Goal: Task Accomplishment & Management: Use online tool/utility

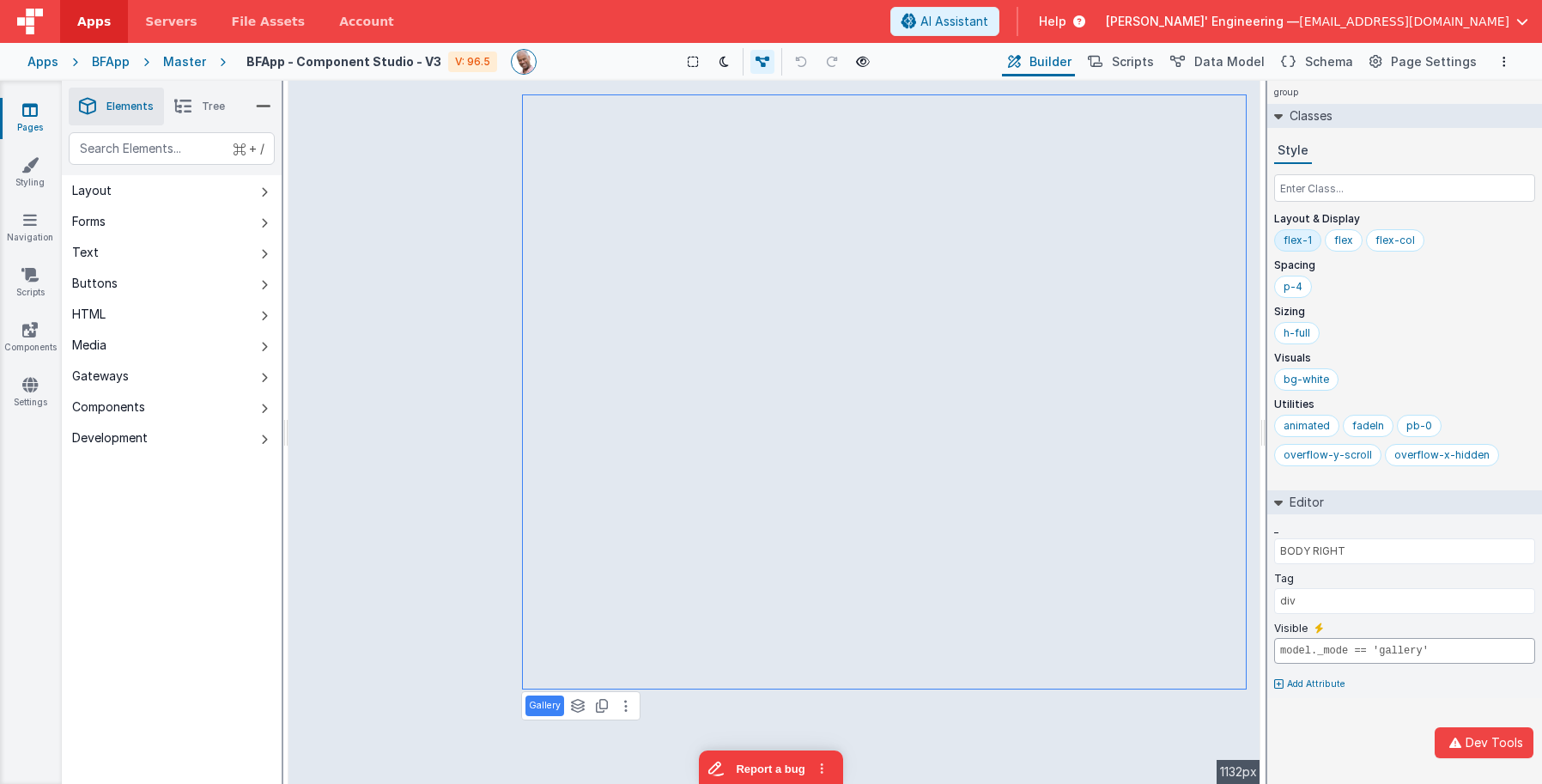
click at [1340, 649] on input "model._mode == 'gallery'" at bounding box center [1404, 650] width 261 height 26
click at [1340, 648] on input "model._mode == 'gallery'" at bounding box center [1404, 650] width 261 height 26
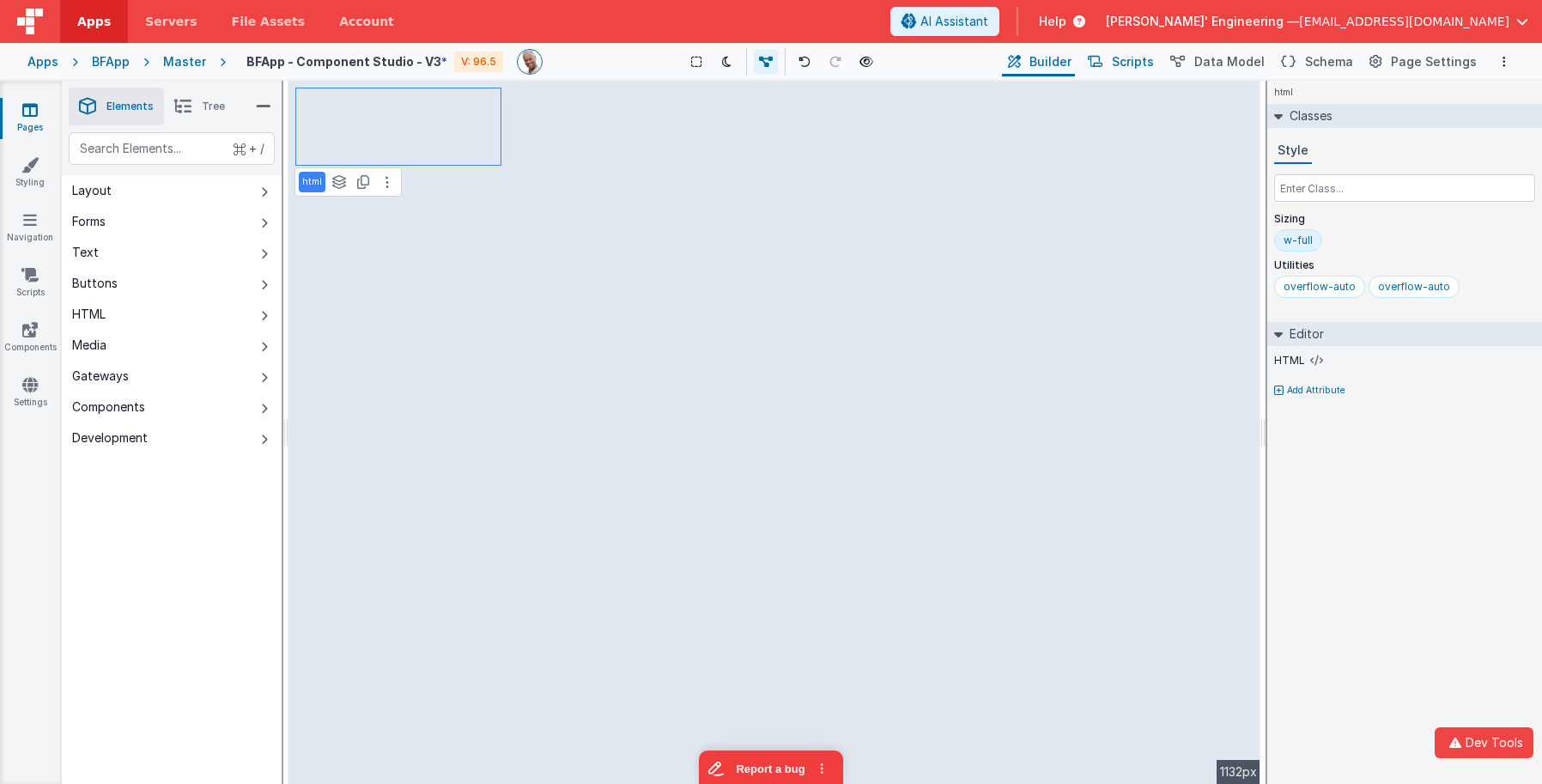
click at [1152, 67] on span "Scripts" at bounding box center [1132, 62] width 42 height 17
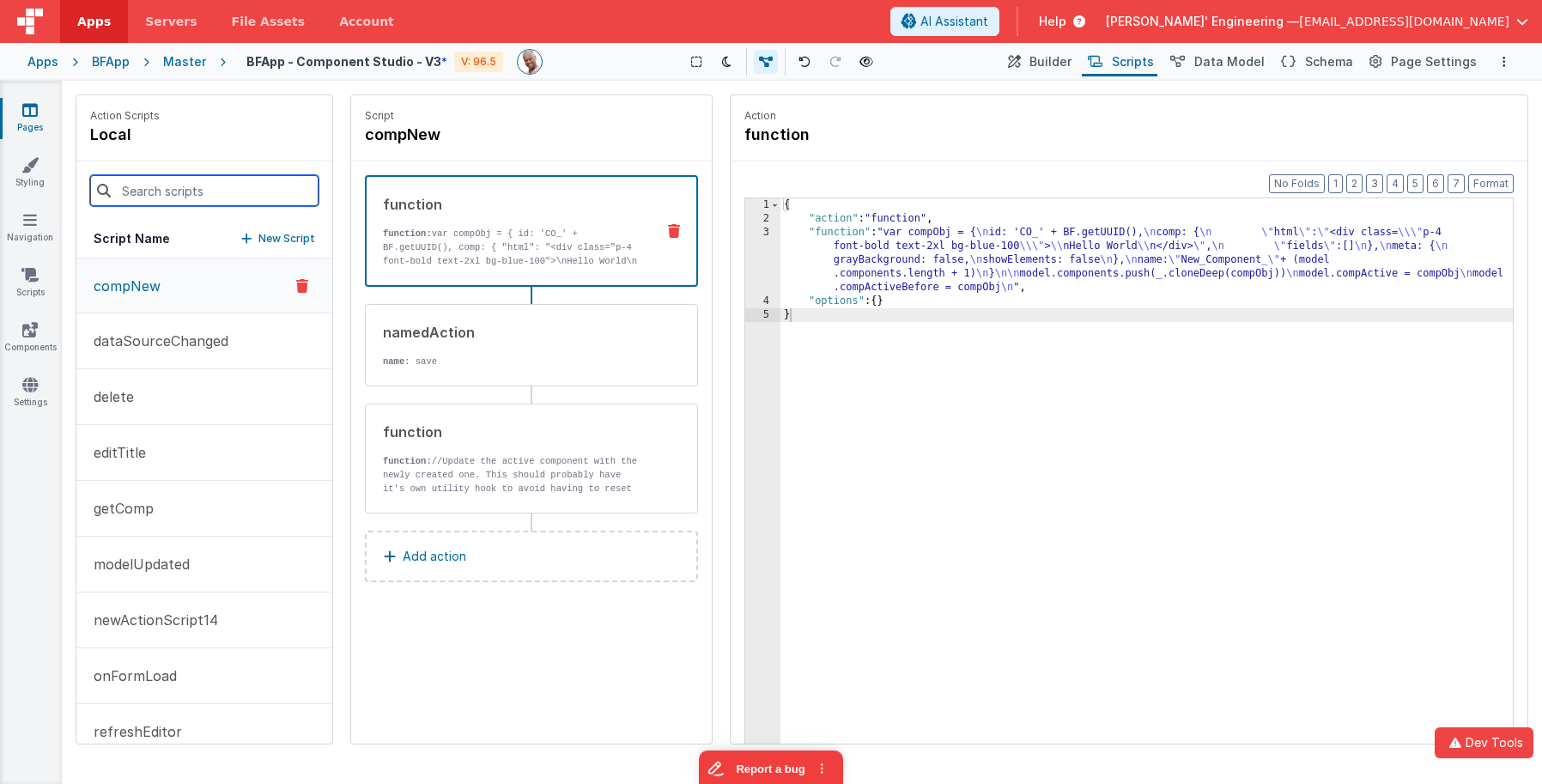
click at [219, 202] on input at bounding box center [205, 191] width 229 height 31
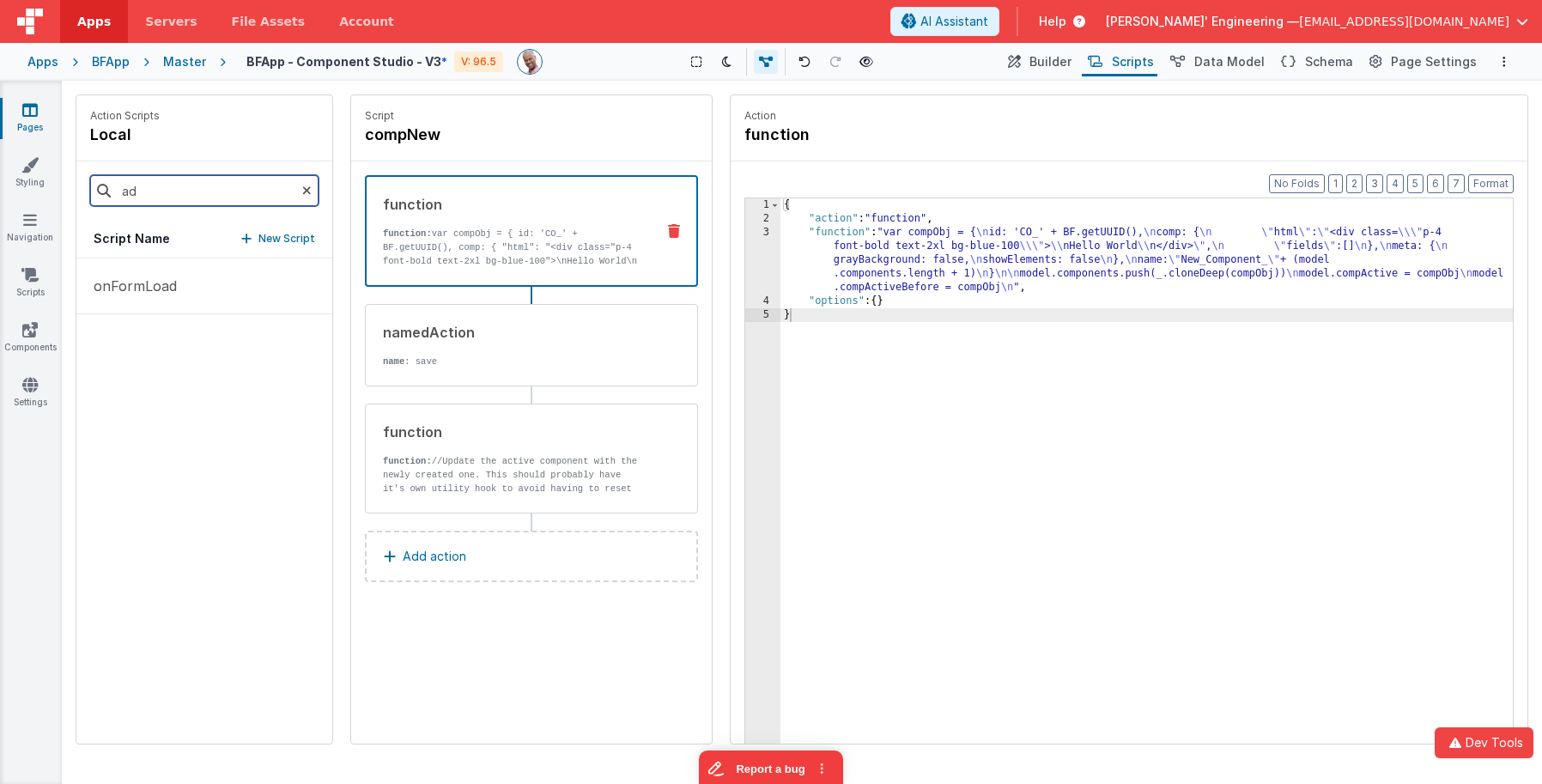
type input "add"
type input "com"
click at [201, 294] on button "compNew" at bounding box center [205, 286] width 256 height 55
click at [303, 231] on p "New Script" at bounding box center [287, 238] width 56 height 17
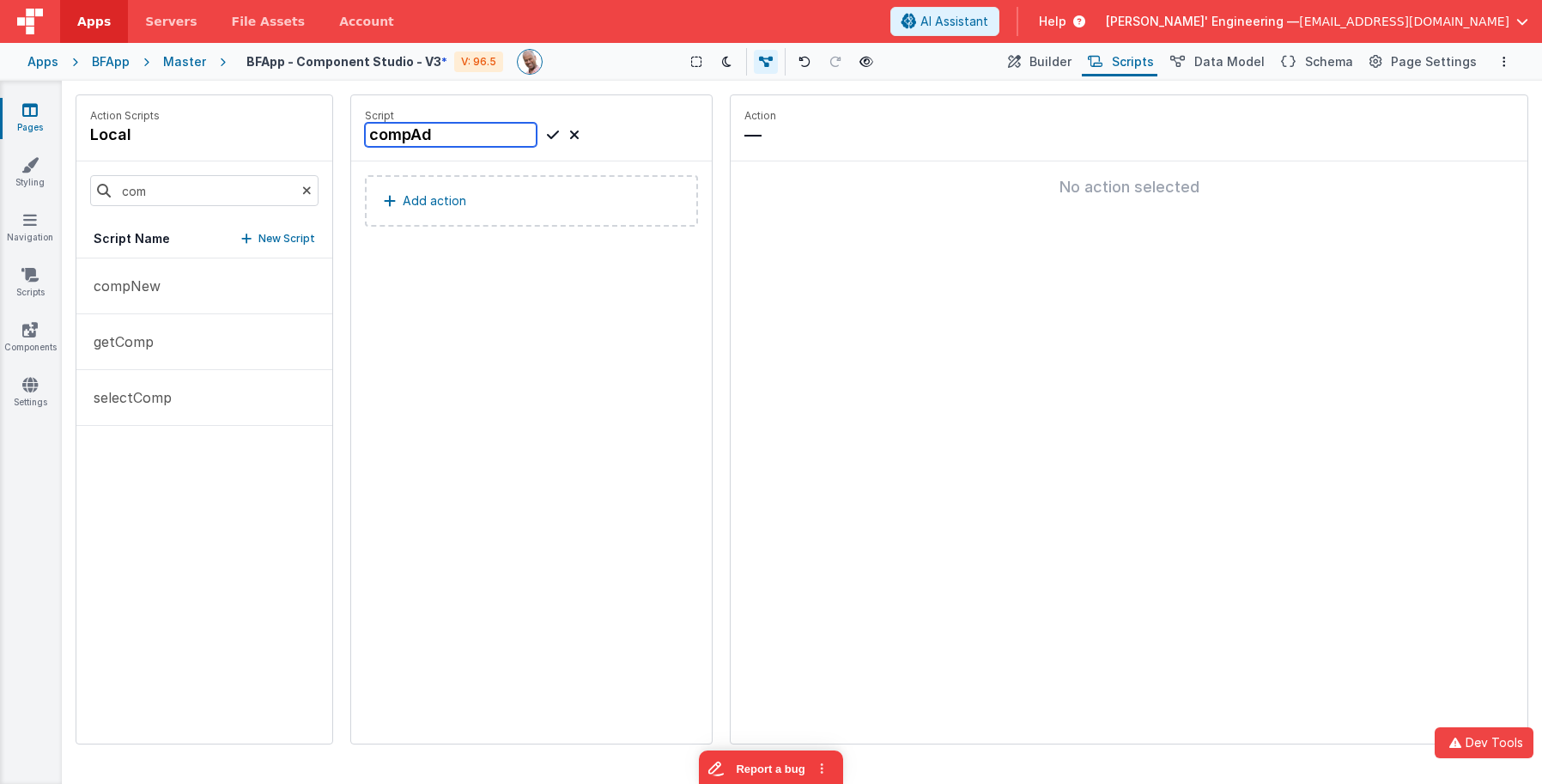
type input "compAdd"
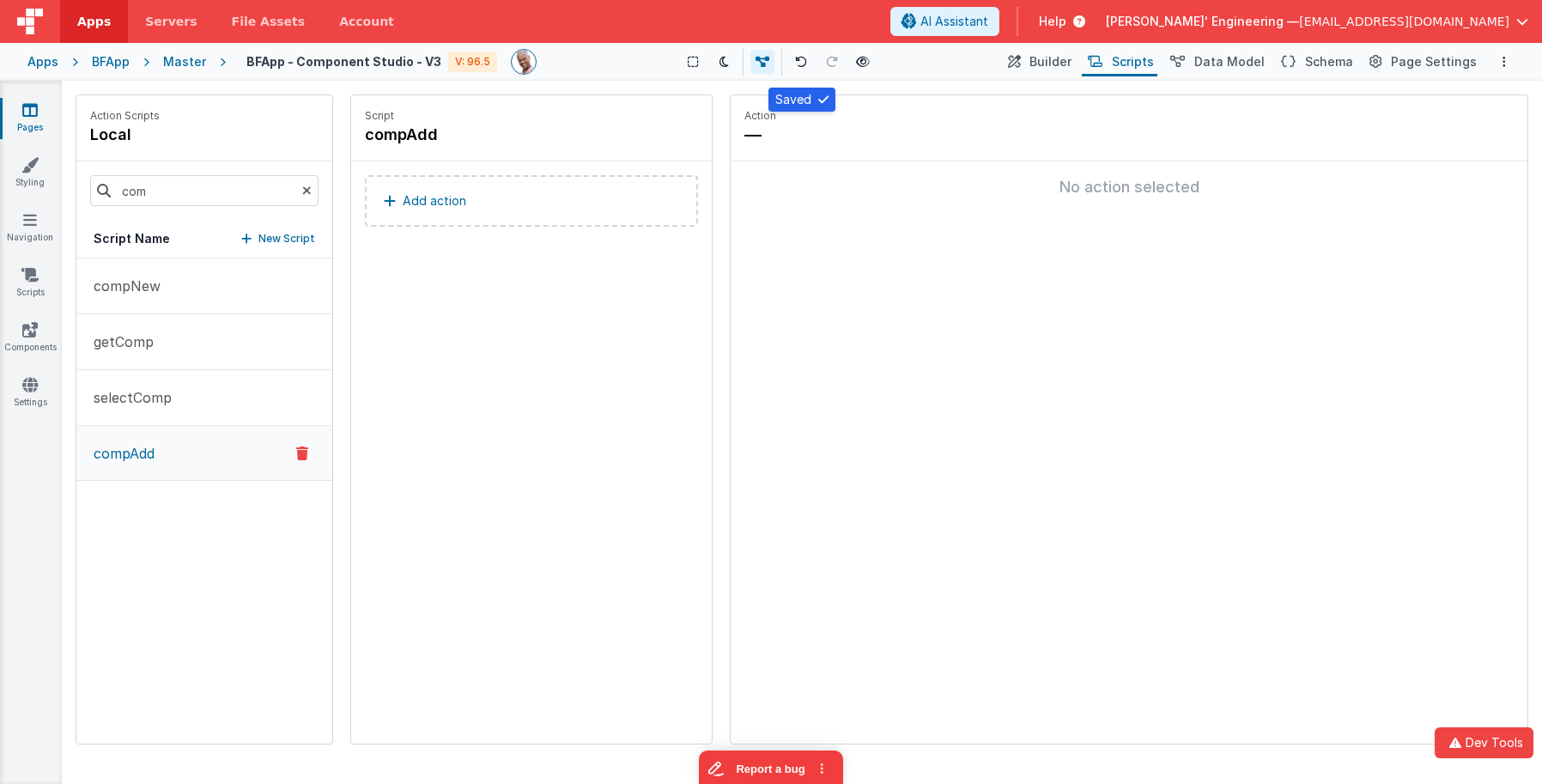
click at [486, 197] on button "Add action" at bounding box center [532, 201] width 333 height 51
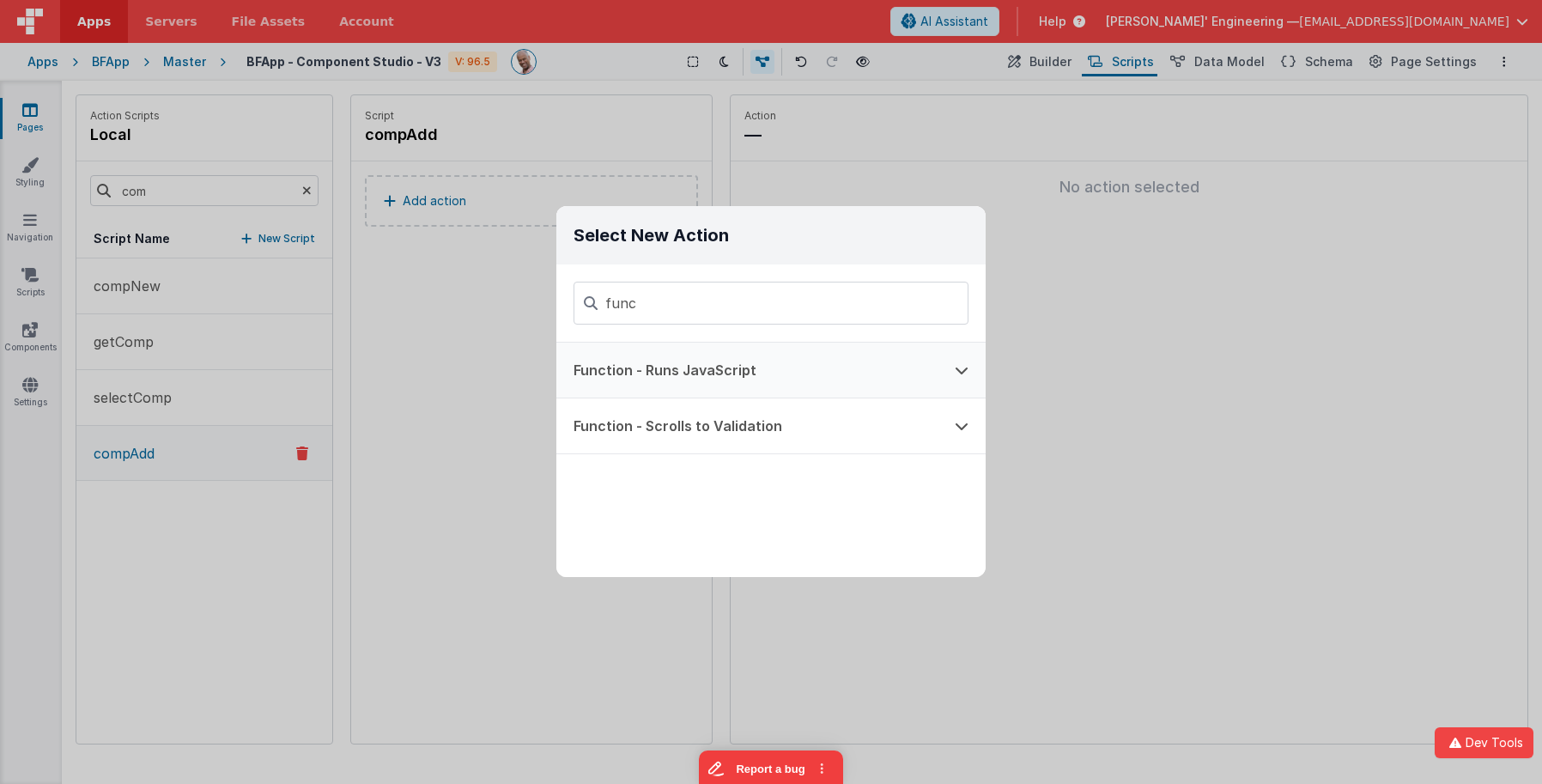
type input "func"
click at [704, 377] on button "Function - Runs JavaScript" at bounding box center [746, 370] width 381 height 55
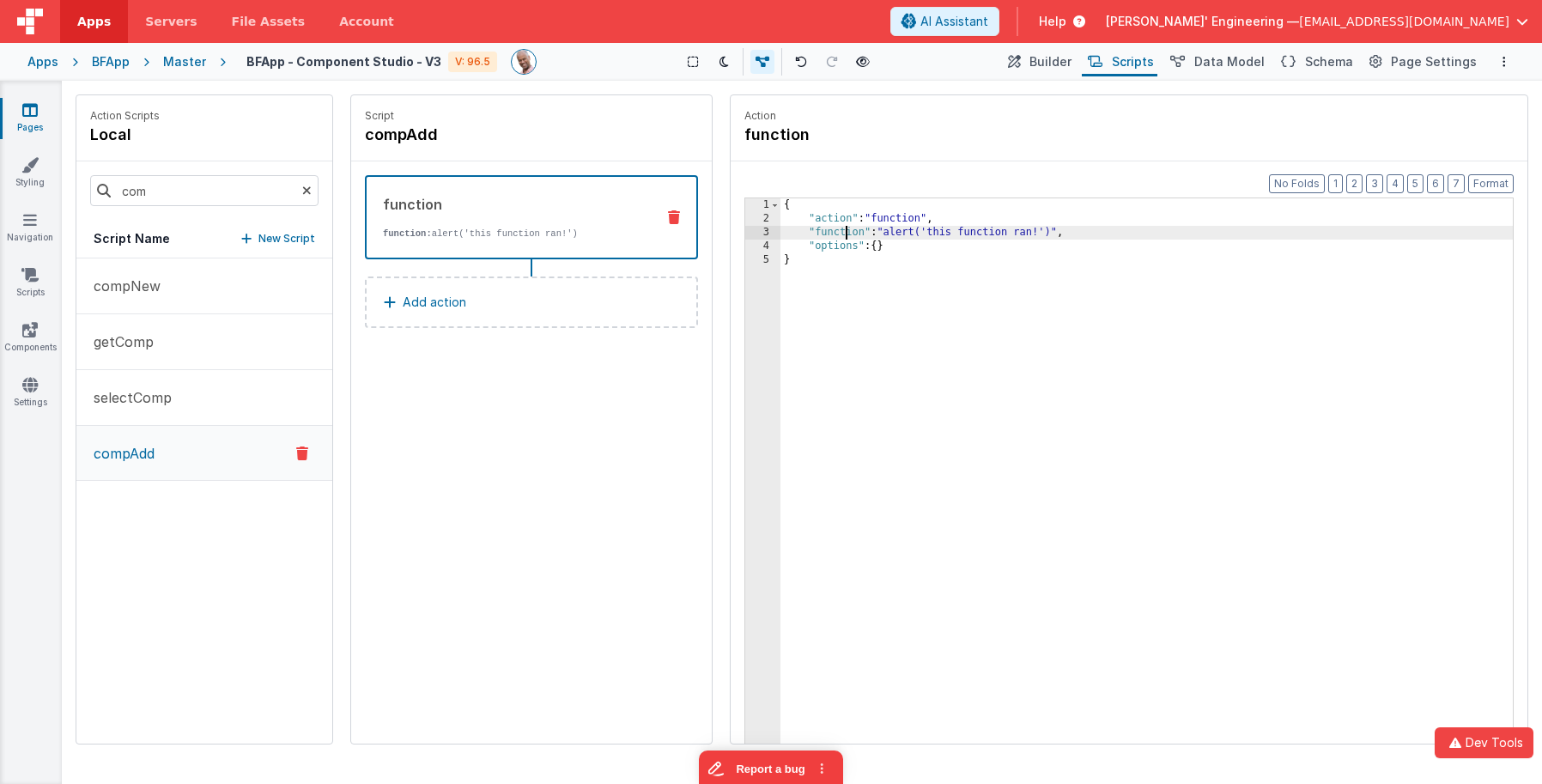
drag, startPoint x: 846, startPoint y: 234, endPoint x: 760, endPoint y: 241, distance: 86.3
click at [846, 234] on div "{ "action" : "function" , "function" : "alert('this function ran!')" , "options…" at bounding box center [1147, 512] width 733 height 626
click at [764, 235] on div "3" at bounding box center [763, 233] width 35 height 14
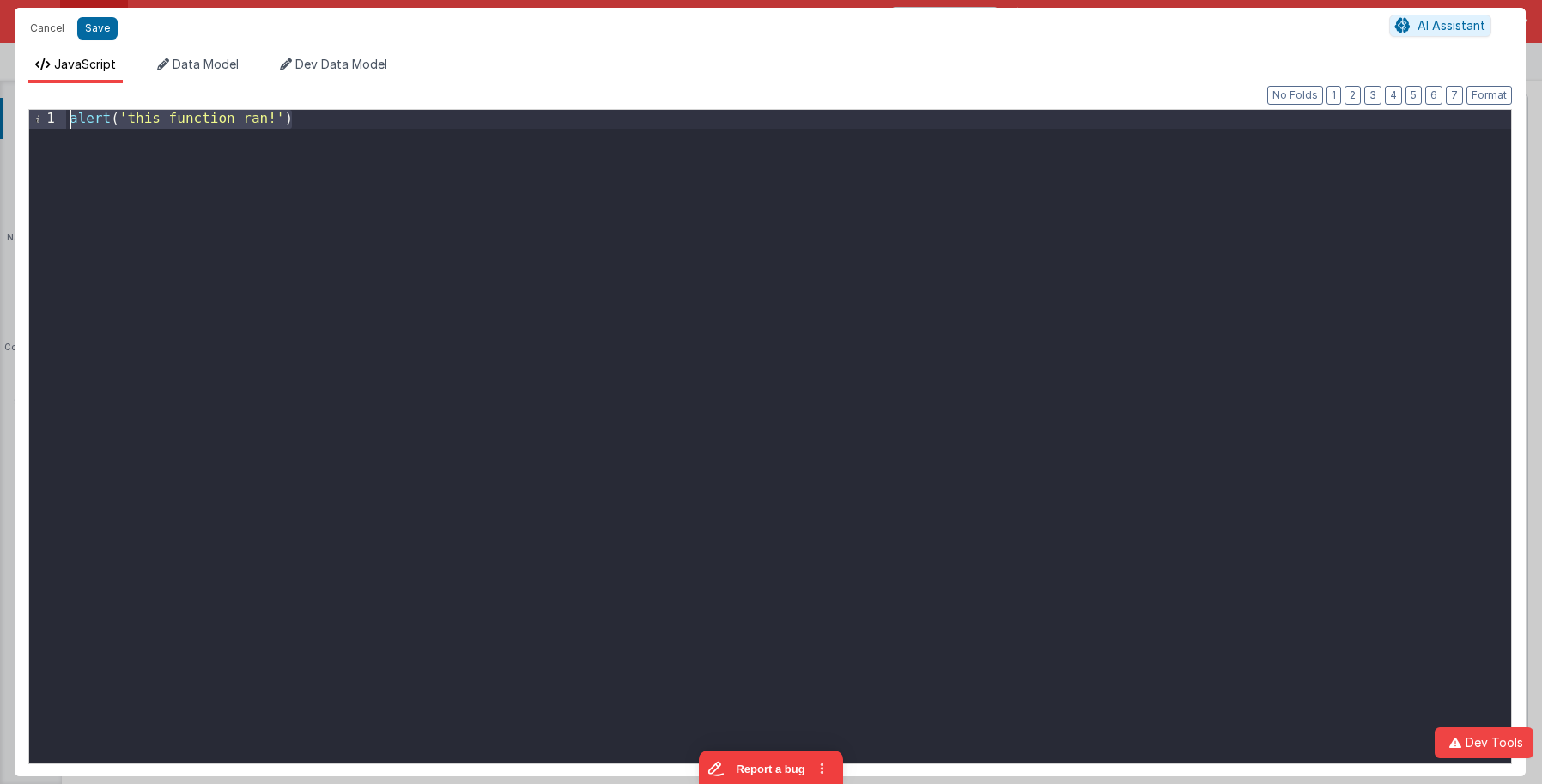
drag, startPoint x: 288, startPoint y: 117, endPoint x: -26, endPoint y: -12, distance: 339.5
click at [0, 0] on html "Cancel Save AI Assistant JavaScript Data Model Dev Data Model Format 7 6 5 4 3 …" at bounding box center [771, 392] width 1542 height 784
paste textarea
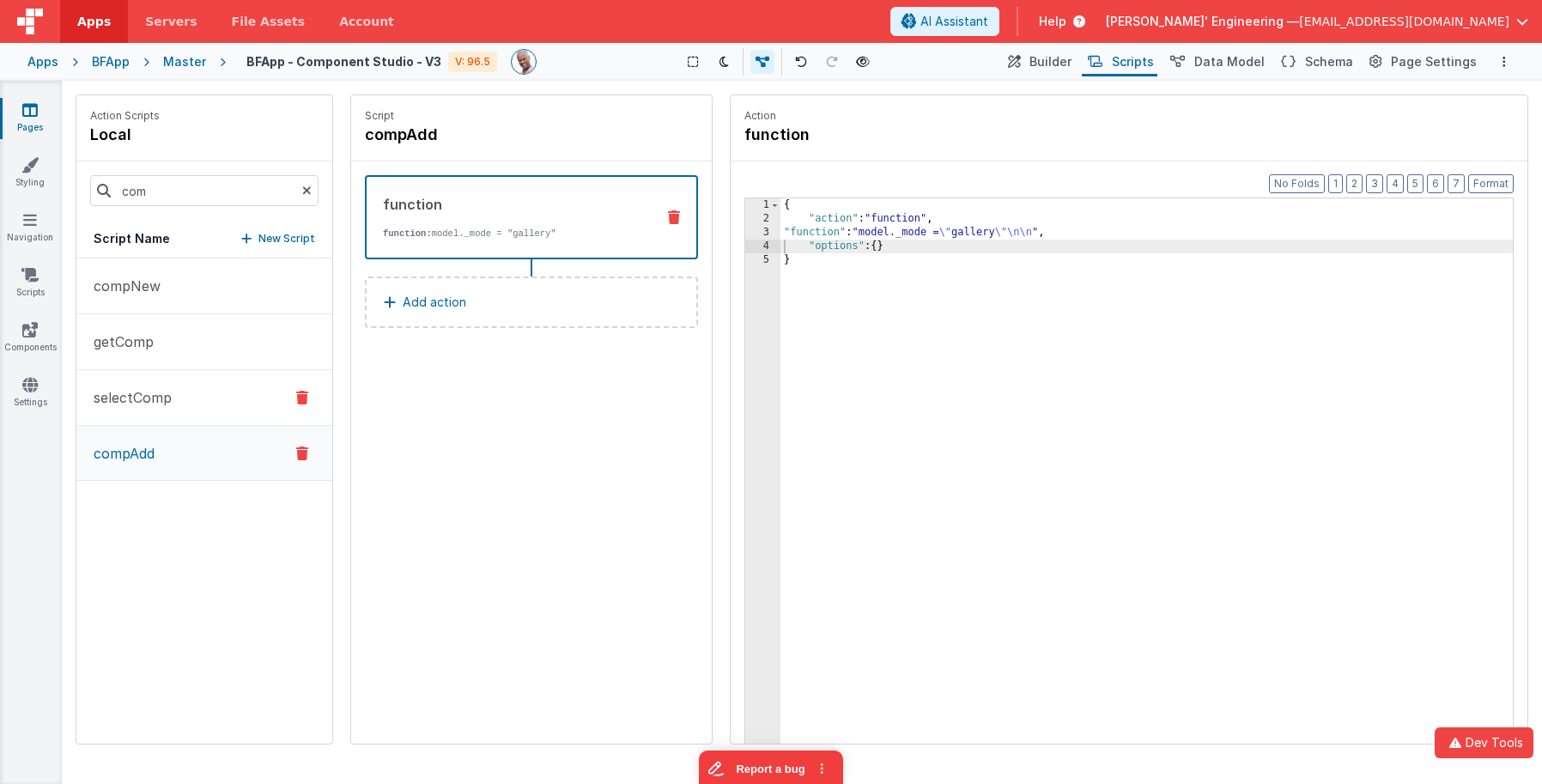
click at [209, 388] on button "selectComp" at bounding box center [205, 398] width 256 height 56
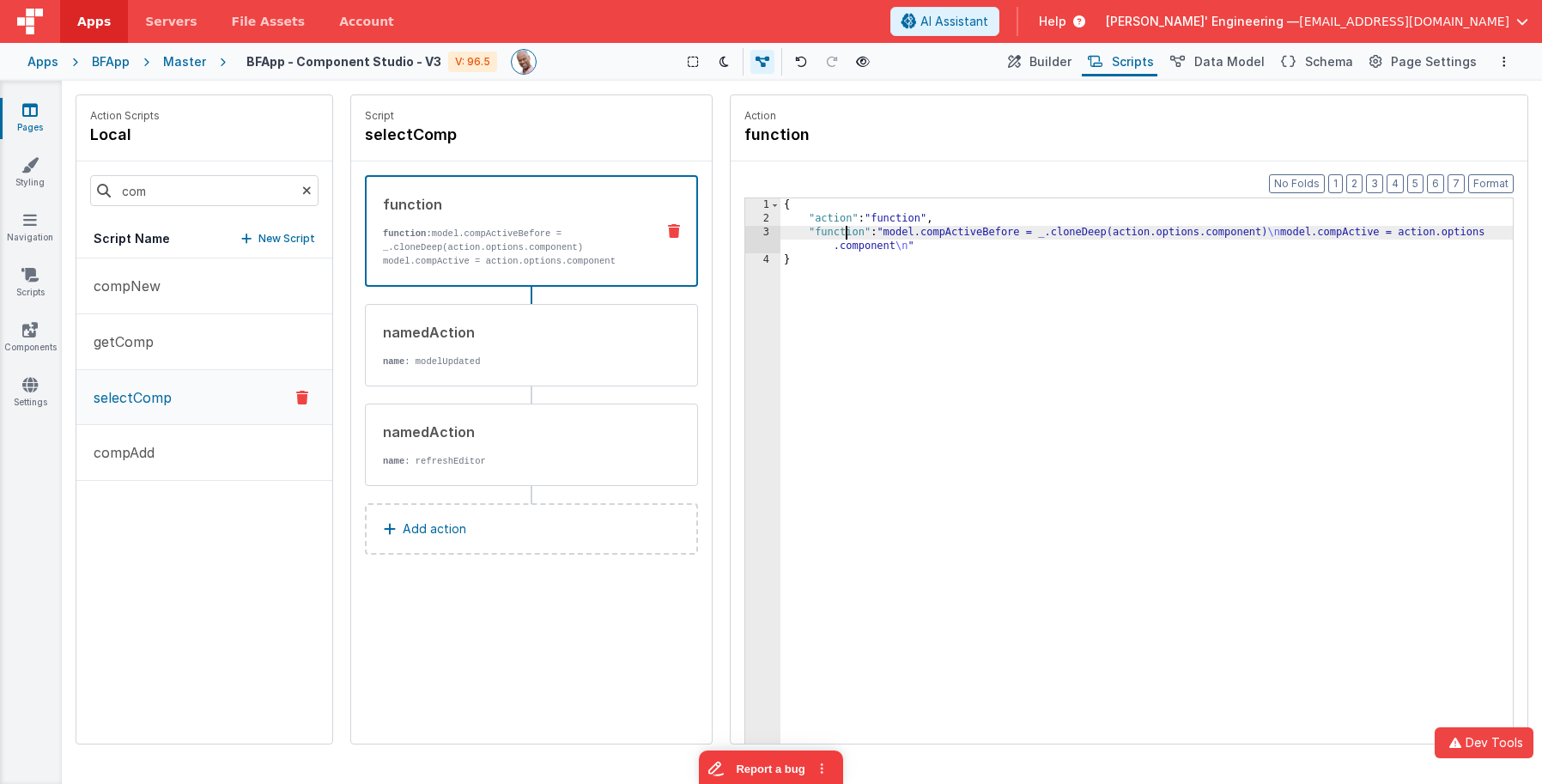
click at [848, 234] on div "{ "action" : "function" , "function" : "model.compActiveBefore = _.cloneDeep(ac…" at bounding box center [1147, 512] width 733 height 626
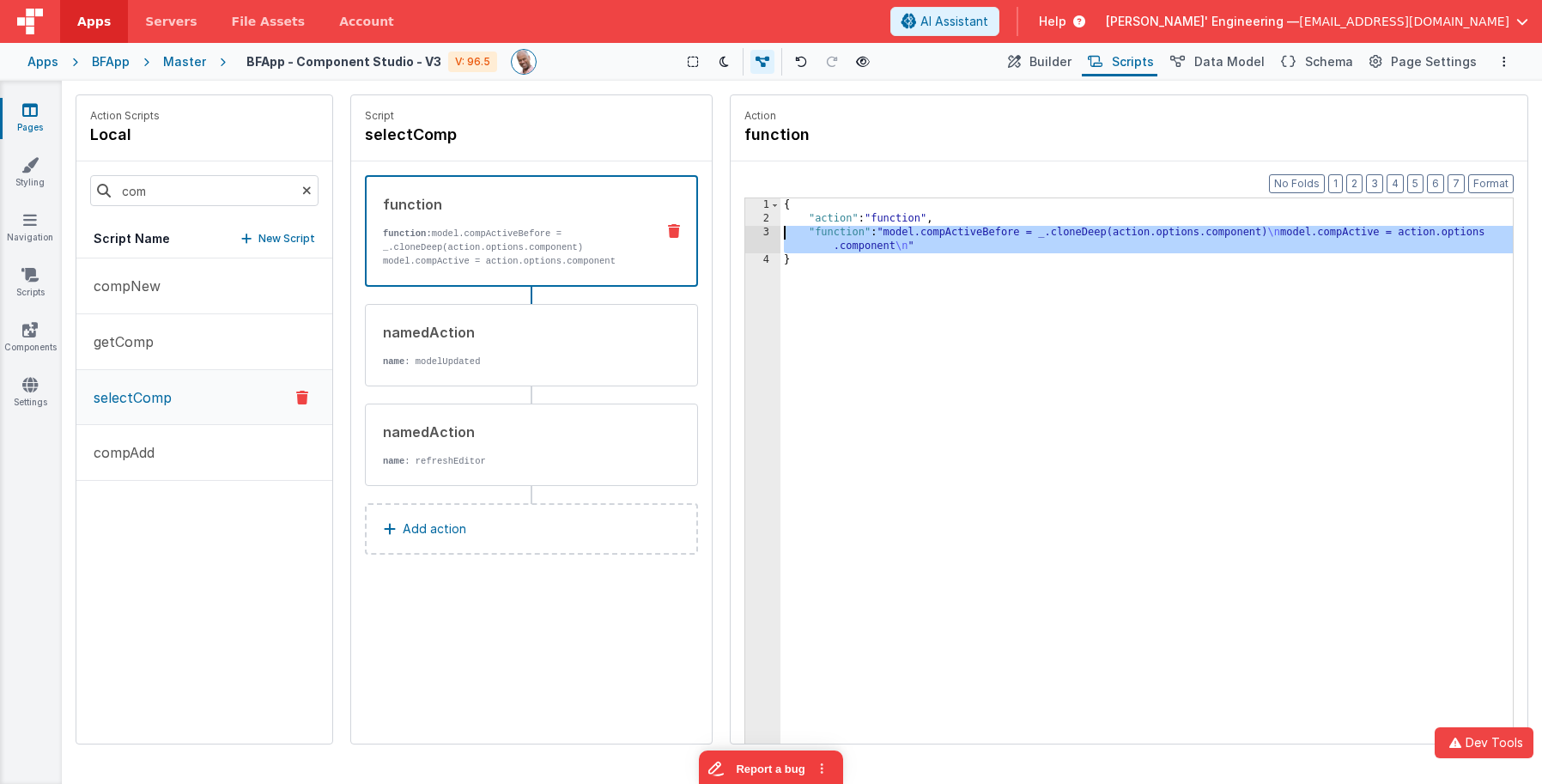
click at [765, 233] on div "3" at bounding box center [763, 239] width 35 height 27
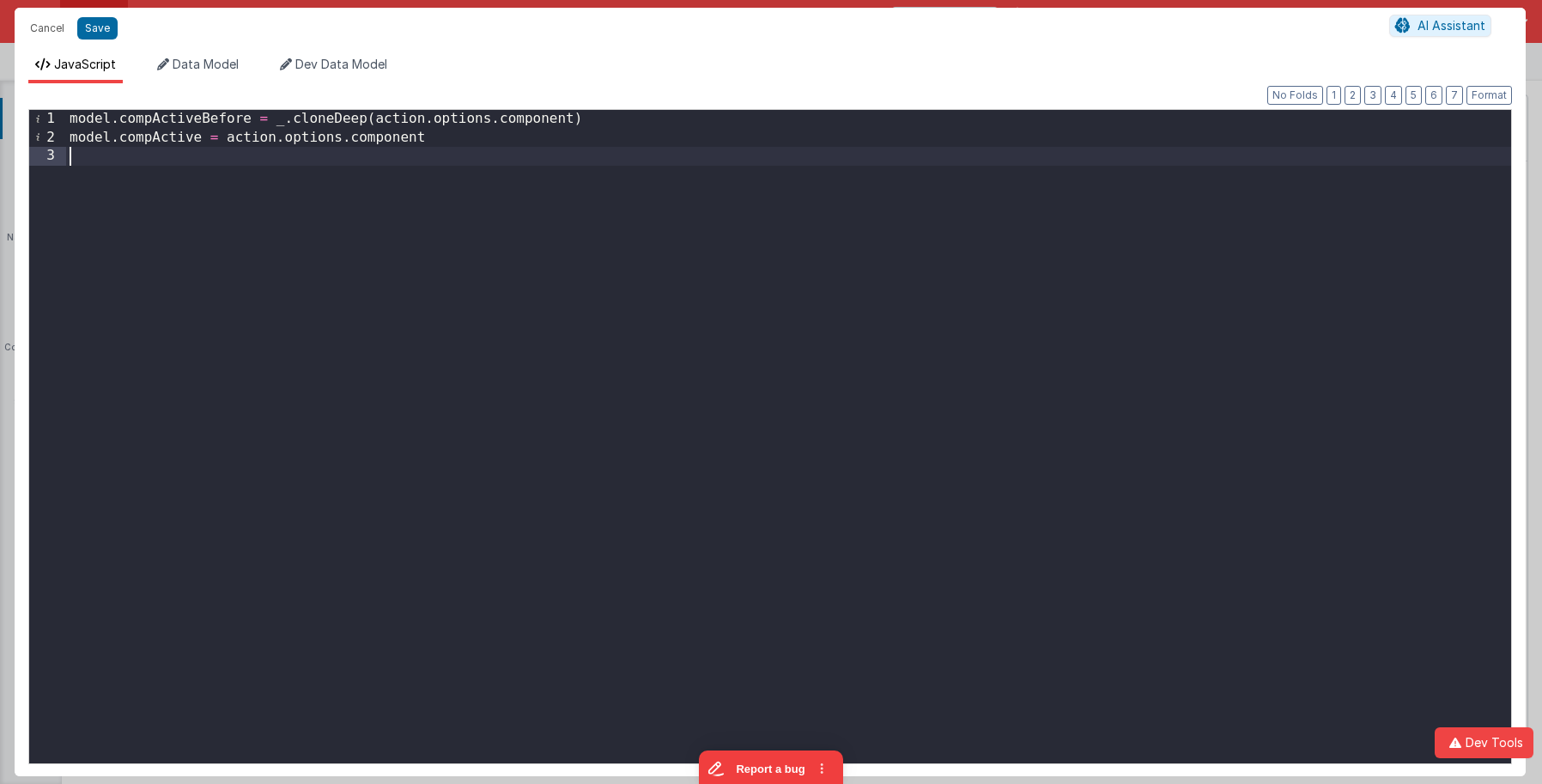
click at [683, 220] on div "model . compActiveBefore = _ . cloneDeep ( action . options . component ) model…" at bounding box center [788, 455] width 1445 height 690
click at [170, 166] on div "model . compActiveBefore = _ . cloneDeep ( action . options . component ) model…" at bounding box center [788, 455] width 1445 height 690
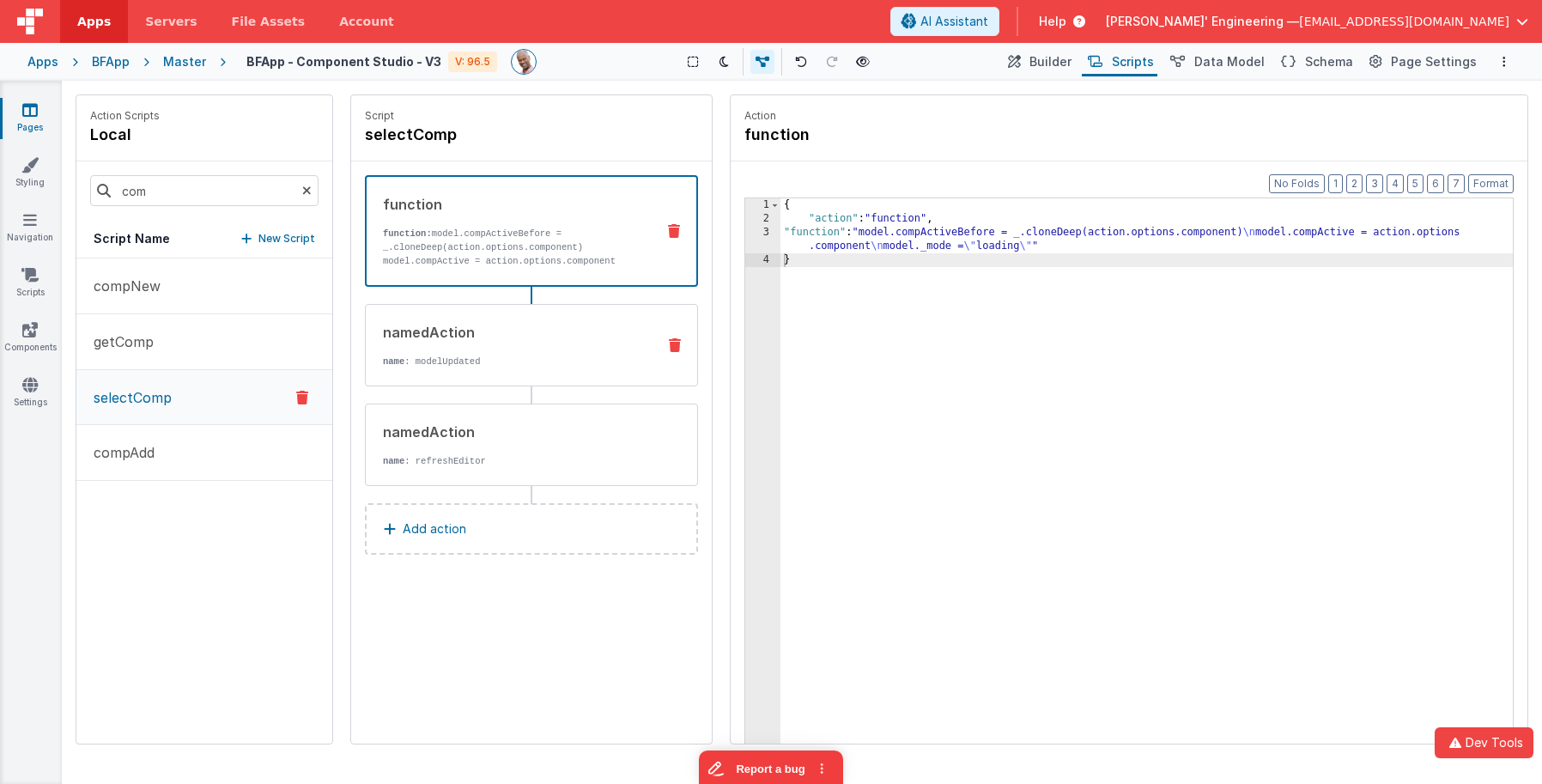
click at [585, 338] on div "namedAction" at bounding box center [513, 331] width 260 height 20
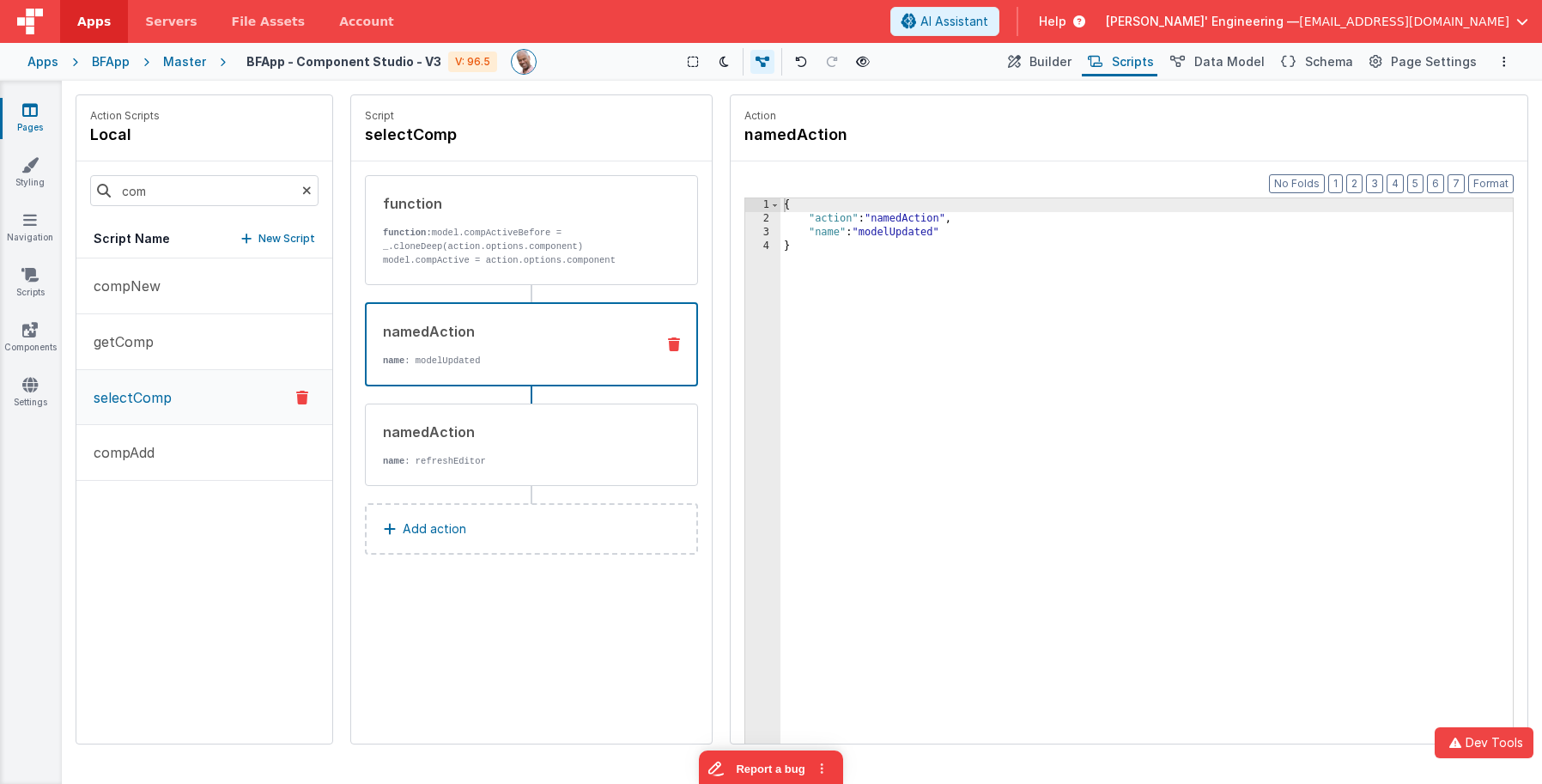
click at [305, 189] on icon at bounding box center [307, 191] width 10 height 58
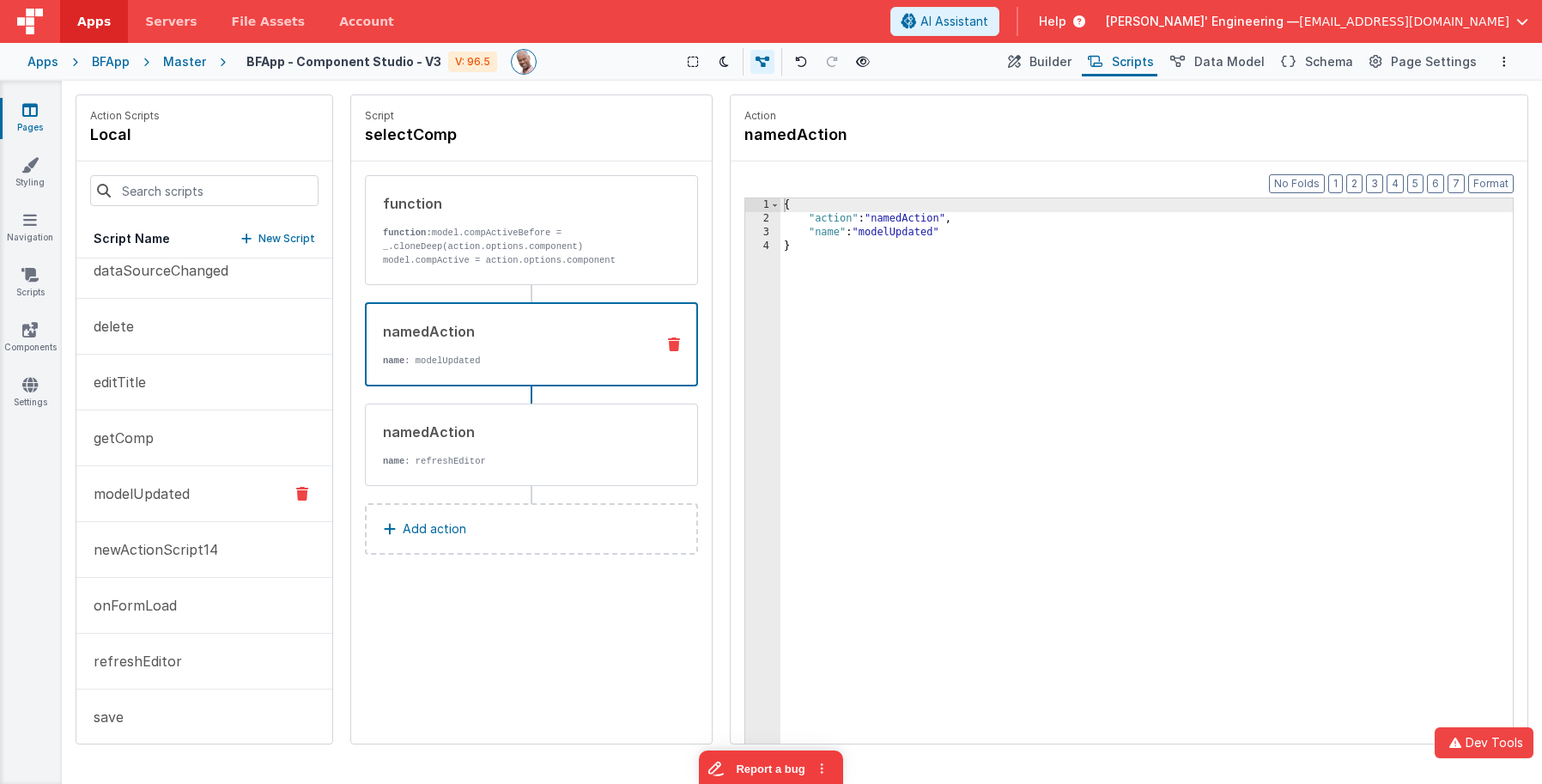
click at [214, 494] on button "modelUpdated" at bounding box center [205, 494] width 256 height 56
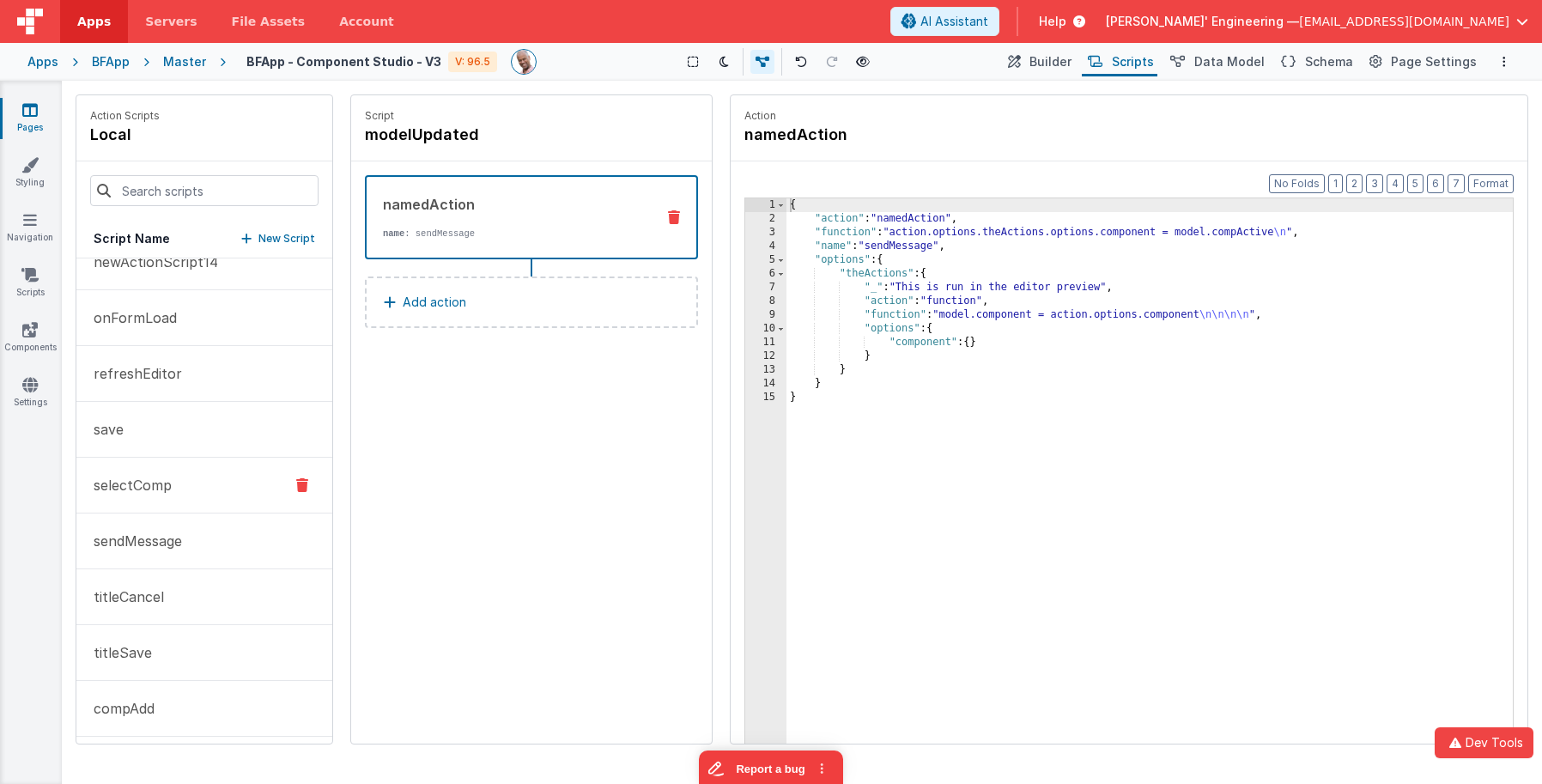
scroll to position [365, 0]
click at [228, 478] on button "selectComp" at bounding box center [205, 479] width 256 height 56
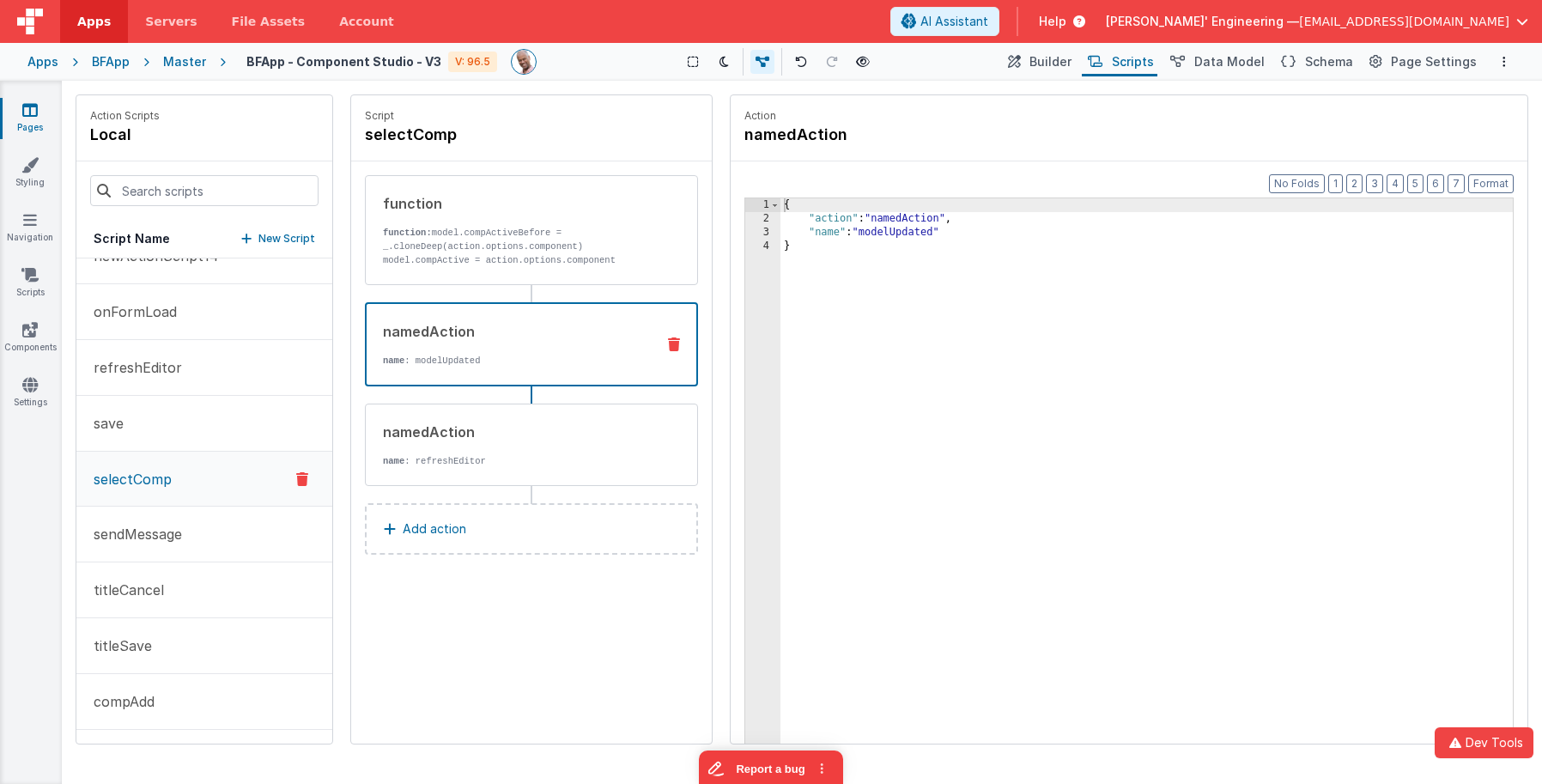
click at [499, 358] on p "name : modelUpdated" at bounding box center [512, 361] width 259 height 14
click at [499, 443] on div "namedAction name : refreshEditor" at bounding box center [503, 445] width 276 height 47
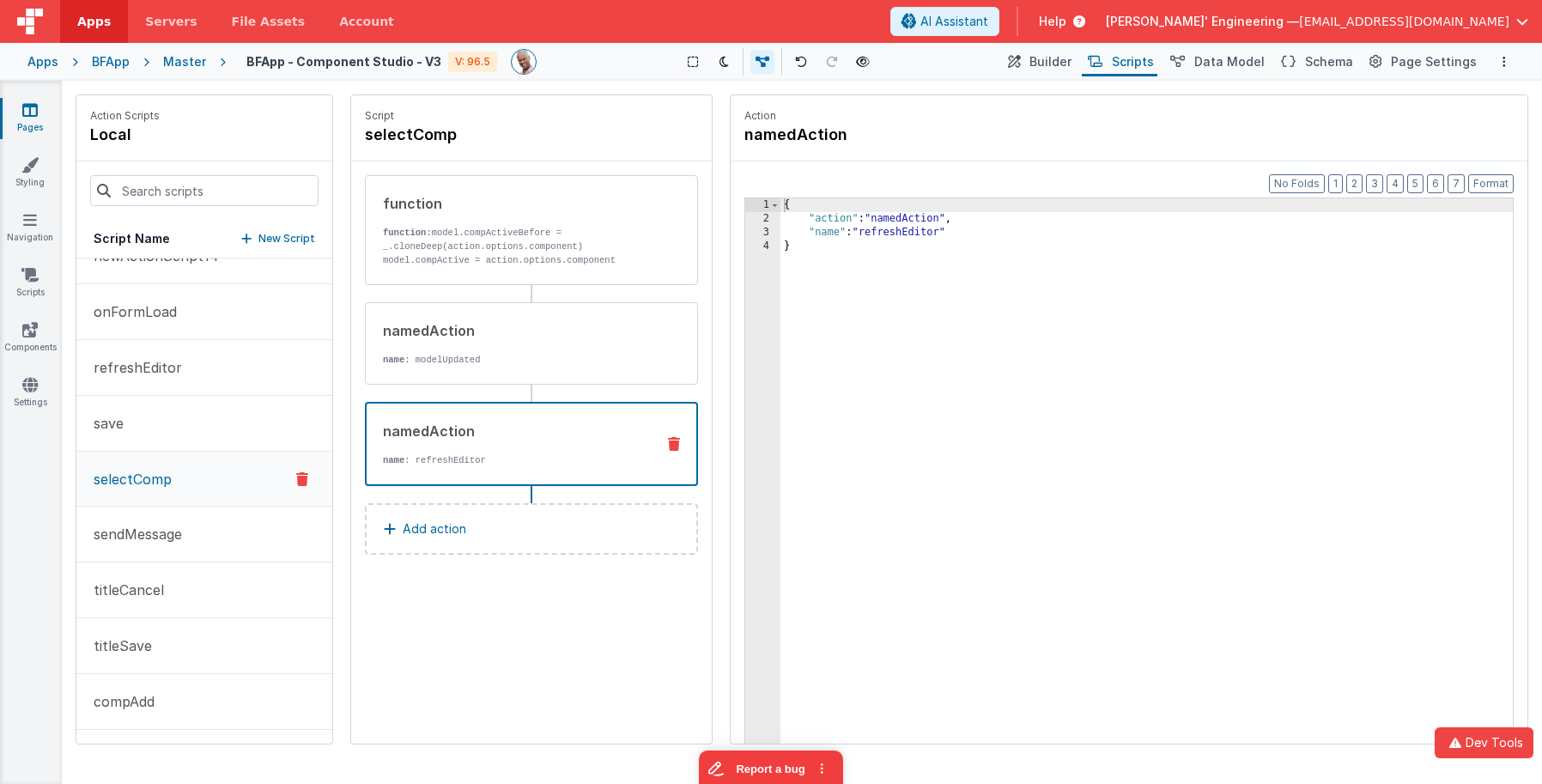
click at [220, 485] on button "selectComp" at bounding box center [205, 479] width 256 height 55
click at [243, 403] on button "getComp" at bounding box center [205, 418] width 256 height 56
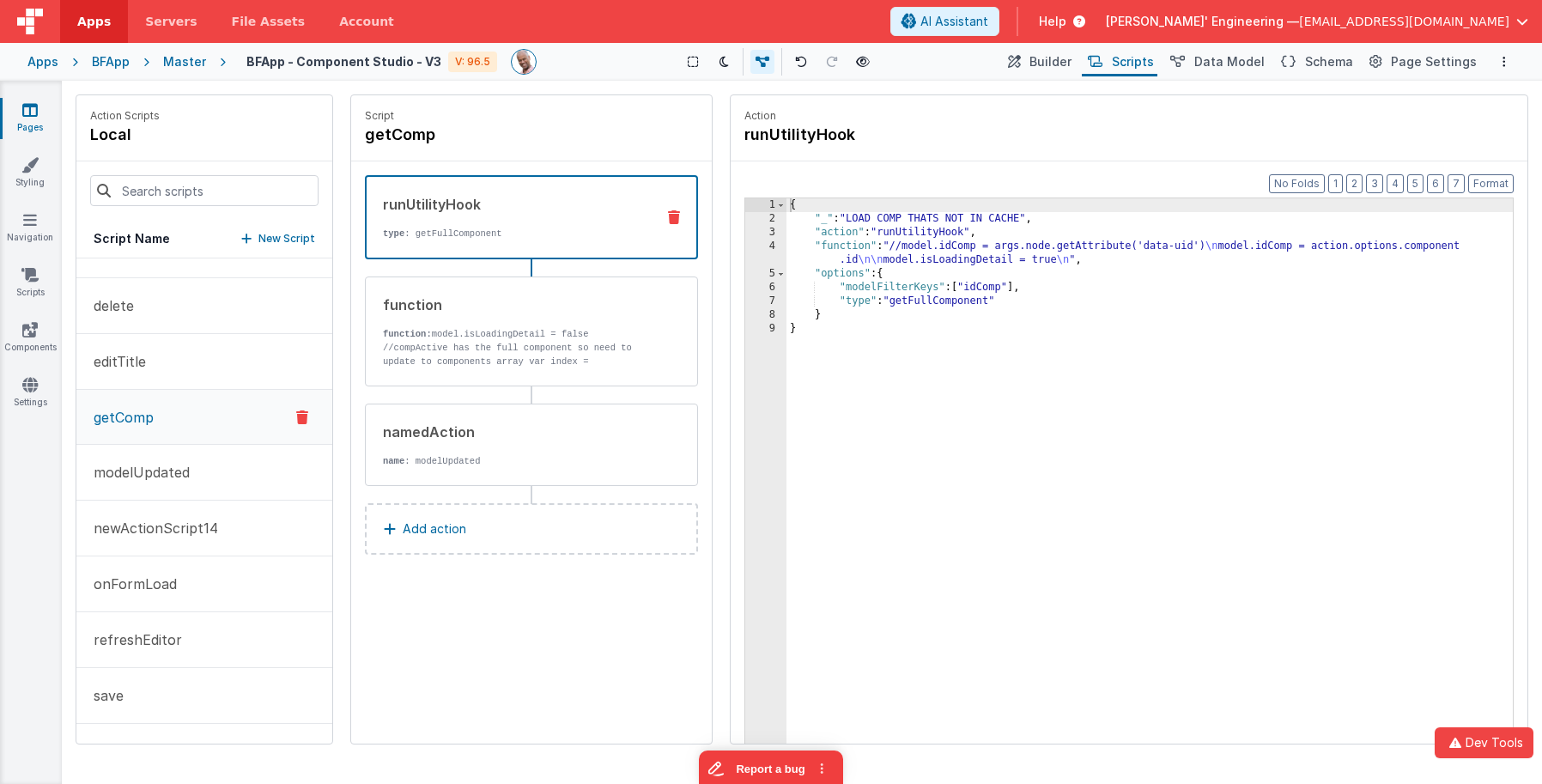
scroll to position [94, 0]
click at [181, 198] on input at bounding box center [205, 191] width 229 height 31
click at [135, 313] on button "delete" at bounding box center [205, 304] width 256 height 56
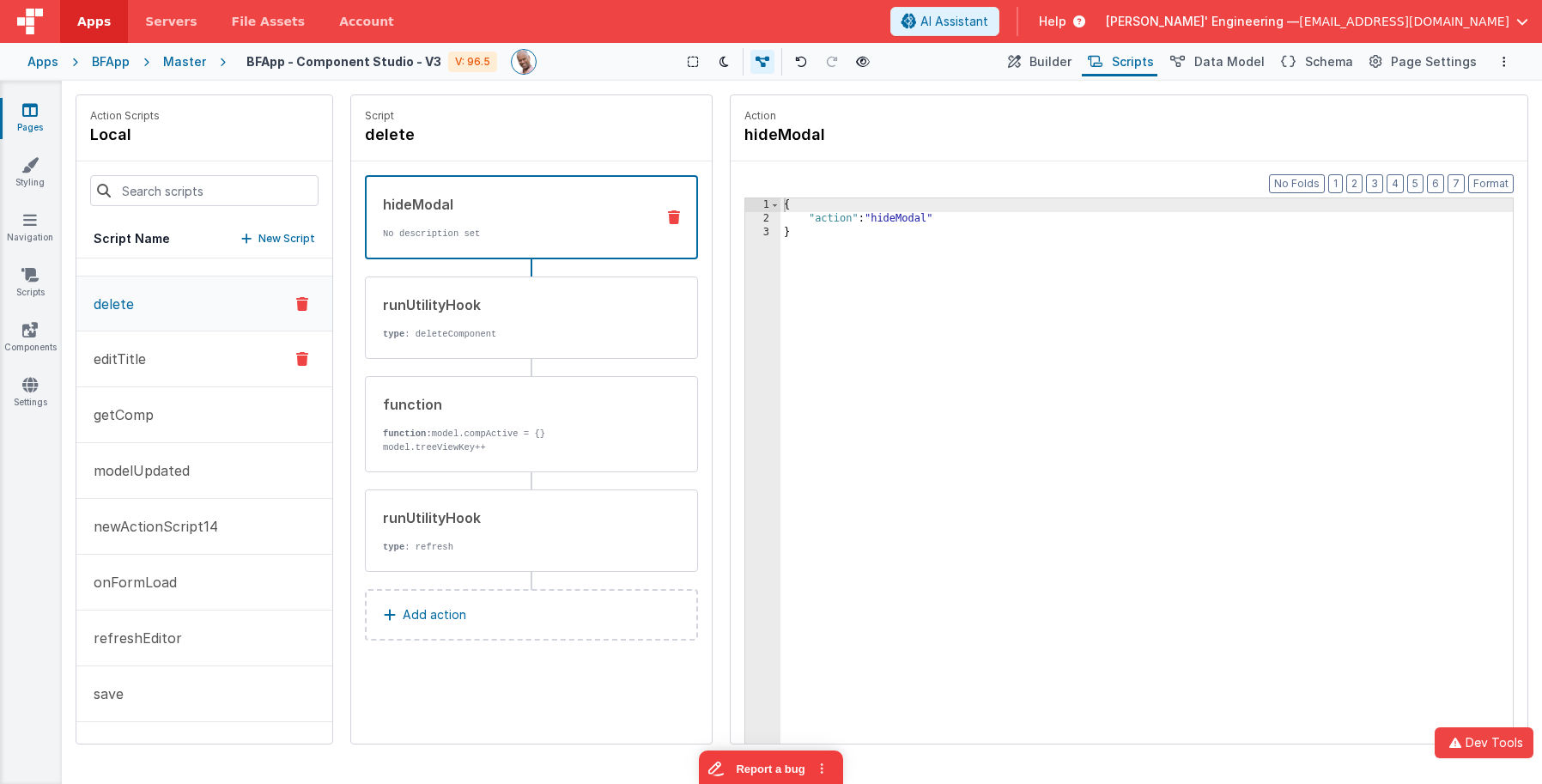
click at [170, 359] on button "editTitle" at bounding box center [205, 360] width 256 height 56
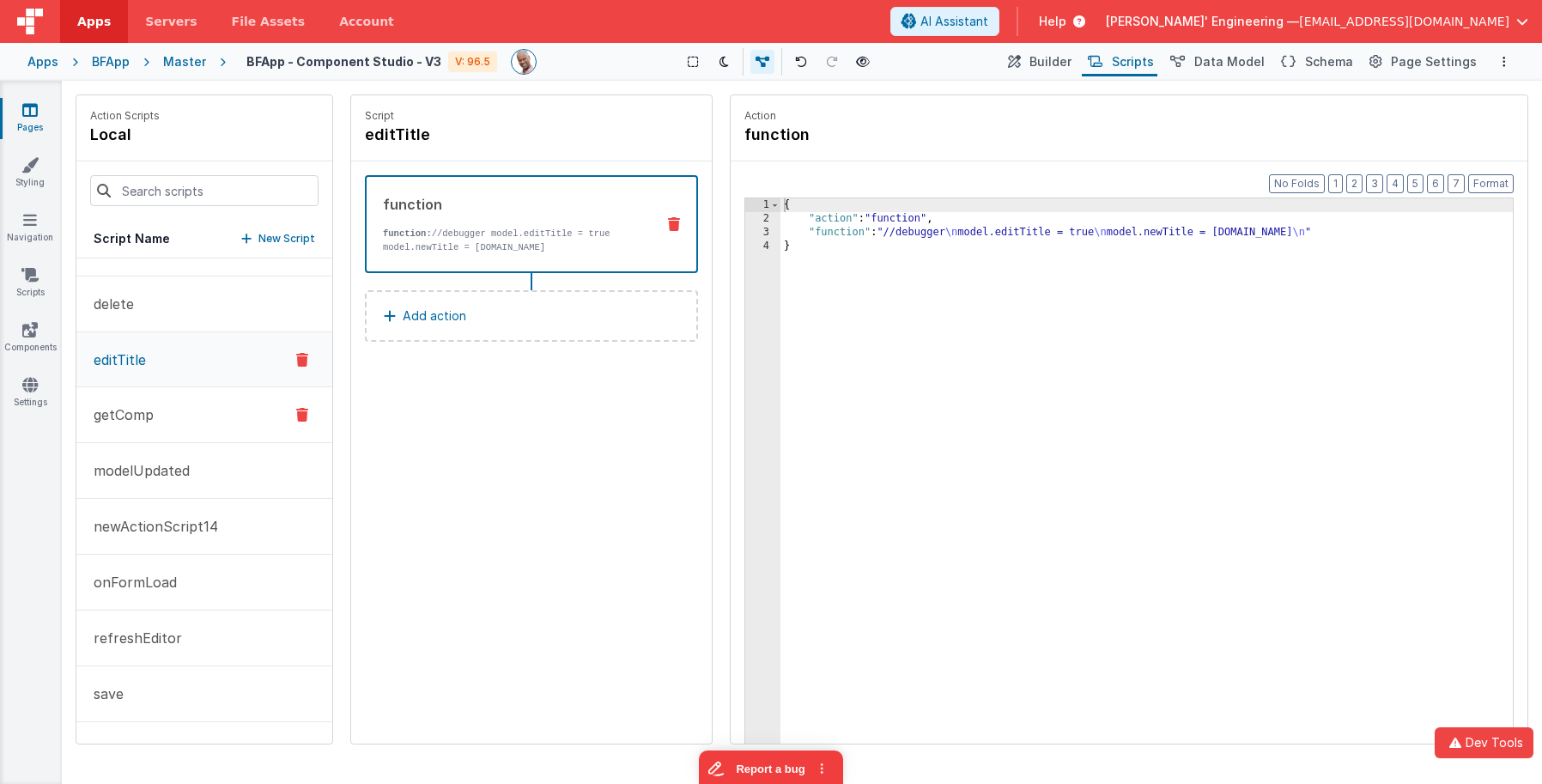
click at [156, 403] on button "getComp" at bounding box center [205, 416] width 256 height 56
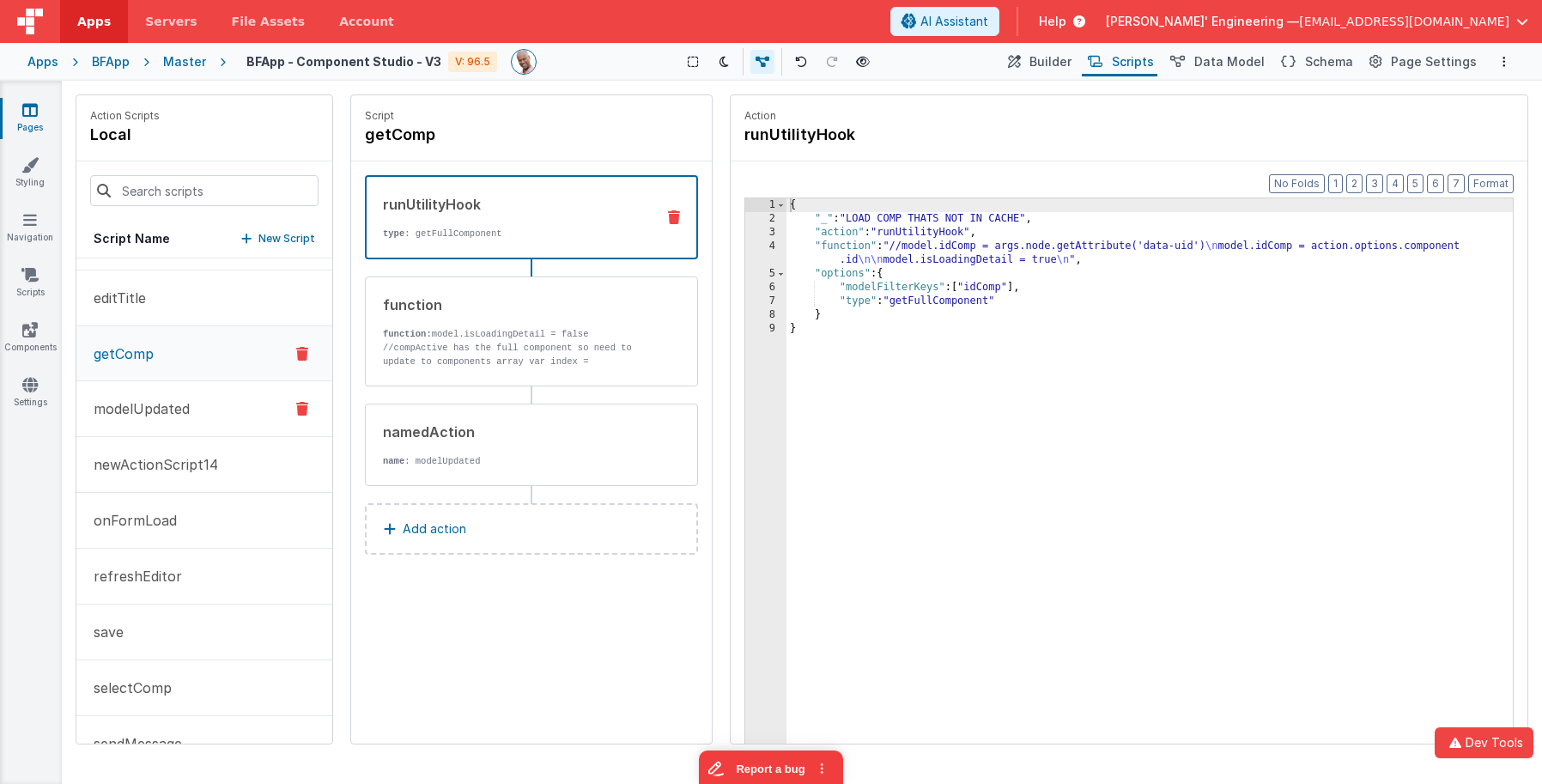
scroll to position [168, 0]
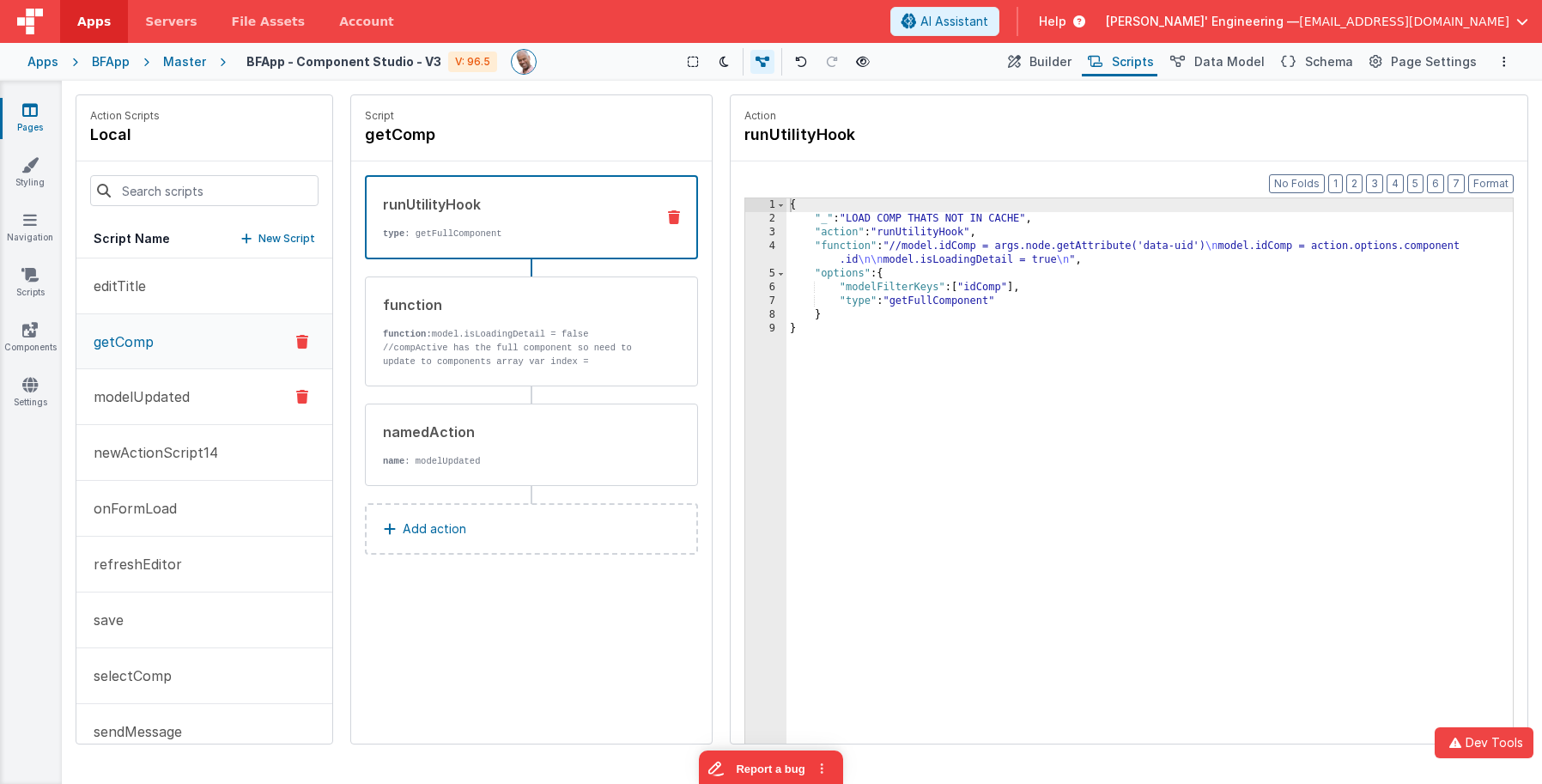
click at [208, 395] on button "modelUpdated" at bounding box center [205, 397] width 256 height 56
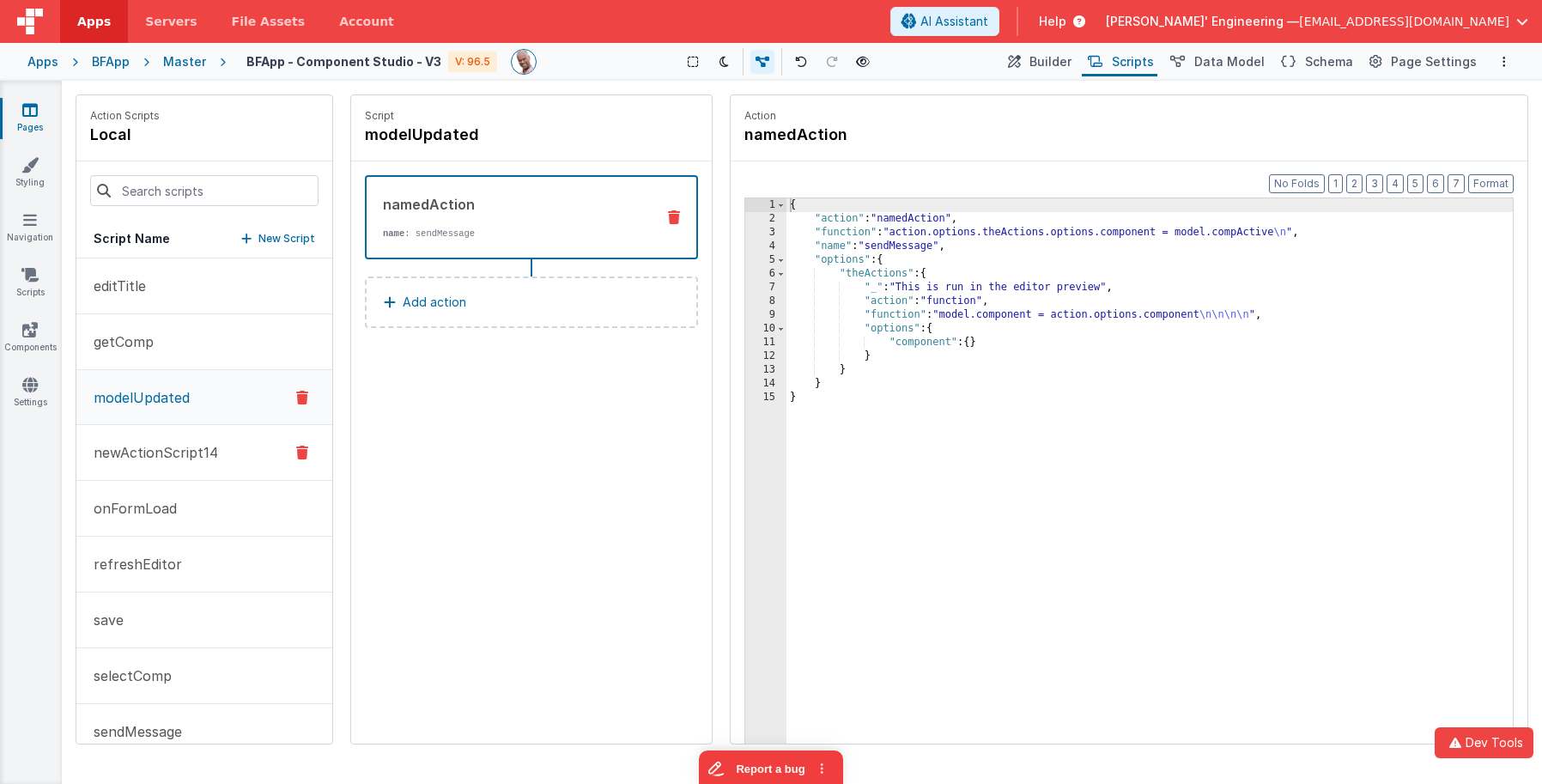
click at [209, 453] on p "newActionScript14" at bounding box center [150, 452] width 135 height 20
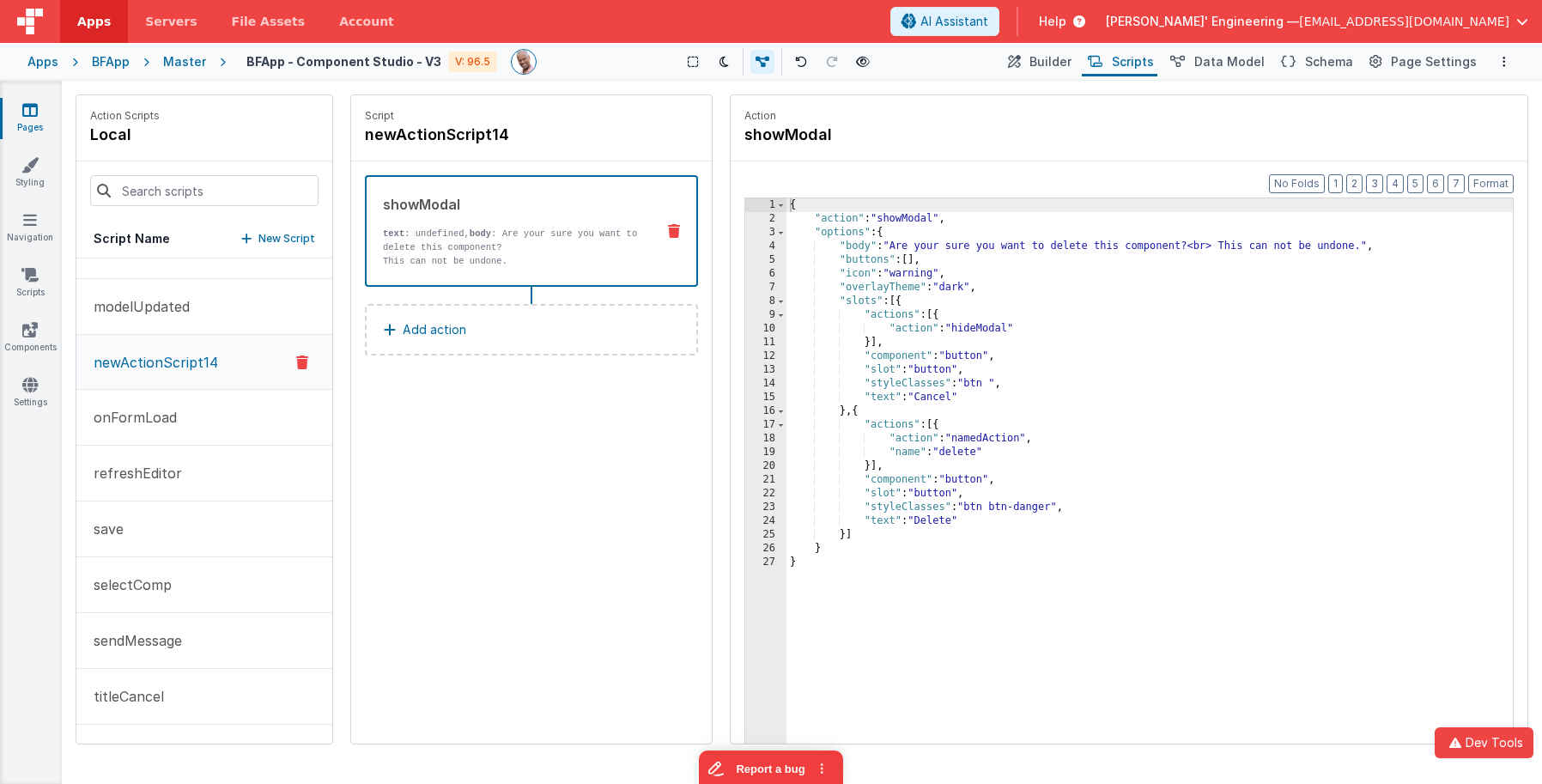
scroll to position [268, 0]
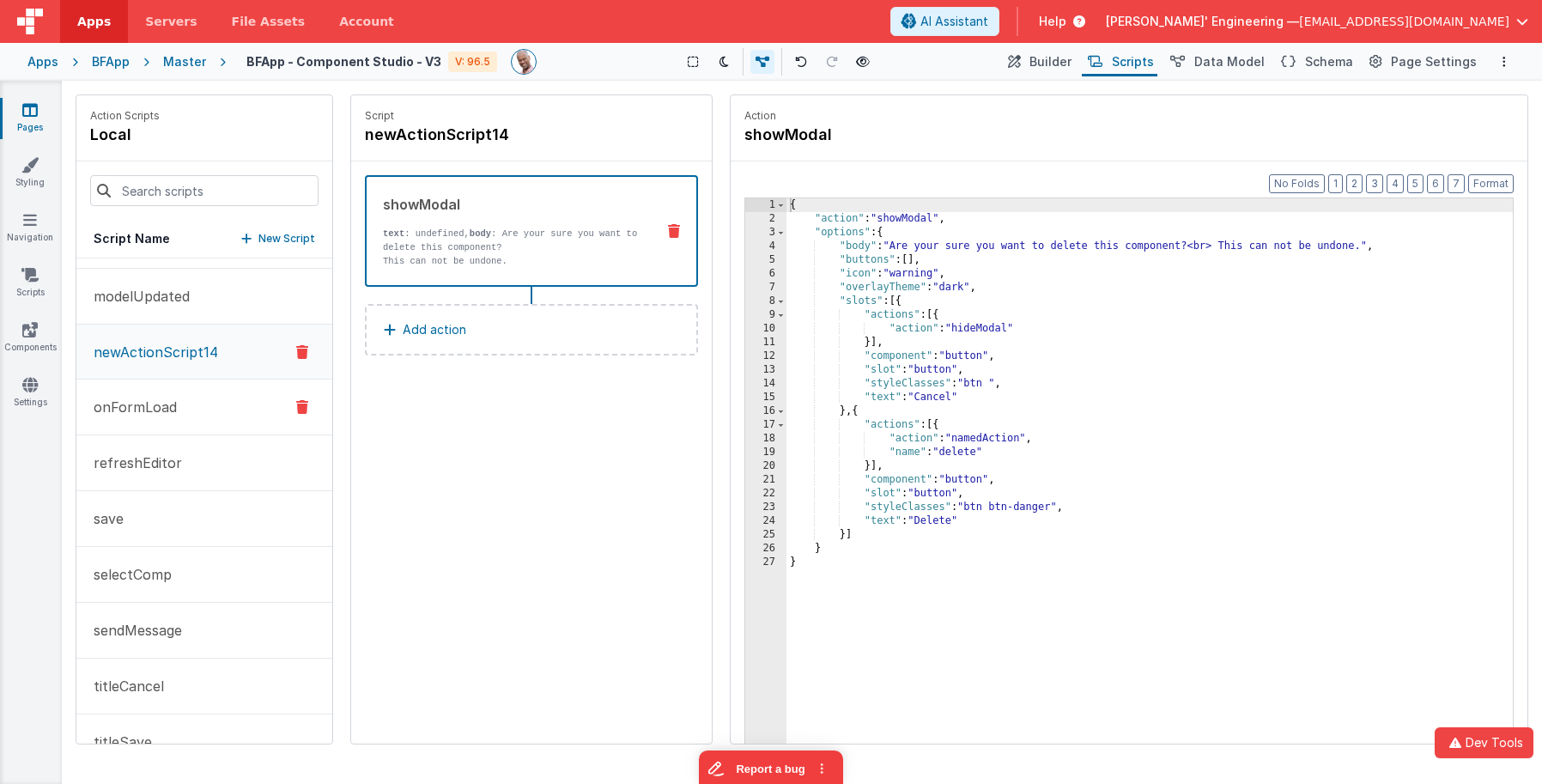
click at [211, 418] on button "onFormLoad" at bounding box center [205, 408] width 256 height 56
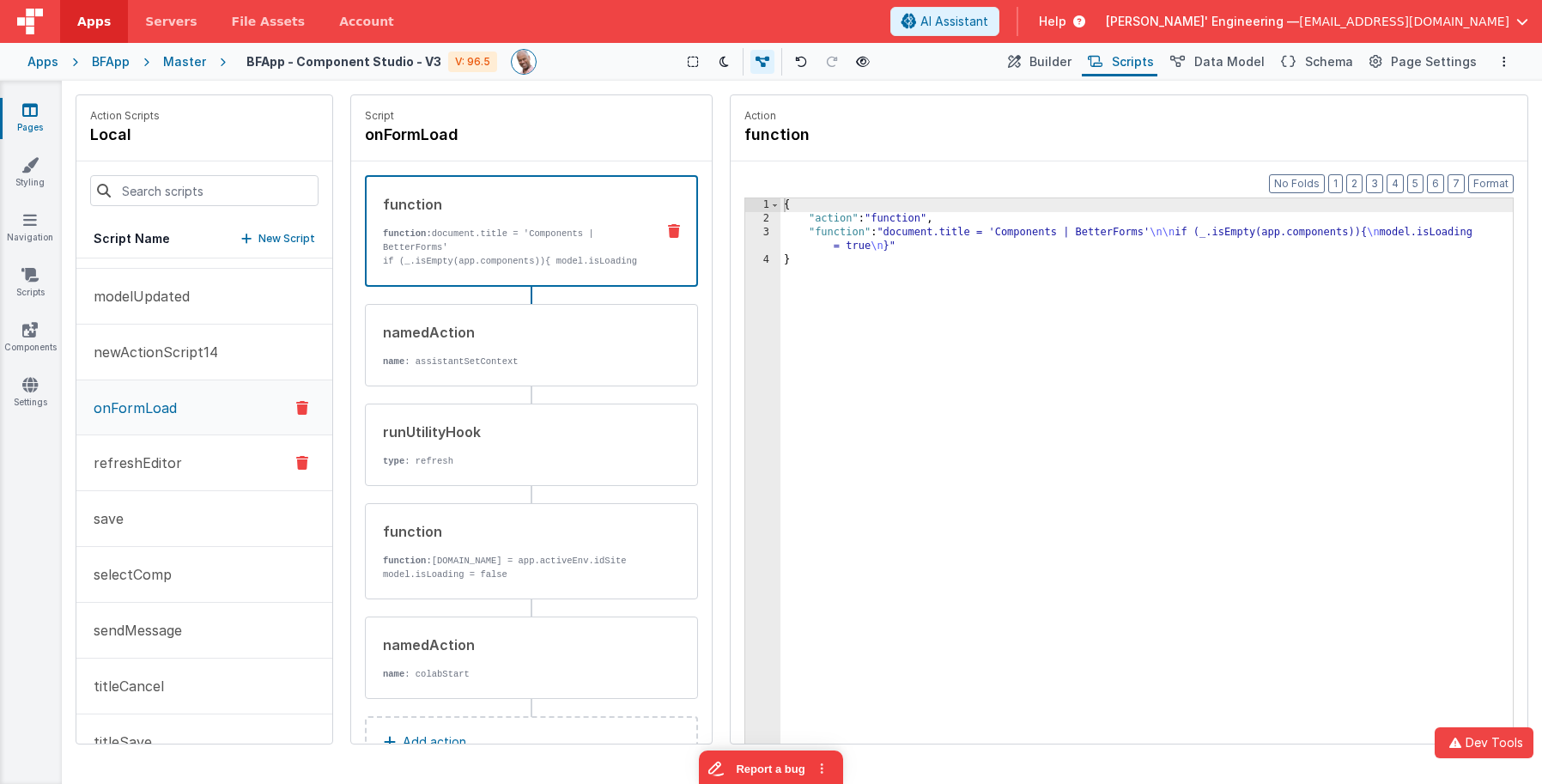
click at [207, 455] on button "refreshEditor" at bounding box center [205, 463] width 256 height 56
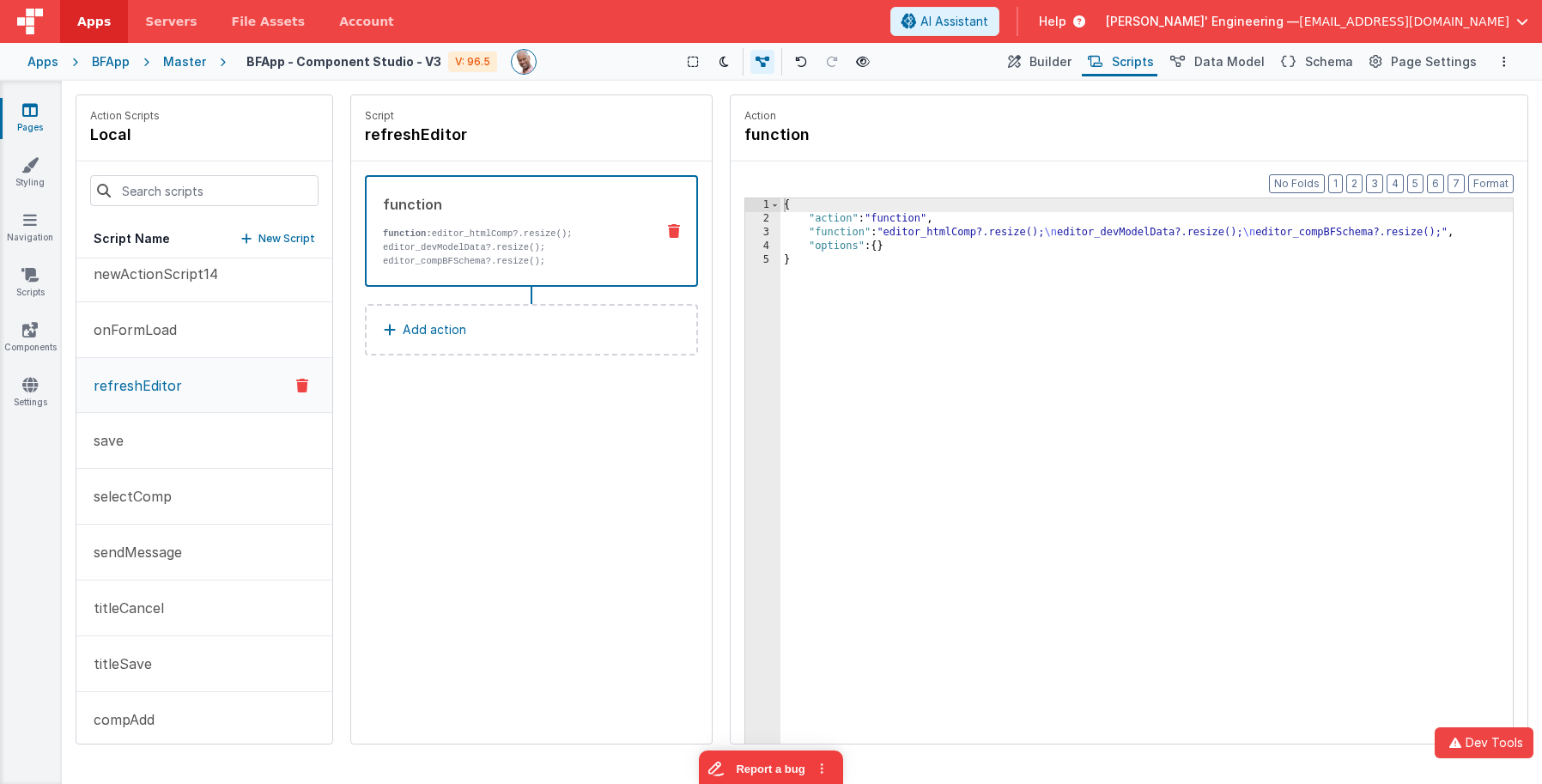
scroll to position [356, 0]
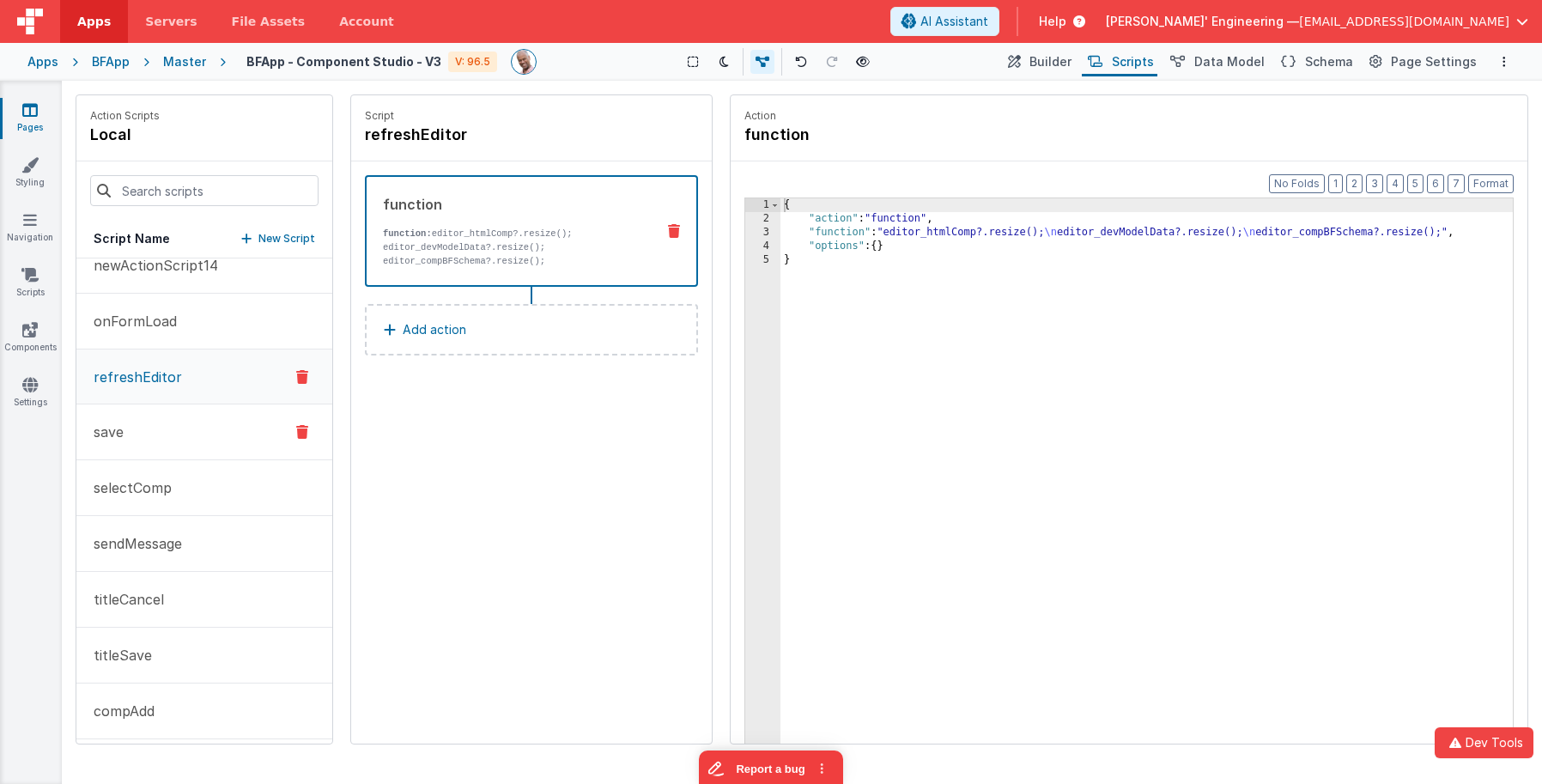
click at [205, 430] on button "save" at bounding box center [205, 432] width 256 height 56
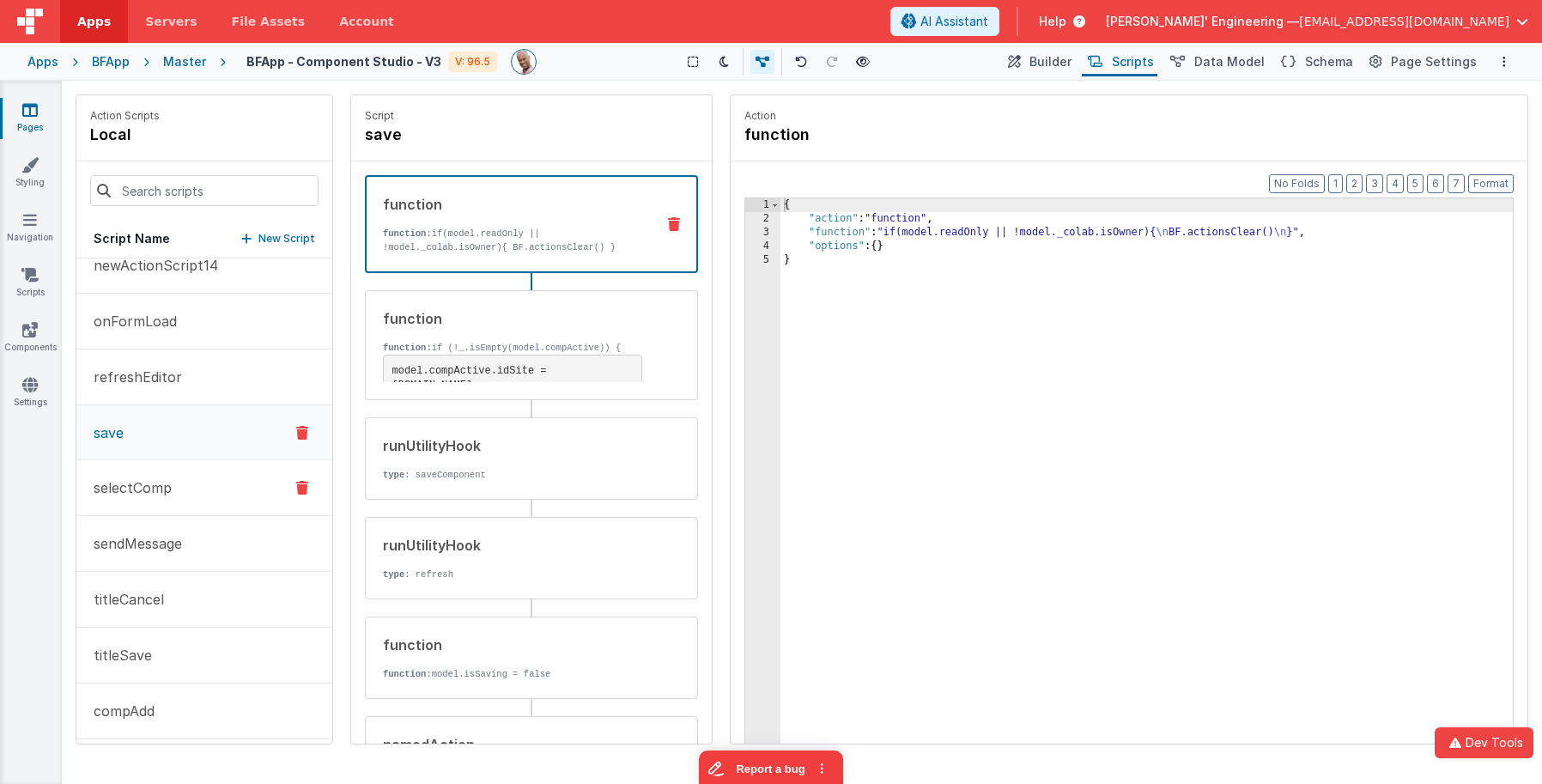
click at [184, 491] on button "selectComp" at bounding box center [205, 488] width 256 height 56
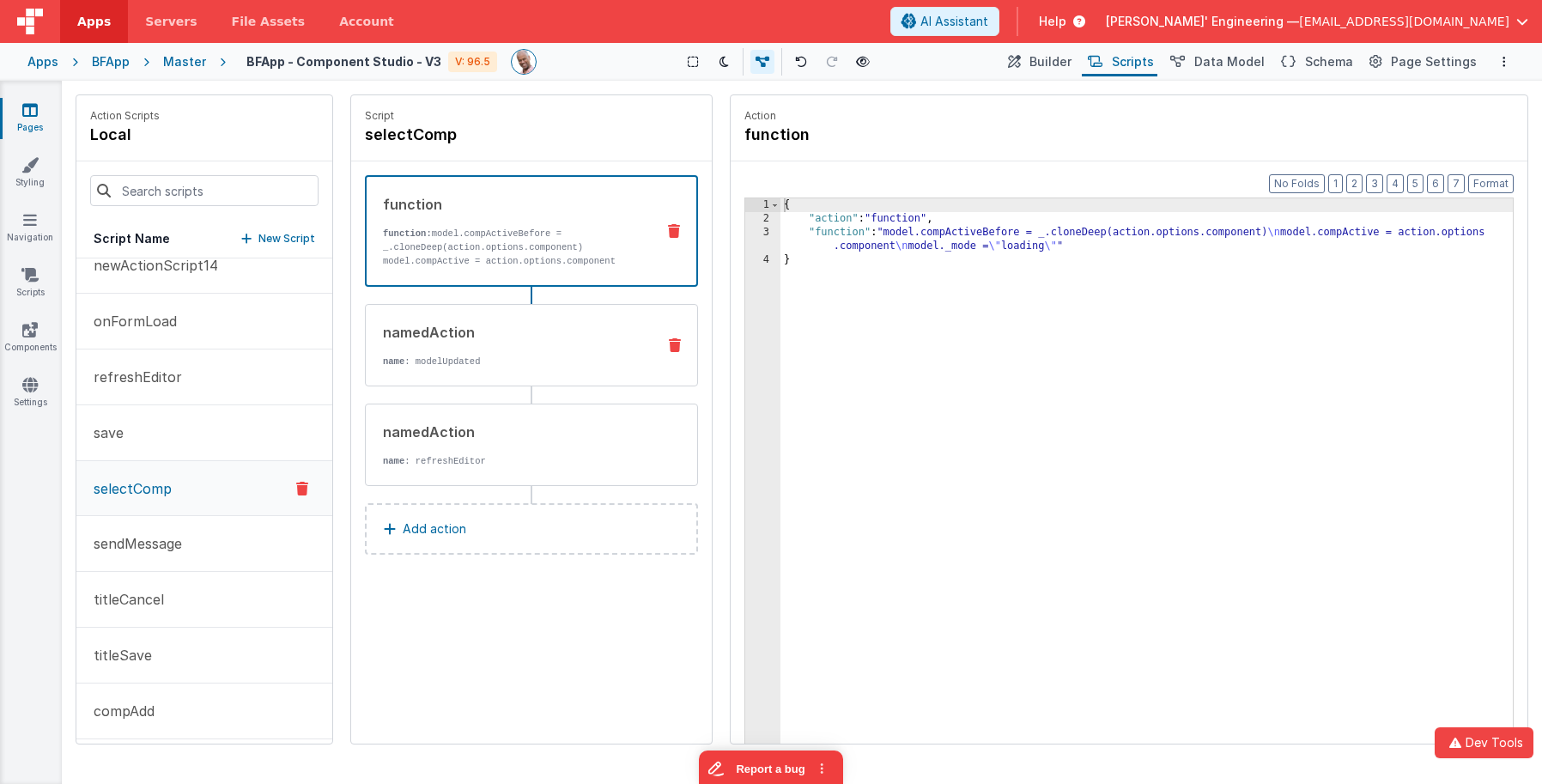
click at [555, 334] on div "namedAction" at bounding box center [513, 331] width 260 height 20
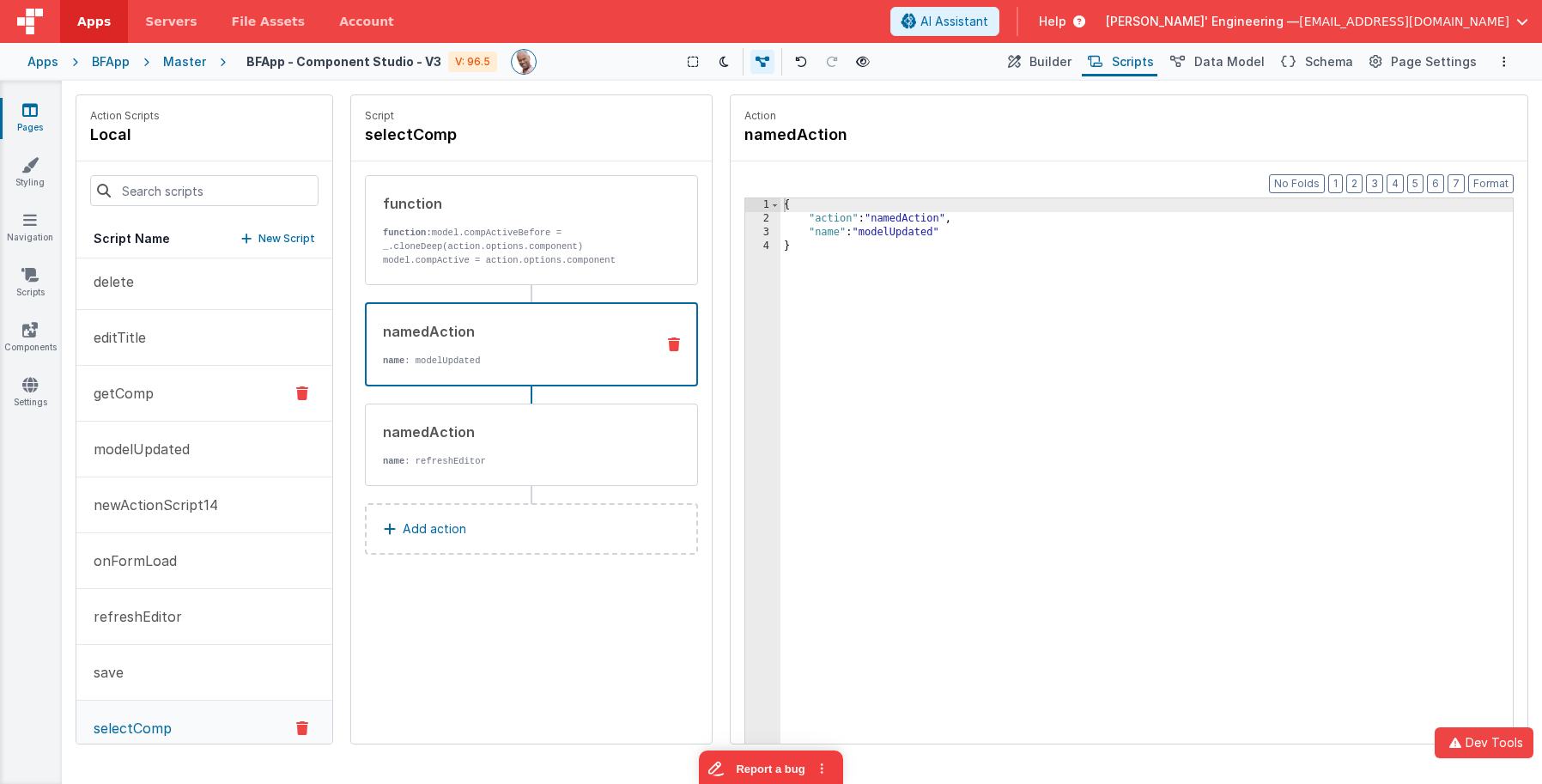
scroll to position [107, 0]
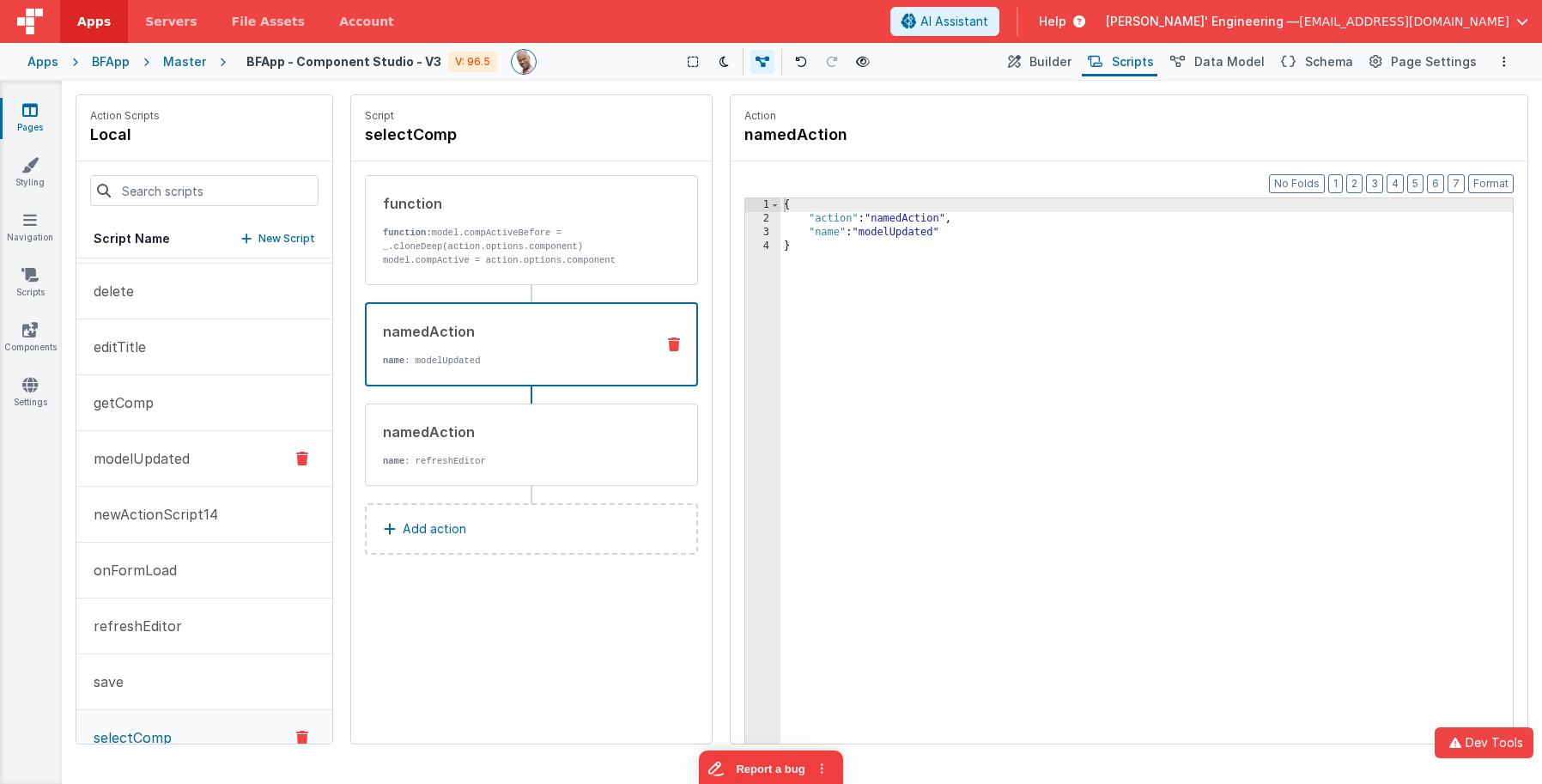
click at [196, 455] on button "modelUpdated" at bounding box center [205, 459] width 256 height 56
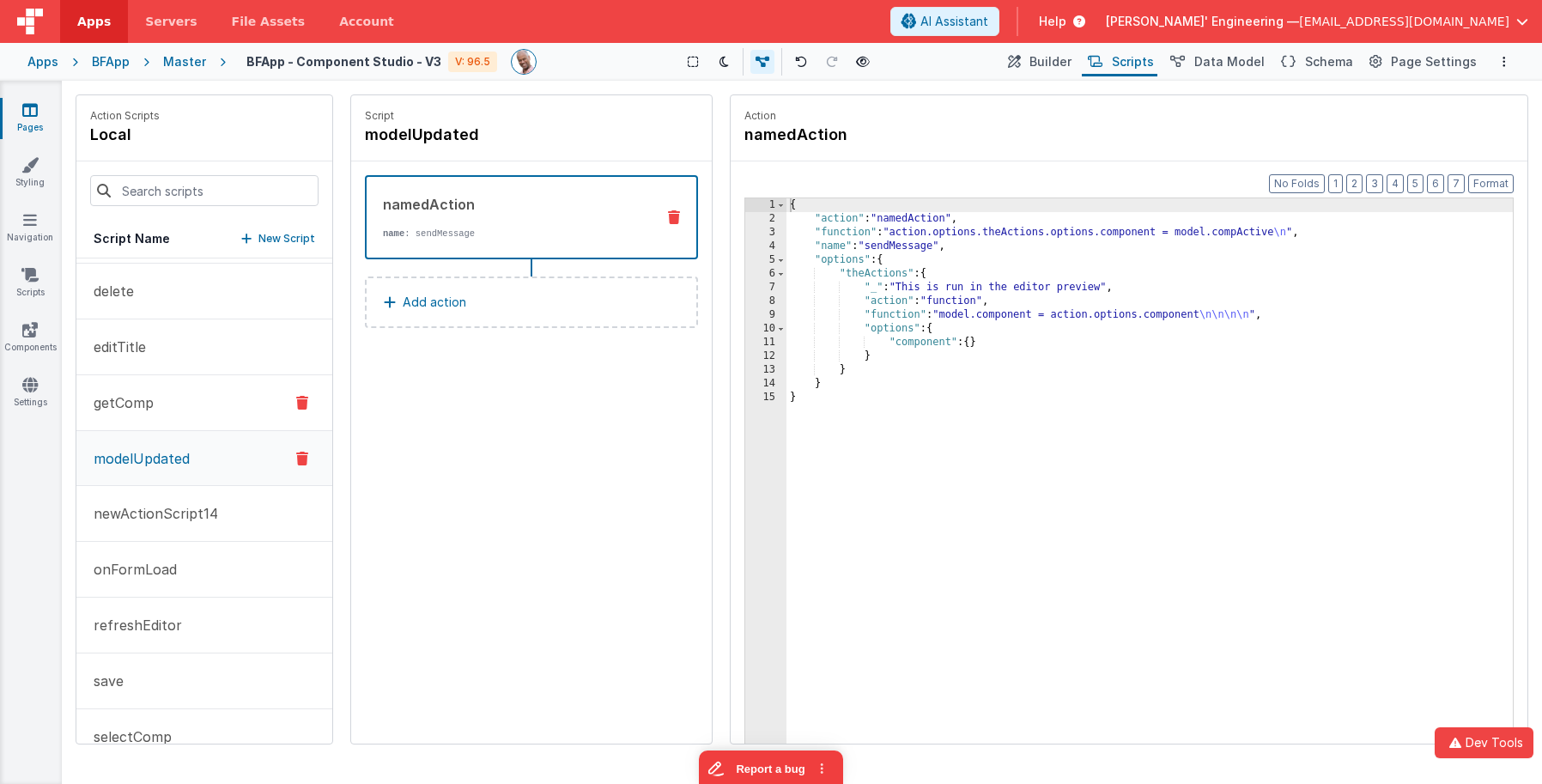
click at [157, 396] on button "getComp" at bounding box center [205, 403] width 256 height 56
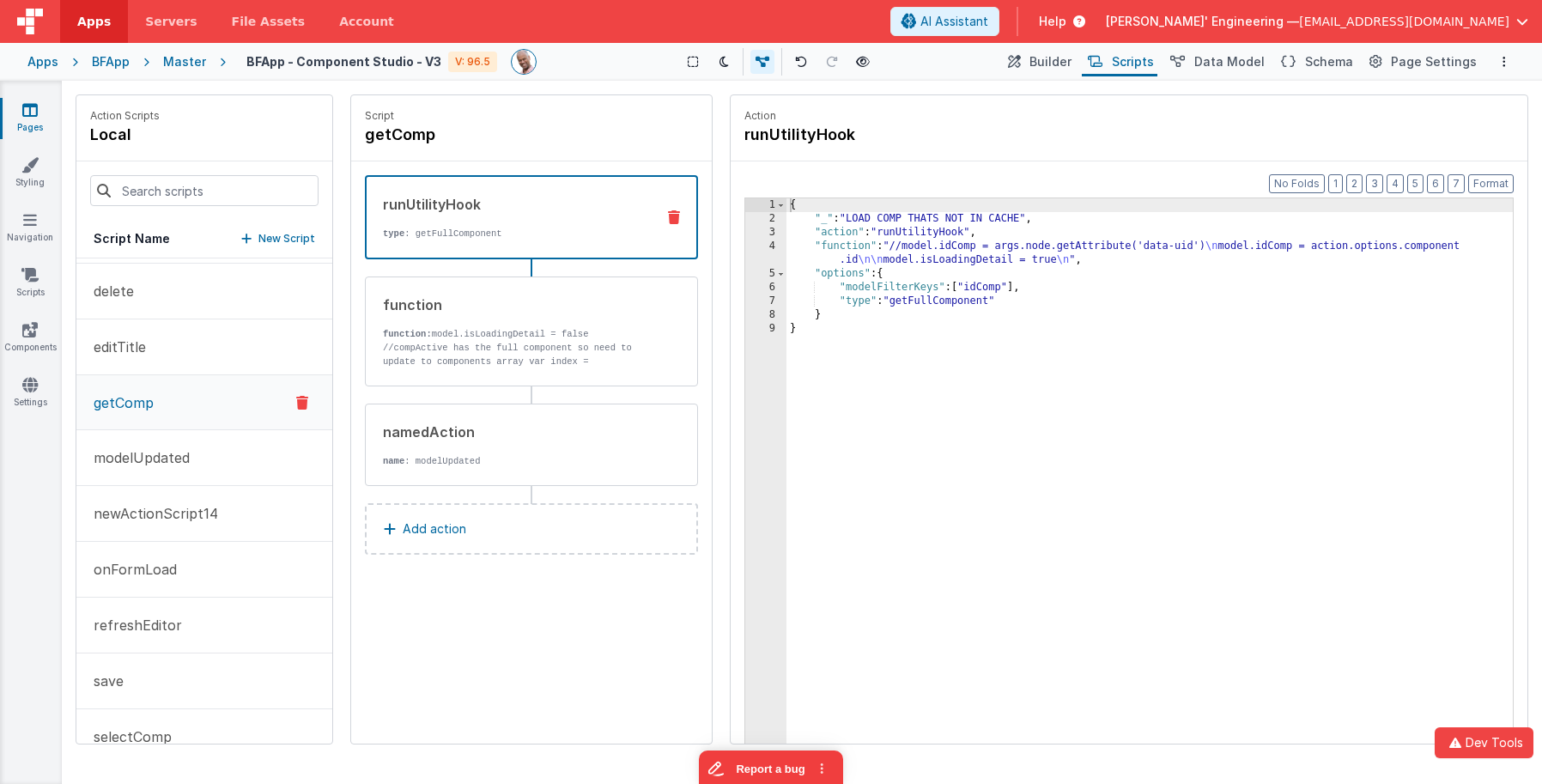
click at [531, 205] on div "runUtilityHook" at bounding box center [512, 204] width 259 height 20
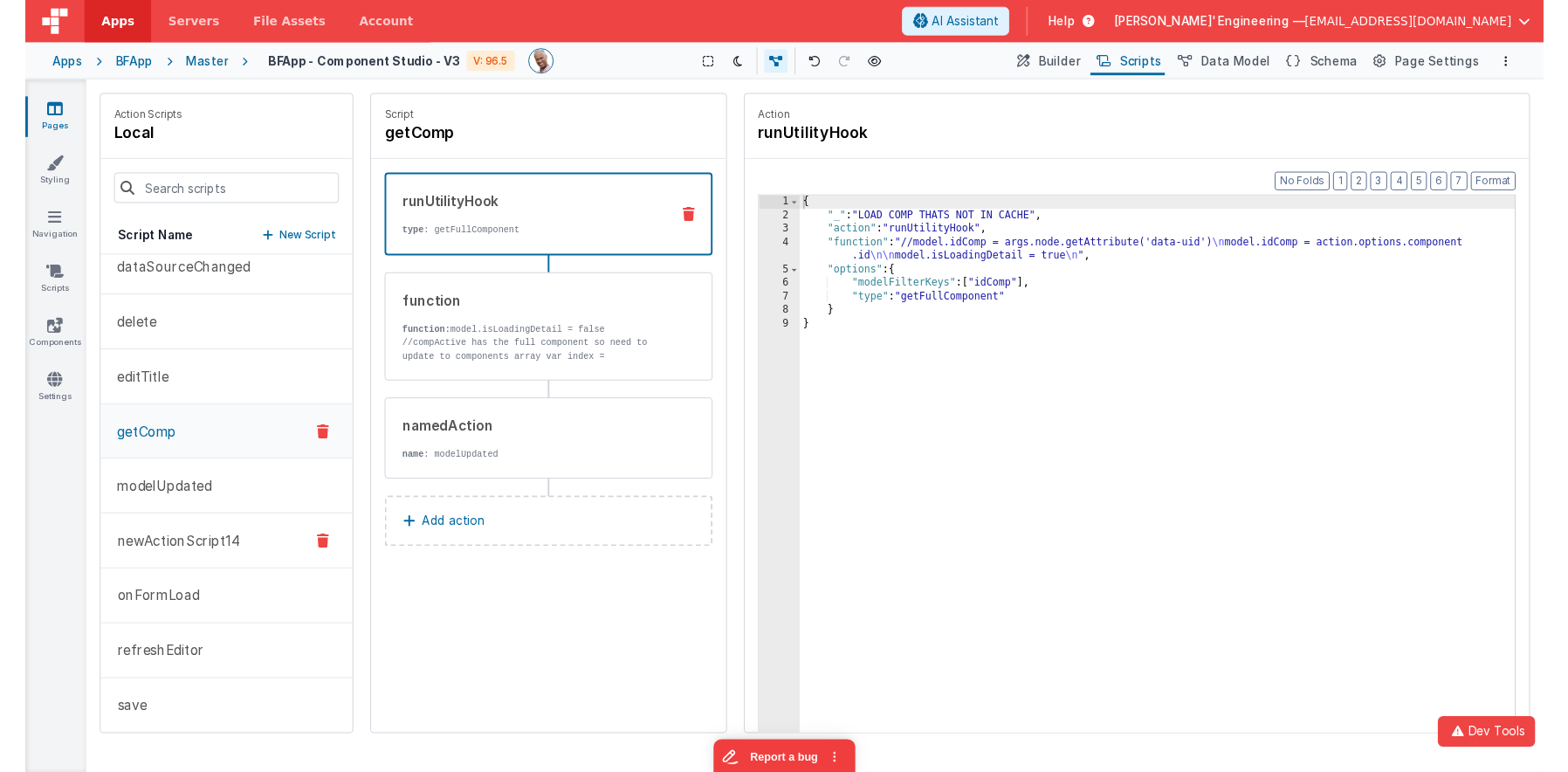
scroll to position [0, 0]
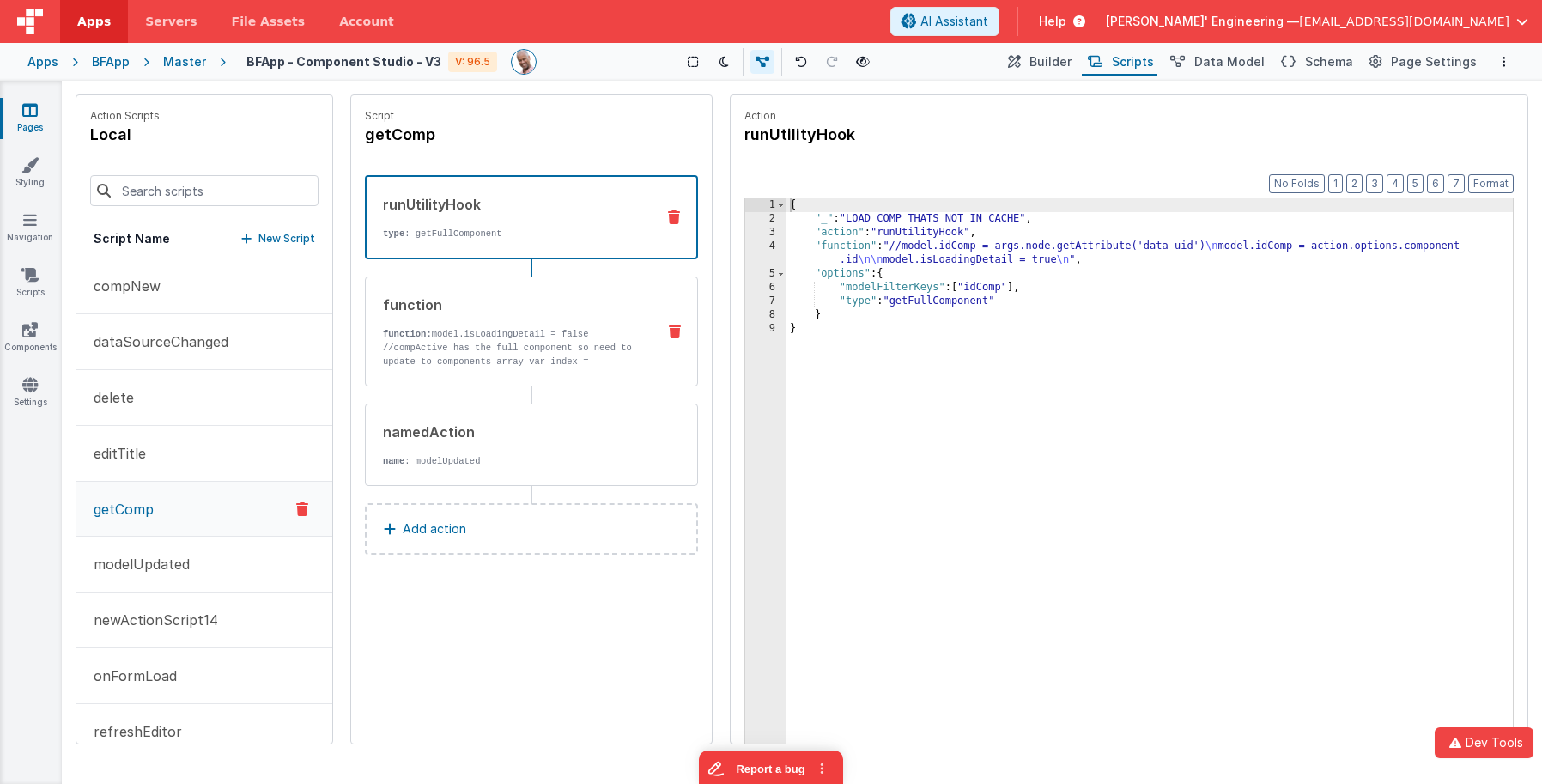
click at [514, 334] on p "function: model.isLoadingDetail = false" at bounding box center [513, 334] width 260 height 14
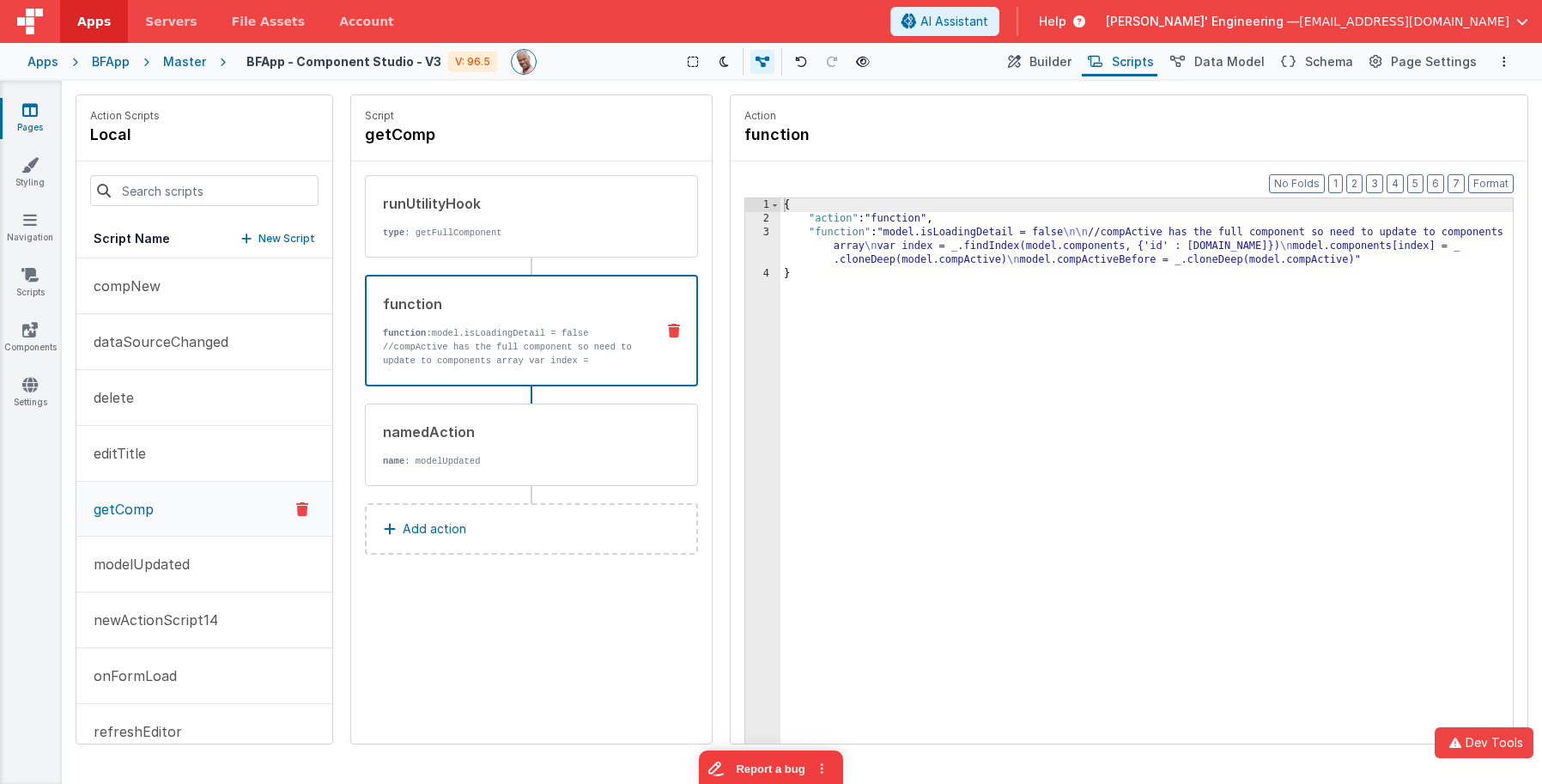
click at [874, 239] on div "{ "action" : "function" , "function" : "model.isLoadingDetail = false \n\n //co…" at bounding box center [1147, 512] width 733 height 626
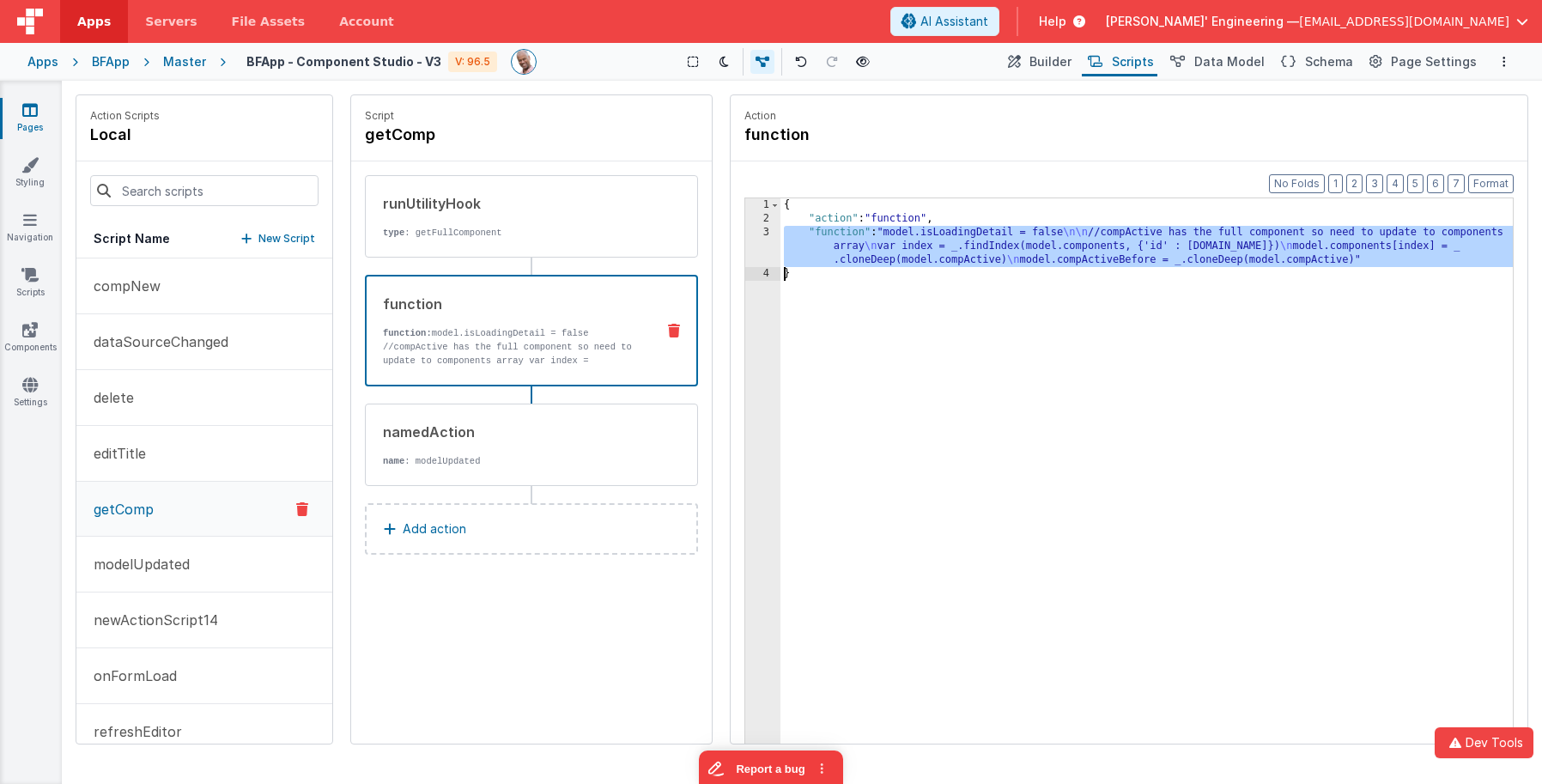
click at [757, 243] on div "3" at bounding box center [763, 246] width 35 height 42
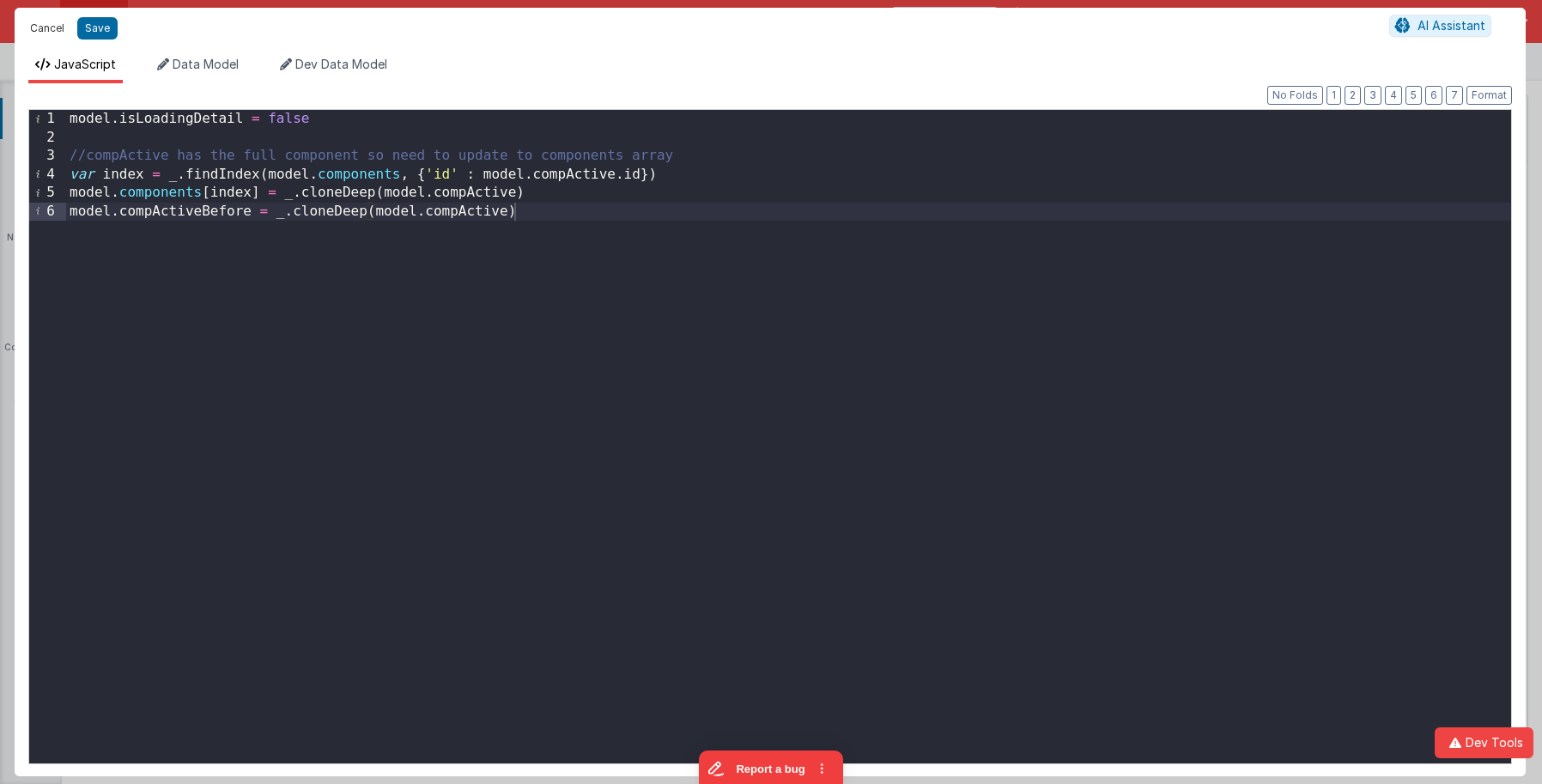
click at [50, 28] on button "Cancel" at bounding box center [47, 28] width 51 height 24
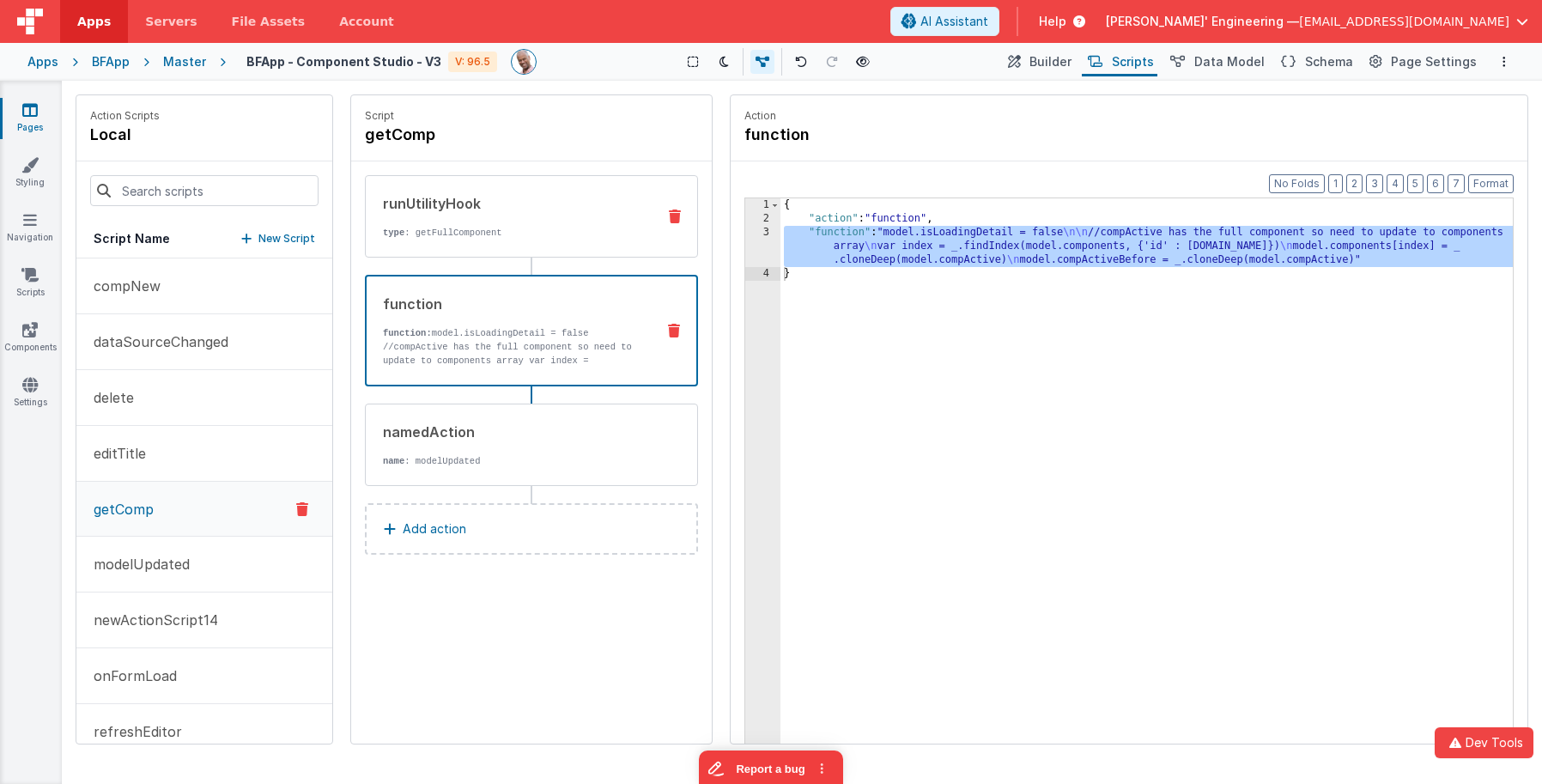
click at [546, 212] on div "runUtilityHook" at bounding box center [513, 203] width 260 height 20
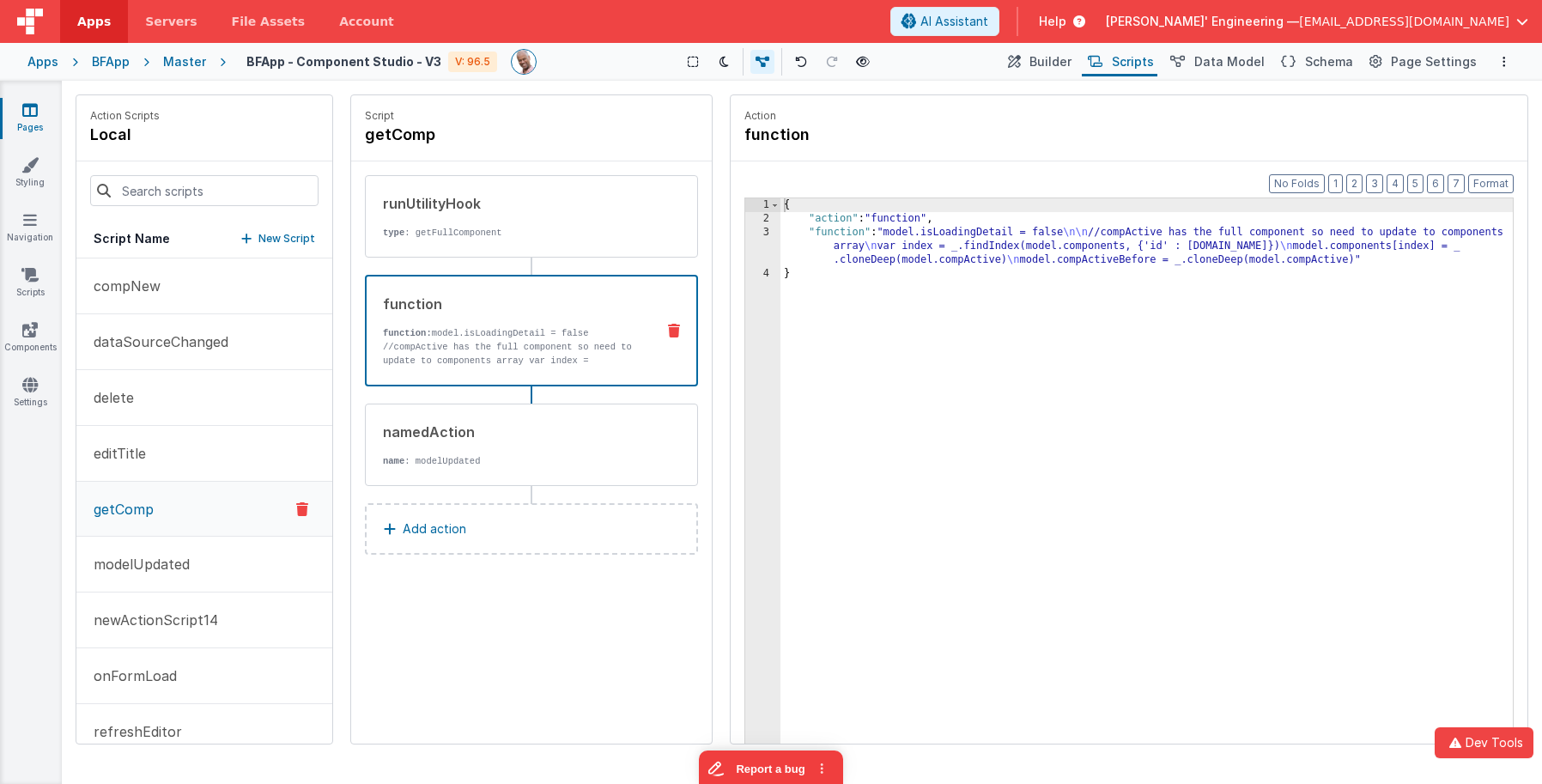
click at [558, 304] on div "function" at bounding box center [512, 303] width 259 height 20
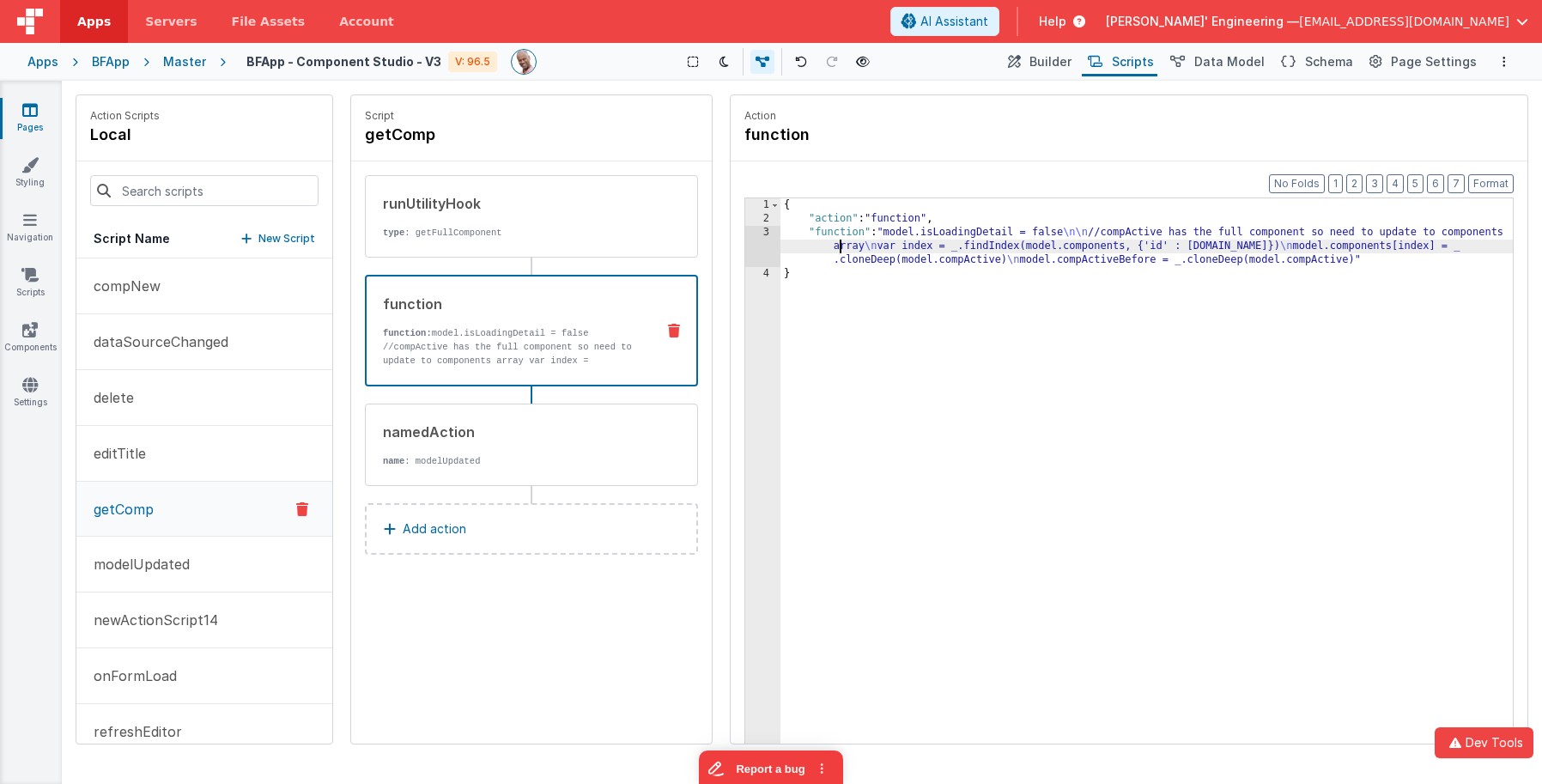
click at [839, 243] on div "{ "action" : "function" , "function" : "model.isLoadingDetail = false \n\n //co…" at bounding box center [1147, 512] width 733 height 626
click at [762, 240] on div "3" at bounding box center [763, 246] width 35 height 42
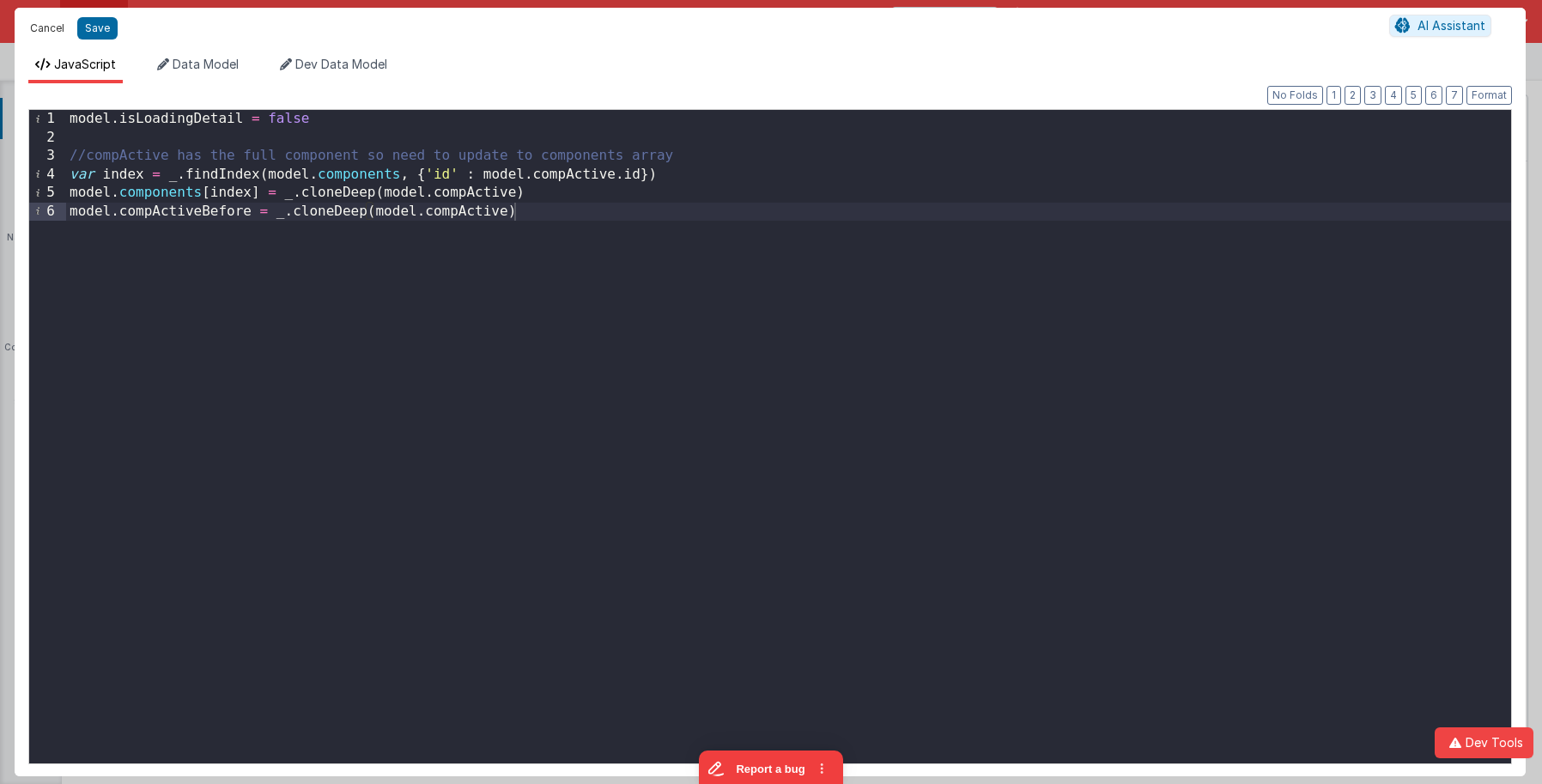
click at [52, 24] on button "Cancel" at bounding box center [47, 28] width 51 height 24
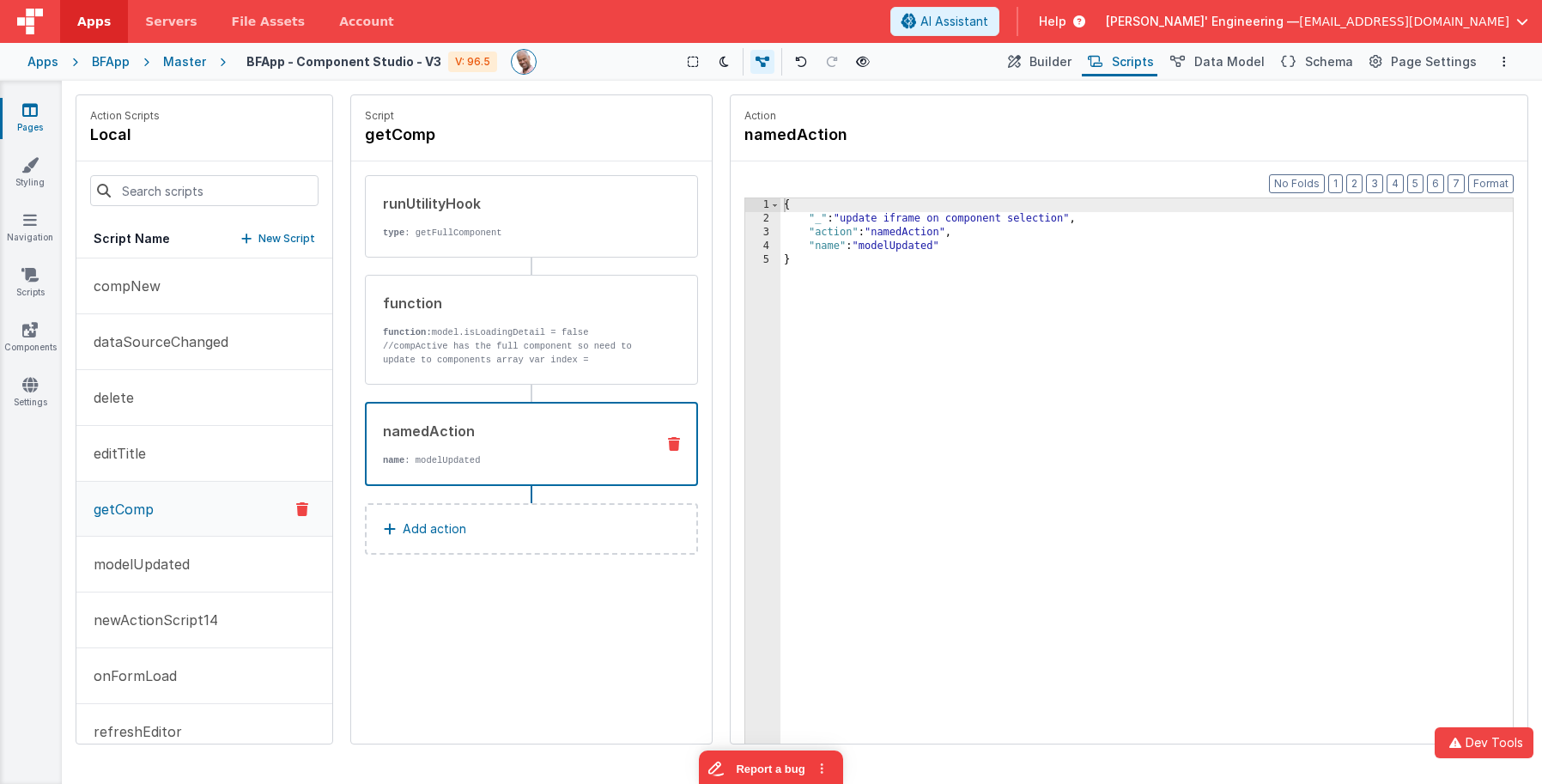
click at [565, 460] on p "name : modelUpdated" at bounding box center [512, 460] width 259 height 14
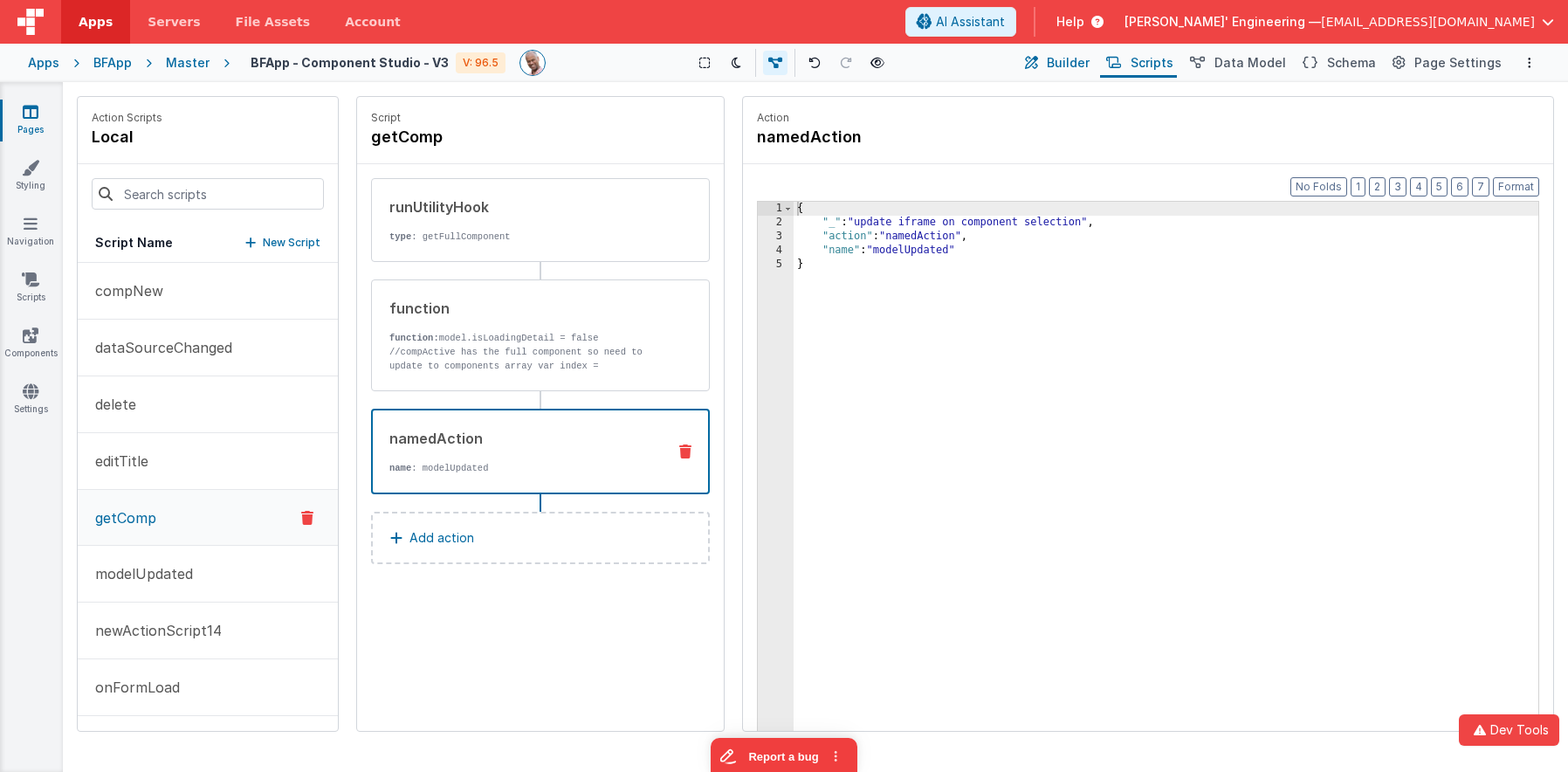
click at [1070, 60] on span "Builder" at bounding box center [1067, 63] width 42 height 18
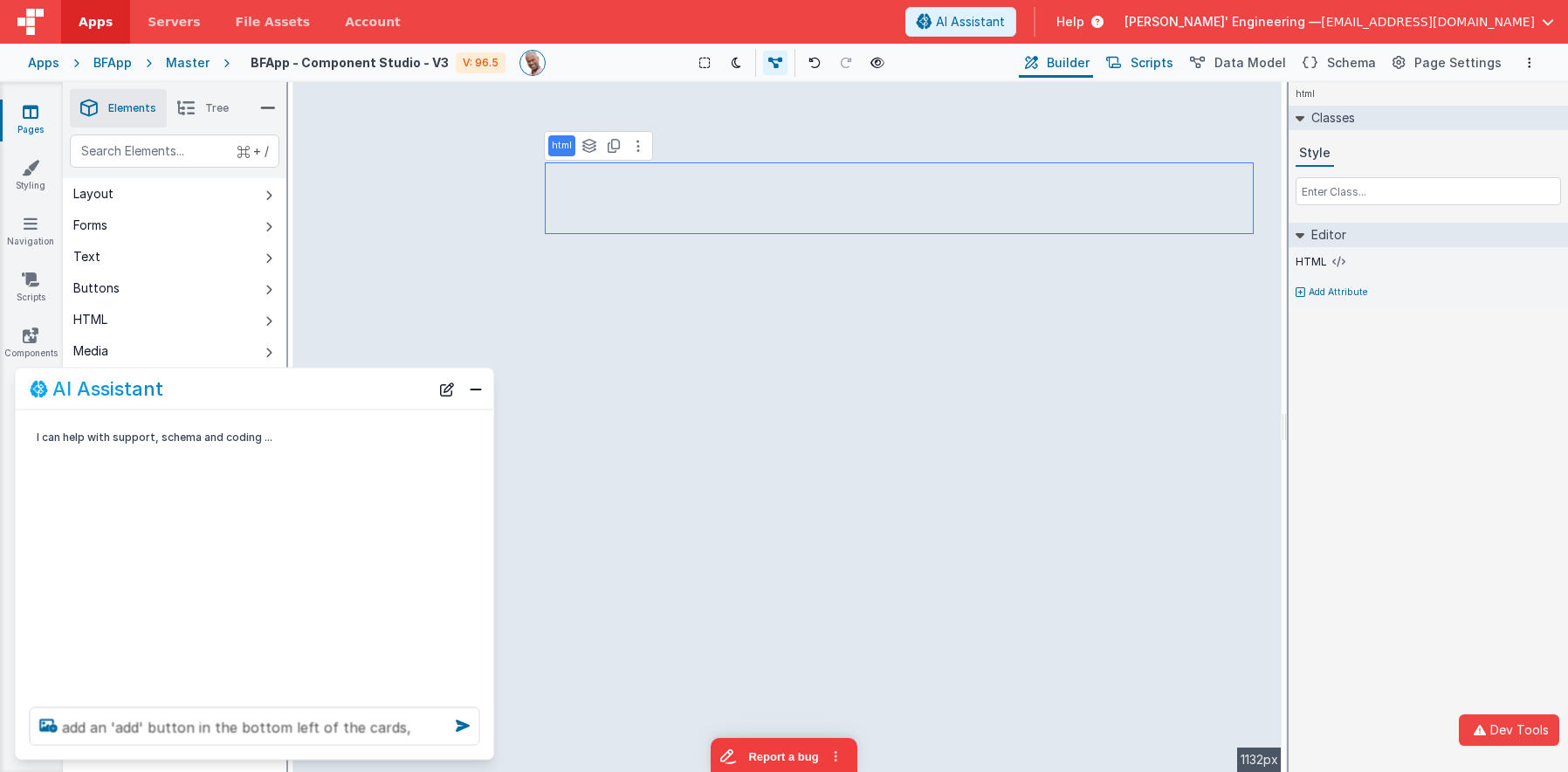
click at [1174, 55] on span "Scripts" at bounding box center [1151, 63] width 42 height 18
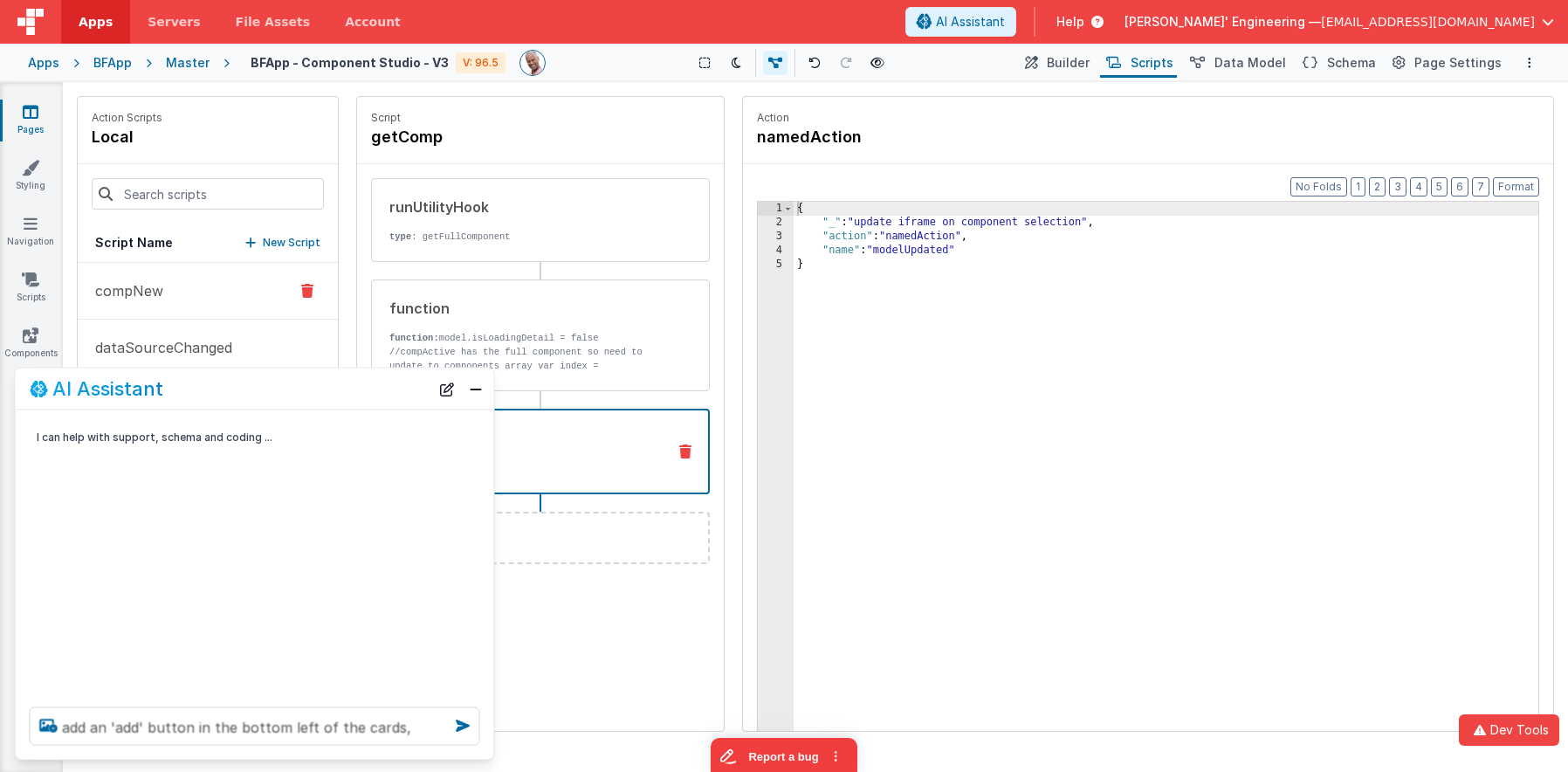
click at [195, 283] on button "compNew" at bounding box center [208, 292] width 260 height 57
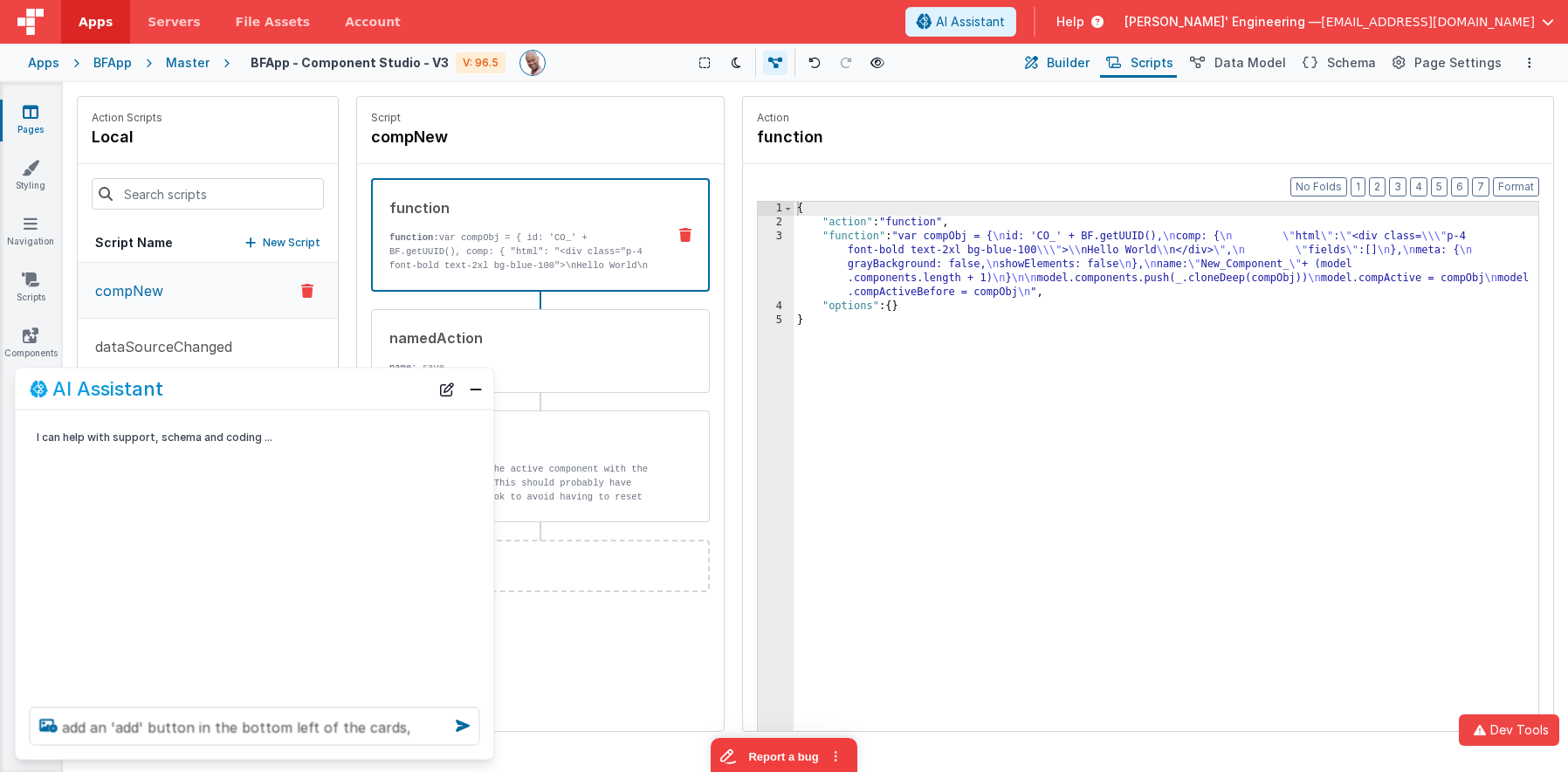
click at [1074, 57] on span "Builder" at bounding box center [1067, 63] width 42 height 18
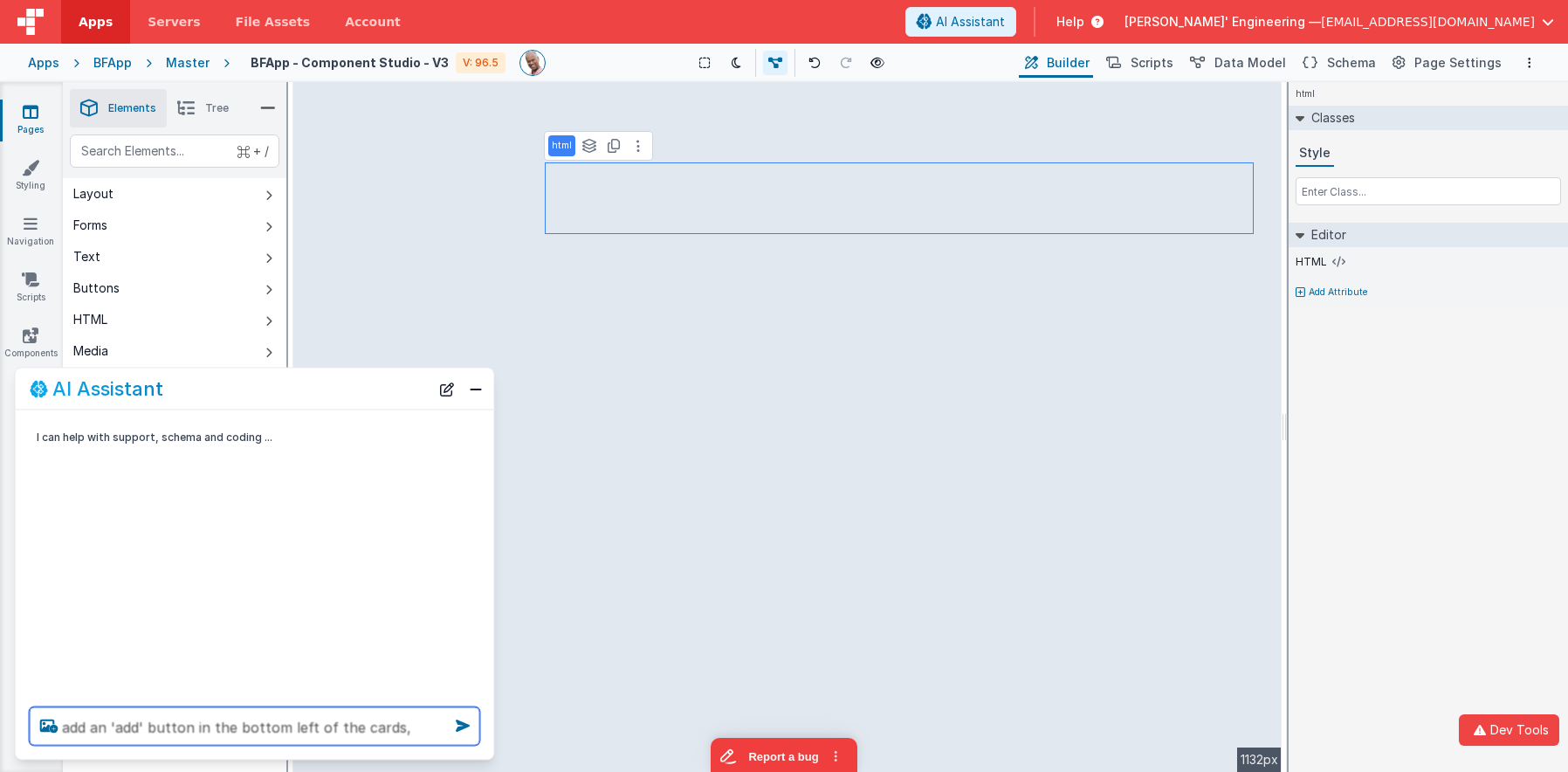
click at [420, 733] on textarea "add an 'add' button in the bottom left of the cards," at bounding box center [254, 727] width 450 height 38
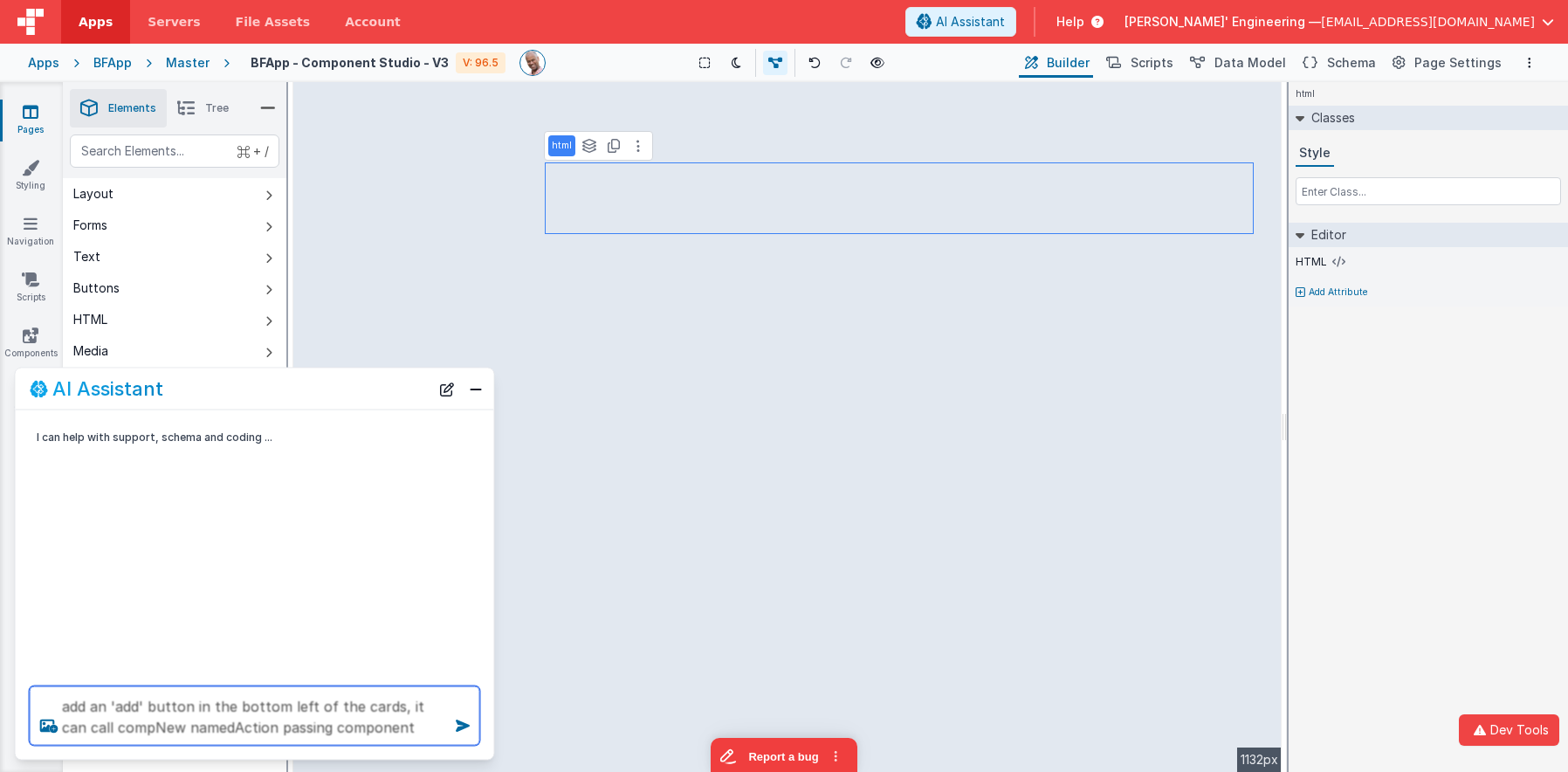
type textarea "add an 'add' button in the bottom left of the cards, it can call compNew namedA…"
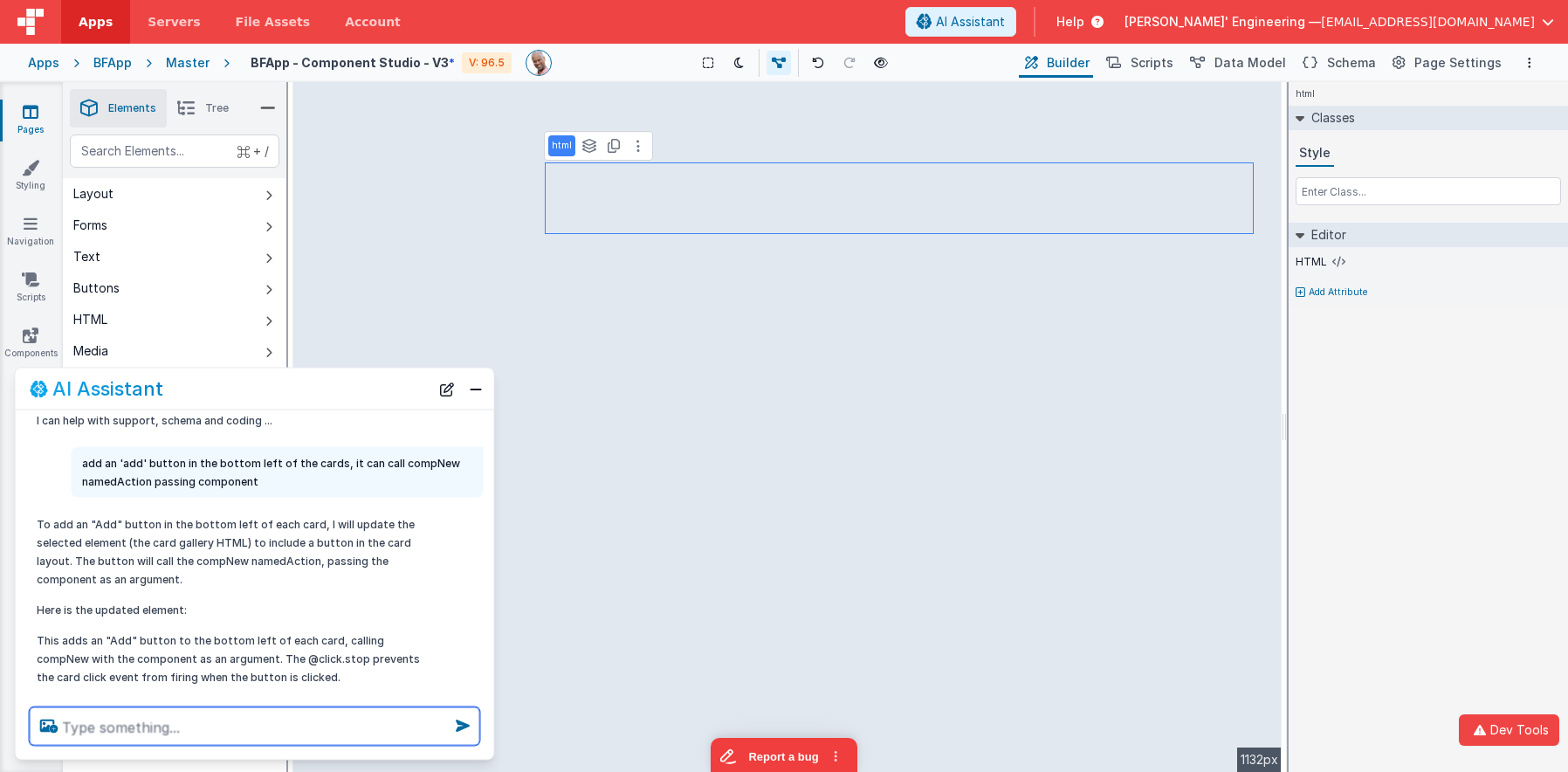
scroll to position [44, 0]
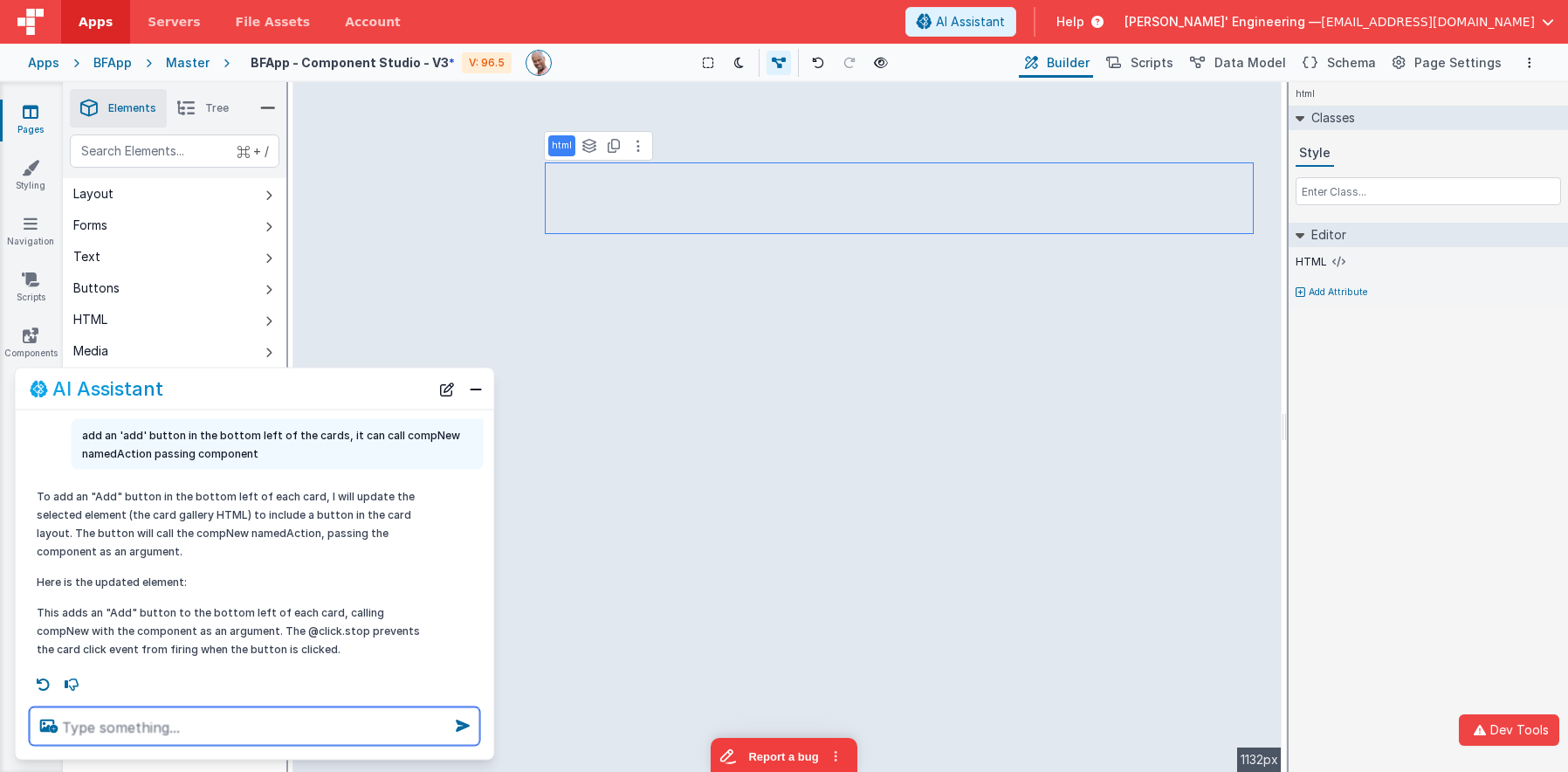
click at [220, 736] on textarea at bounding box center [254, 727] width 450 height 38
type textarea "it sound be bottom left"
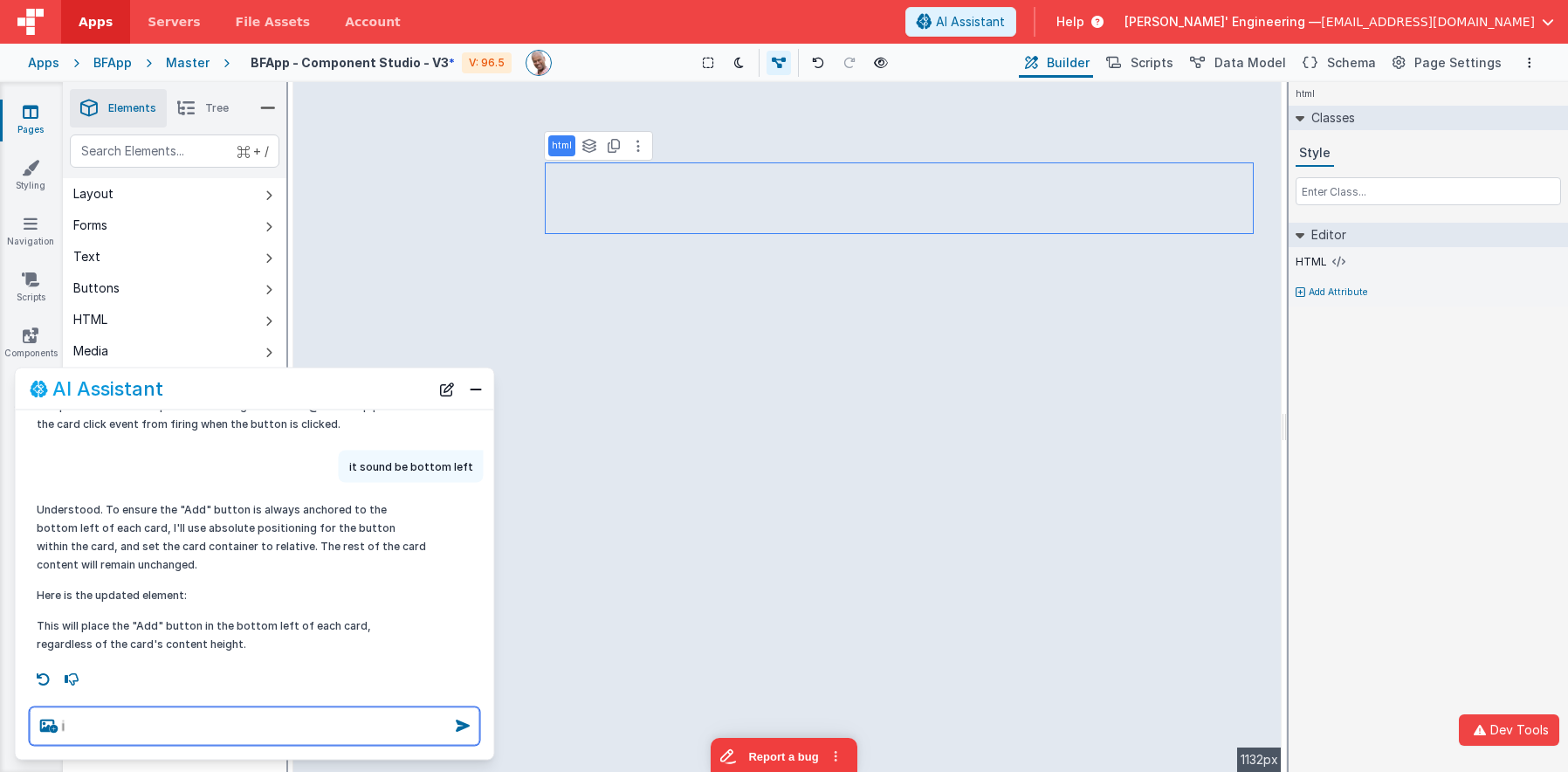
scroll to position [0, 0]
type textarea "i mean right"
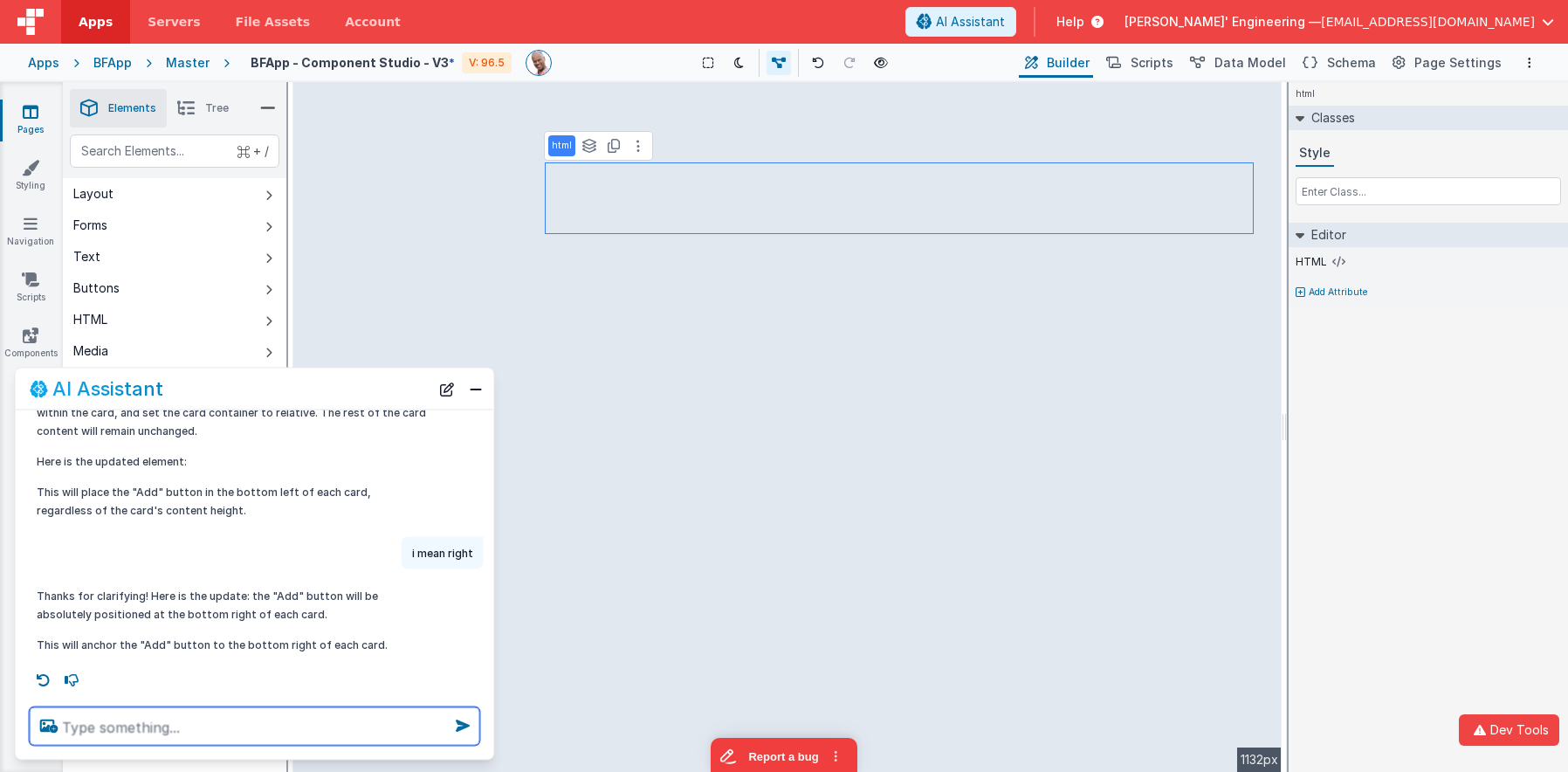
scroll to position [404, 0]
click at [417, 717] on textarea at bounding box center [254, 727] width 450 height 38
type textarea "add a mouse over the add button with a light sky"
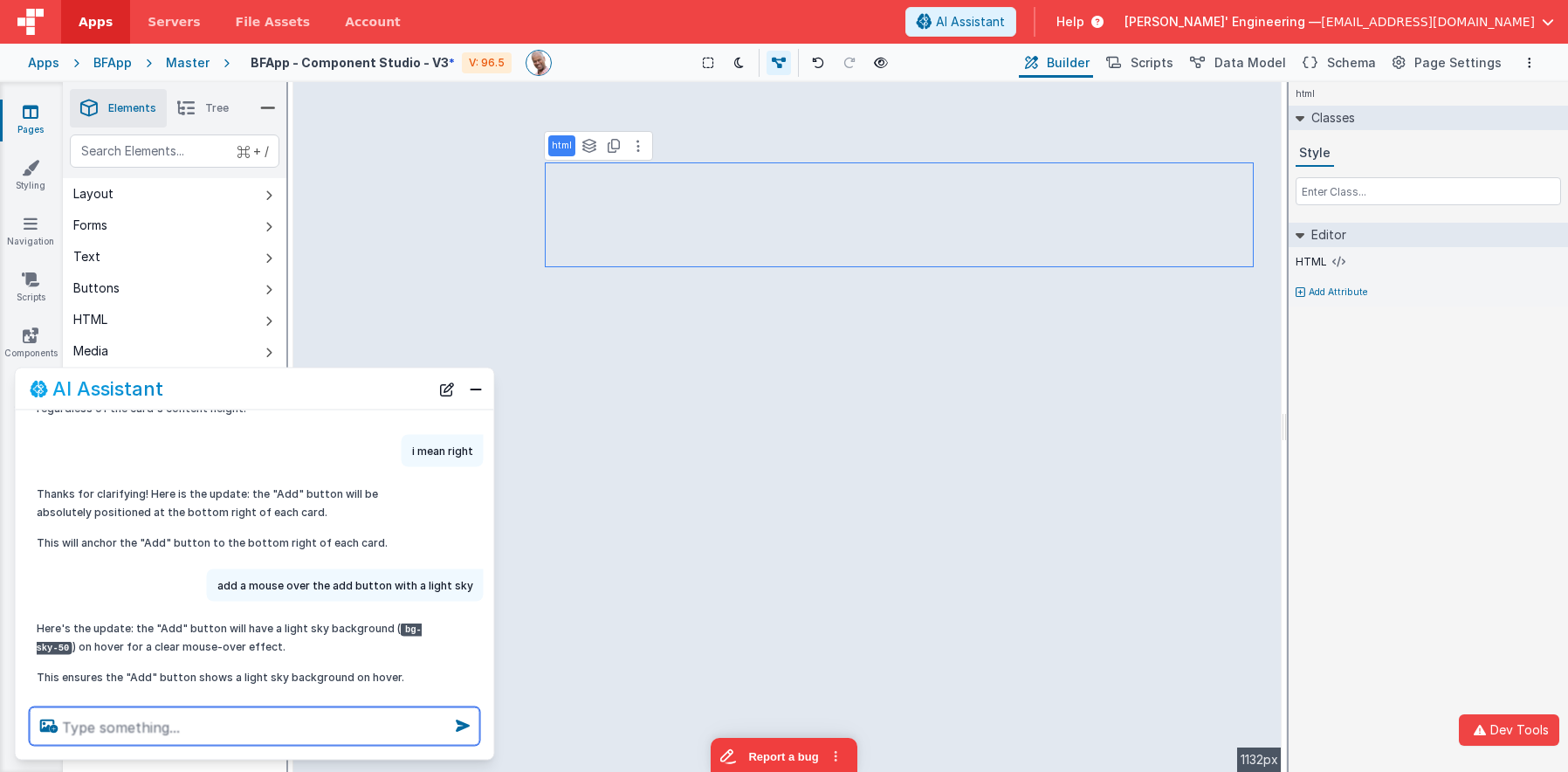
scroll to position [539, 0]
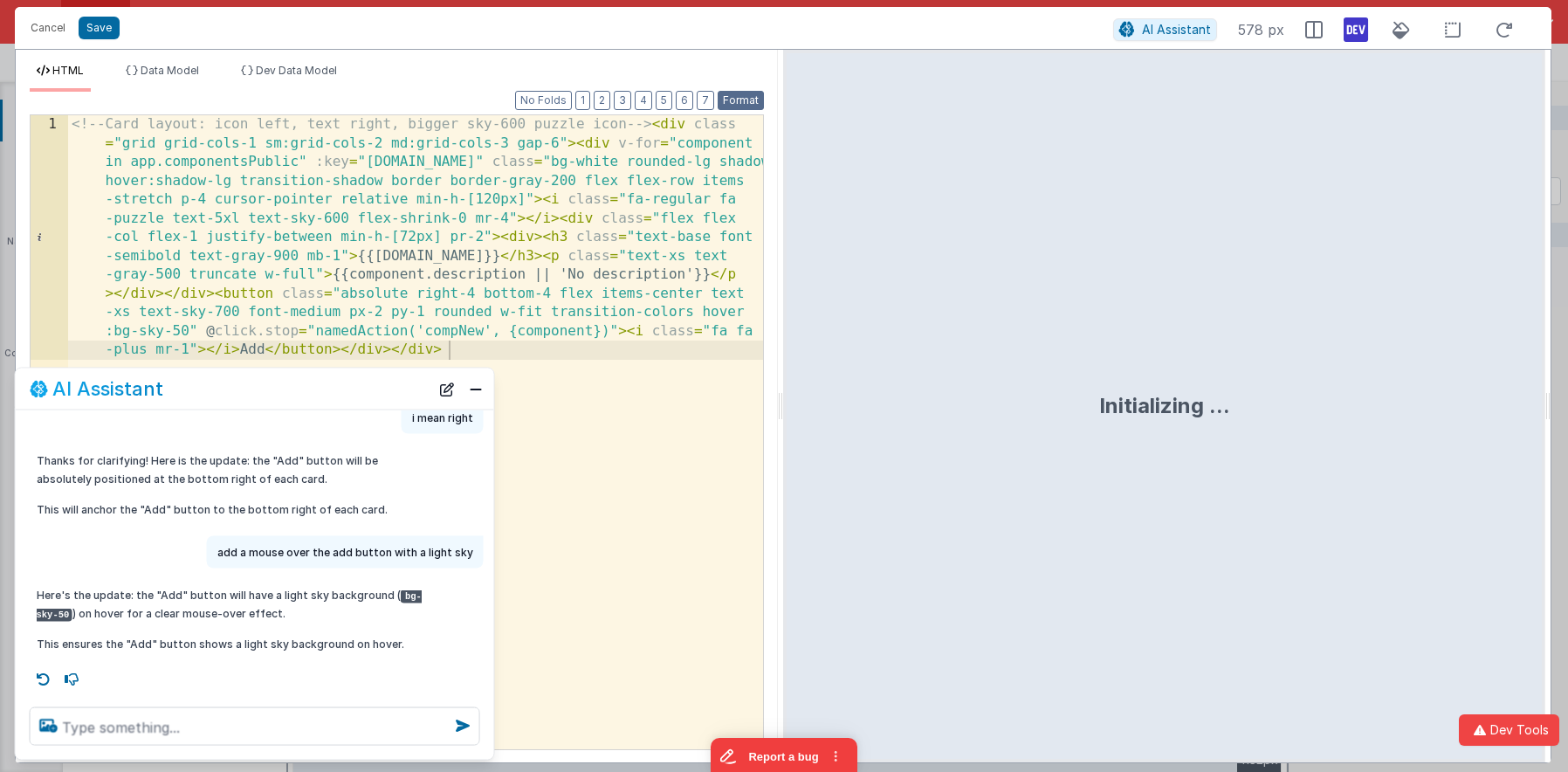
click at [754, 99] on button "Format" at bounding box center [740, 100] width 46 height 19
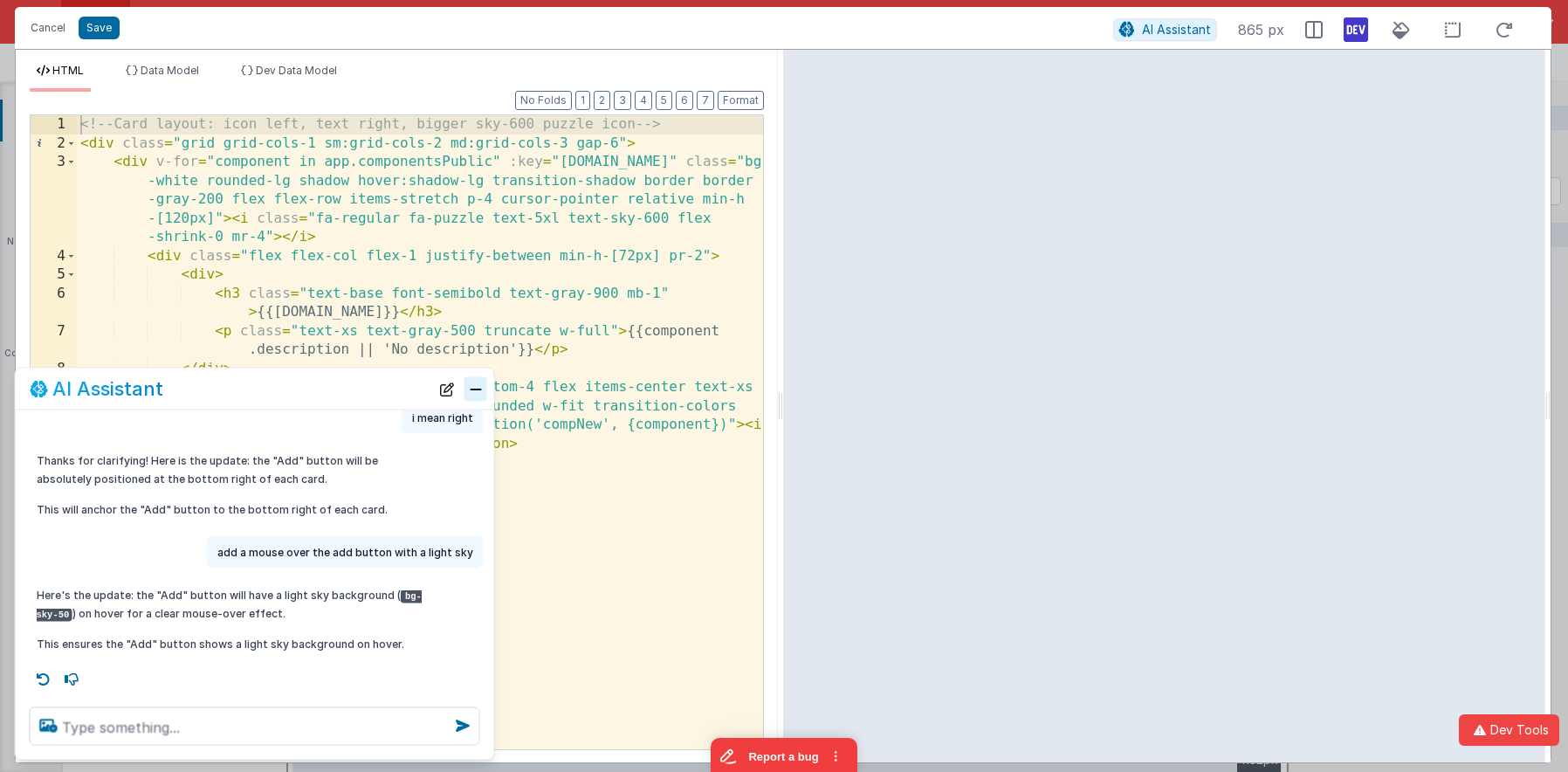
click at [471, 386] on button "Close" at bounding box center [475, 388] width 23 height 25
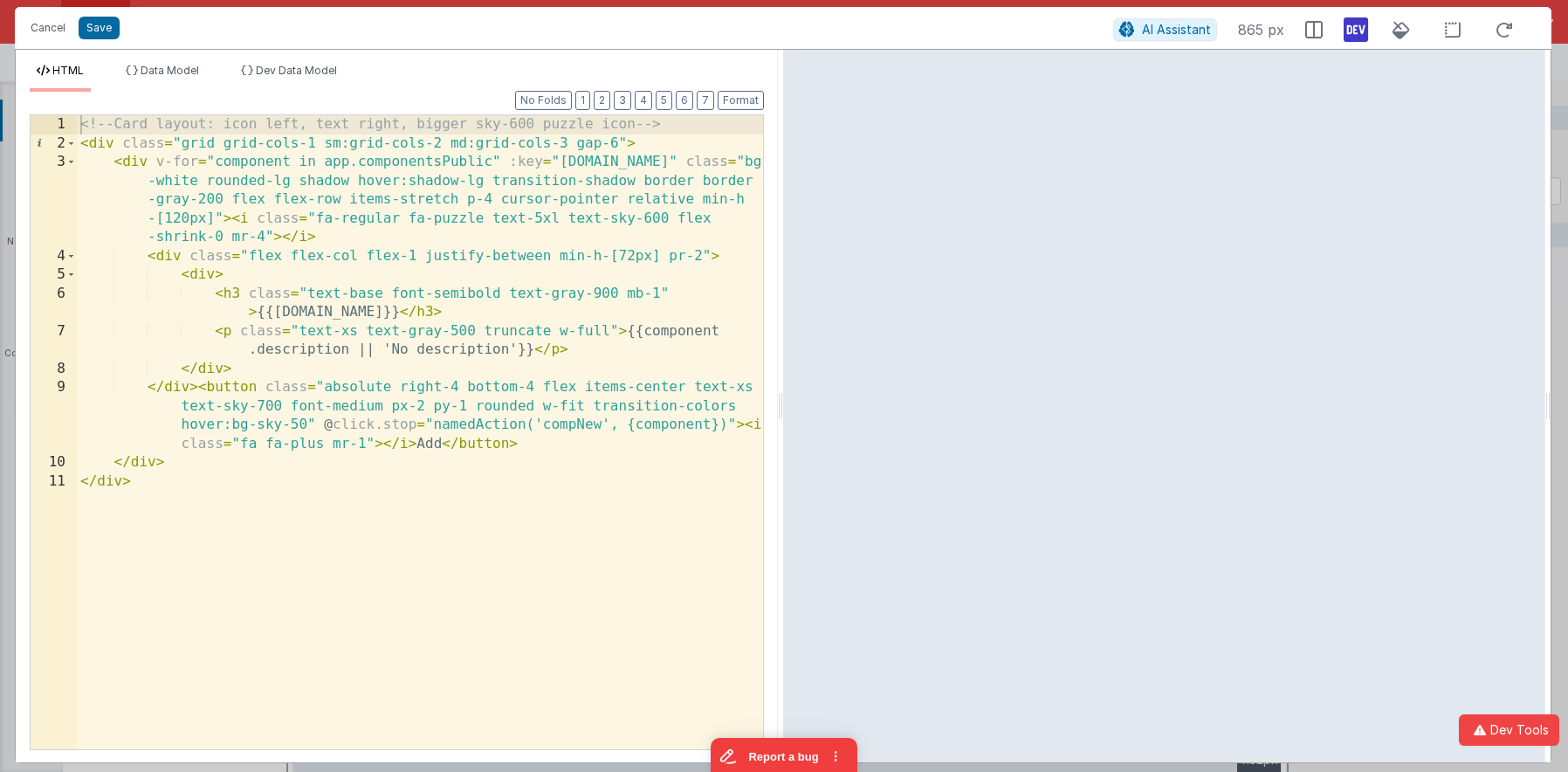
click at [620, 217] on div "<!-- Card layout: icon left, text right, bigger sky-600 puzzle icon --> < div c…" at bounding box center [420, 451] width 686 height 671
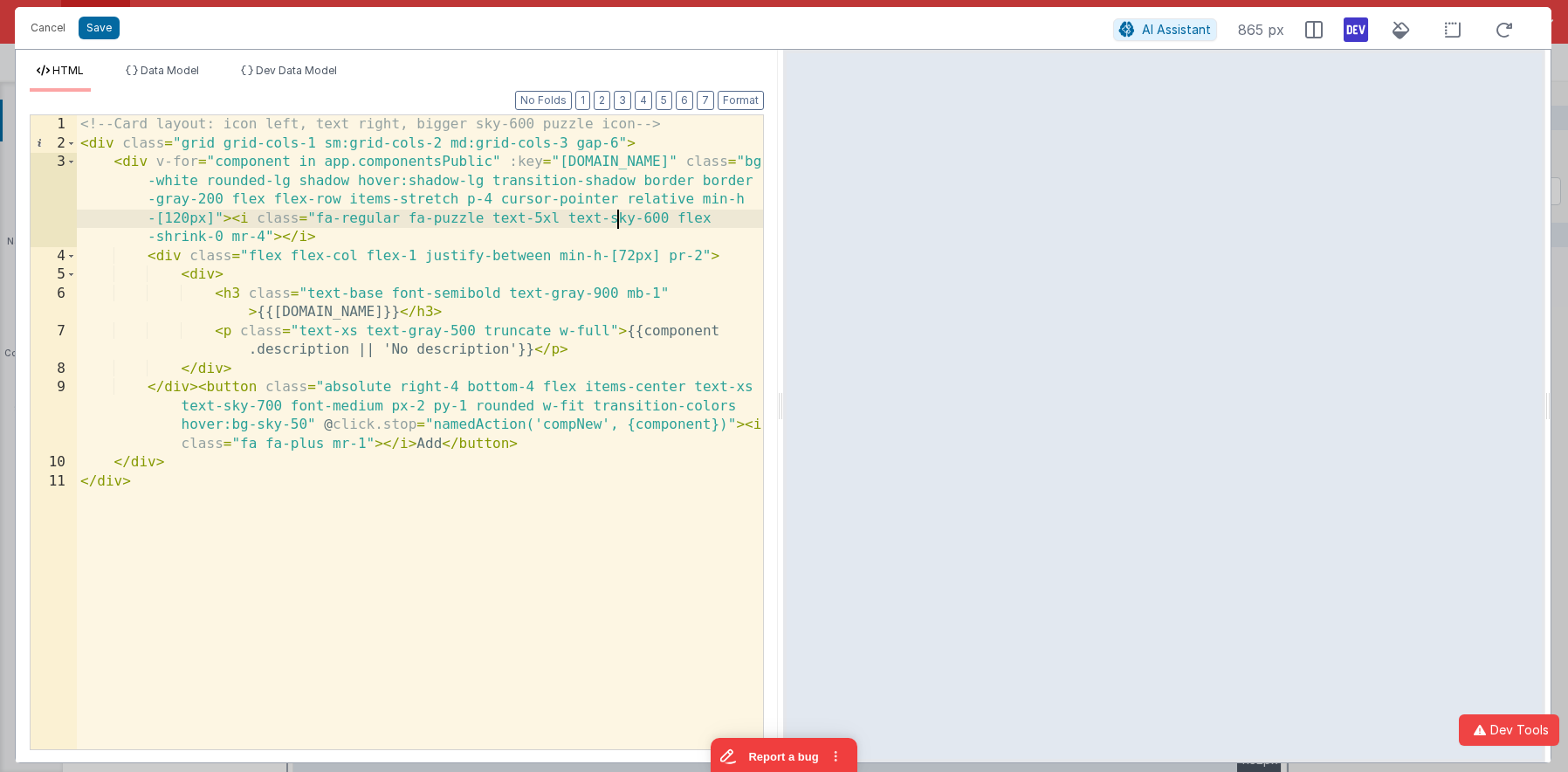
click at [620, 217] on div "<!-- Card layout: icon left, text right, bigger sky-600 puzzle icon --> < div c…" at bounding box center [420, 451] width 686 height 671
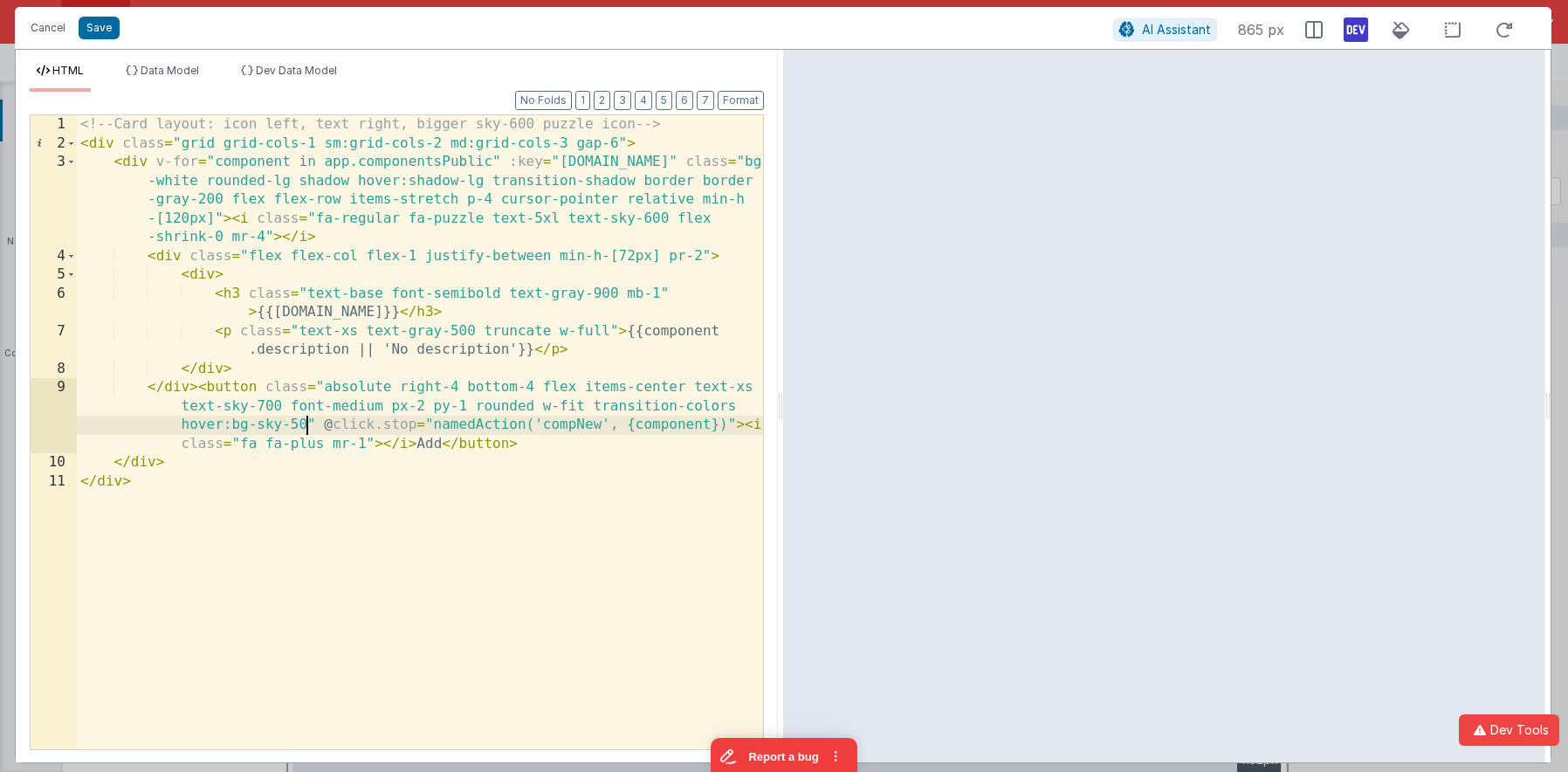
click at [304, 425] on div "<!-- Card layout: icon left, text right, bigger sky-600 puzzle icon --> < div c…" at bounding box center [420, 451] width 686 height 671
click at [98, 35] on button "Save" at bounding box center [100, 28] width 41 height 23
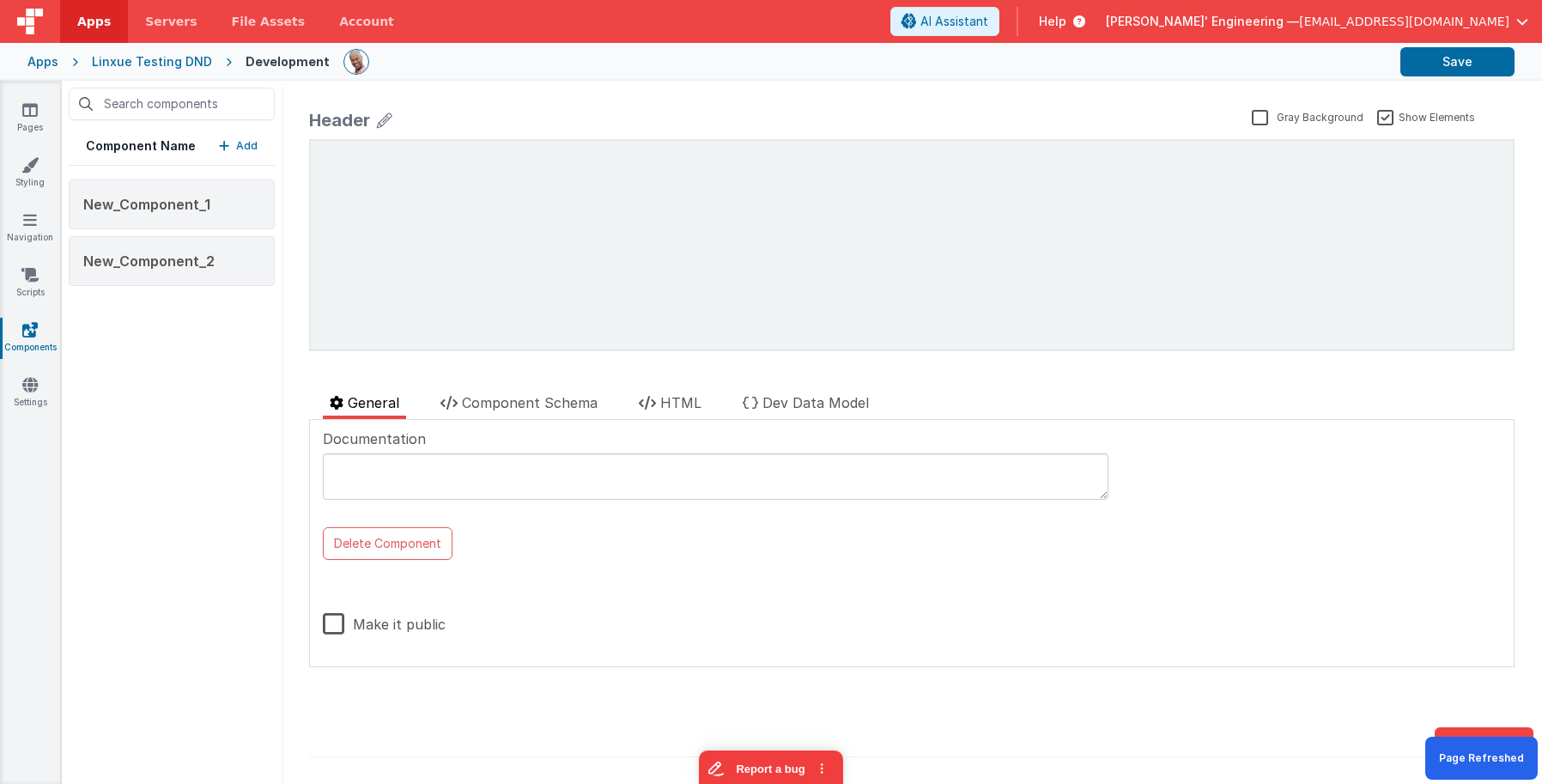
click at [247, 144] on p "Add" at bounding box center [247, 146] width 21 height 17
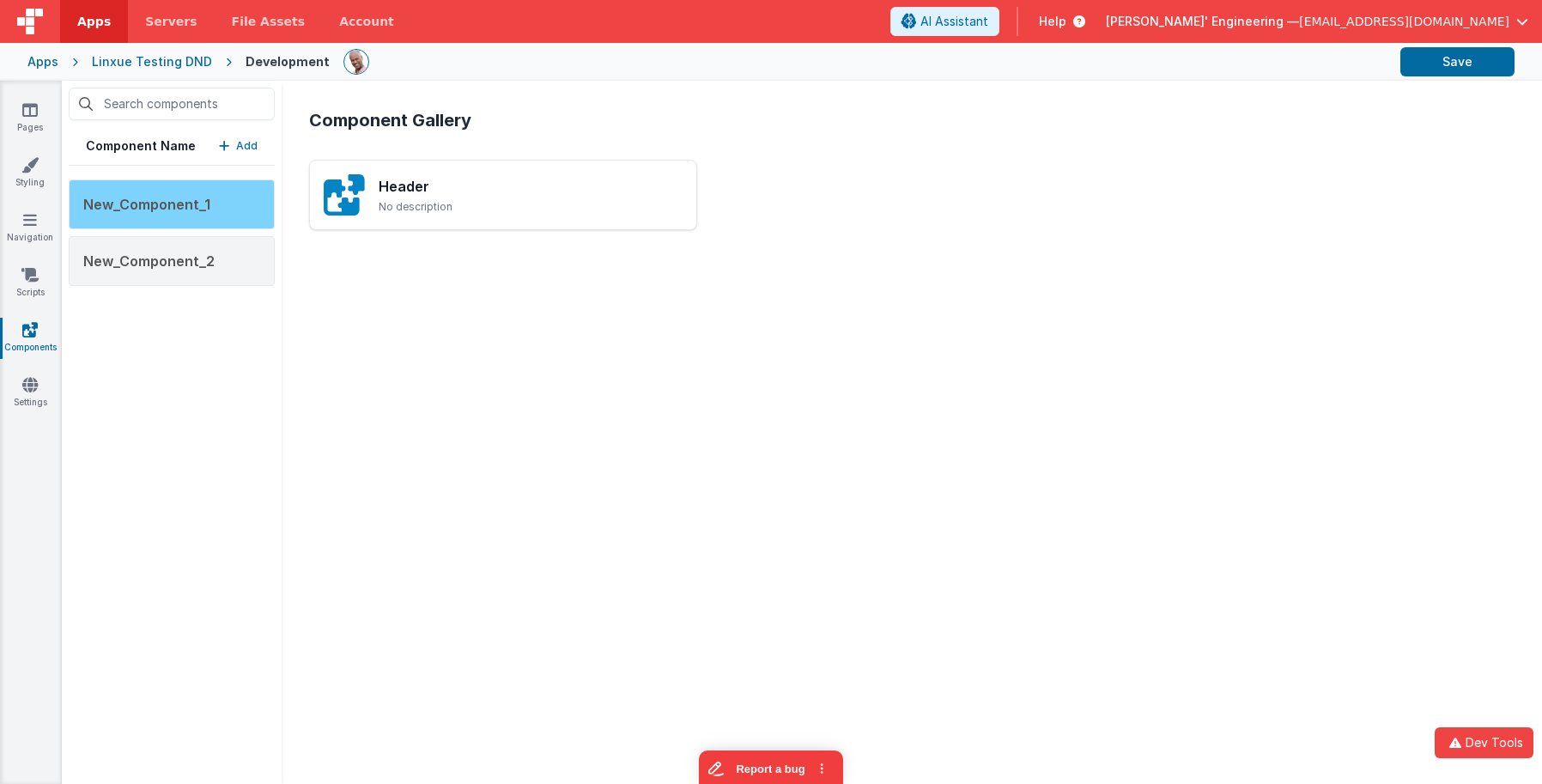
click at [238, 216] on div "New_Component_1" at bounding box center [172, 204] width 206 height 49
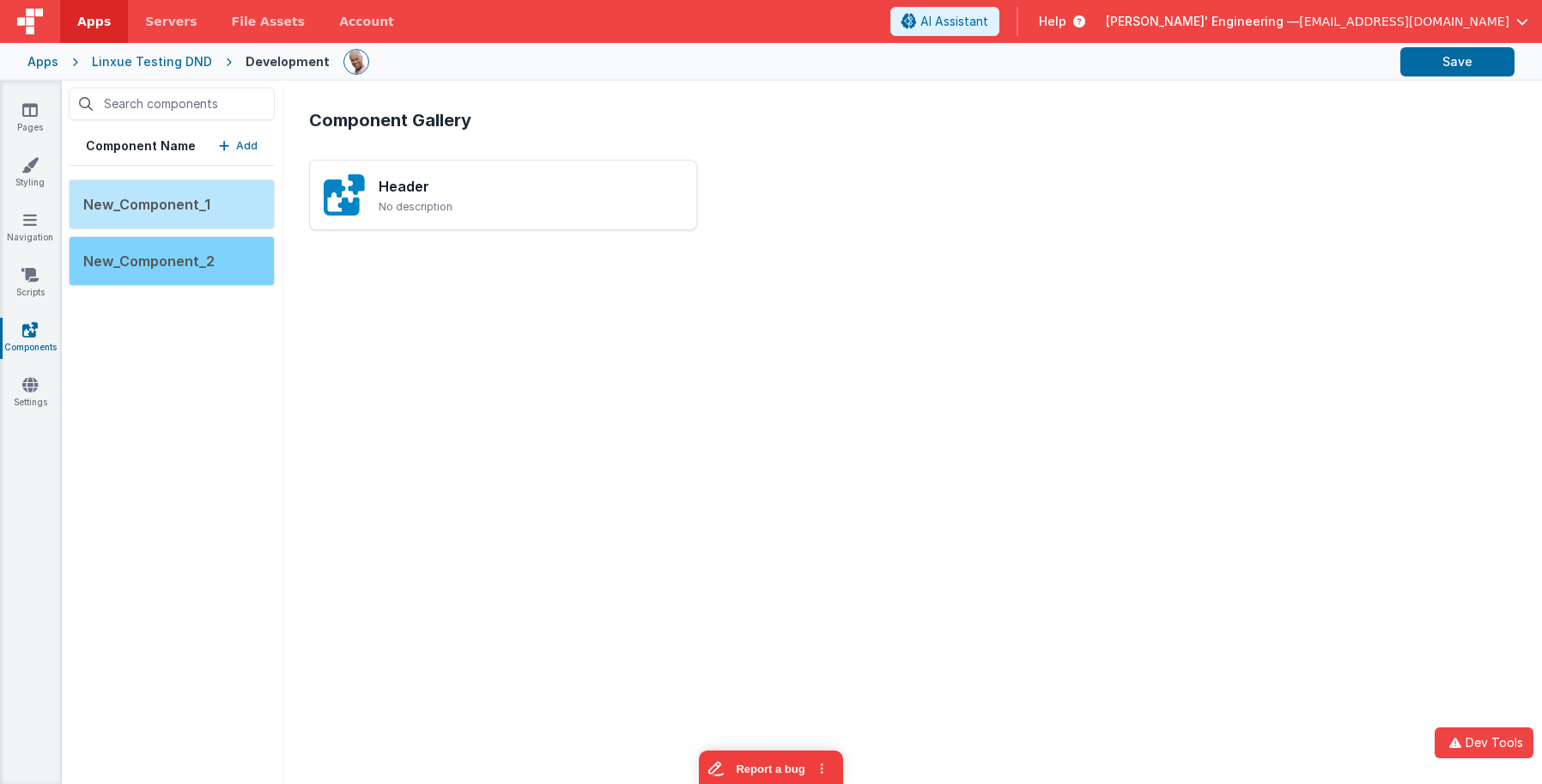
click at [216, 246] on div "New_Component_2" at bounding box center [172, 261] width 206 height 49
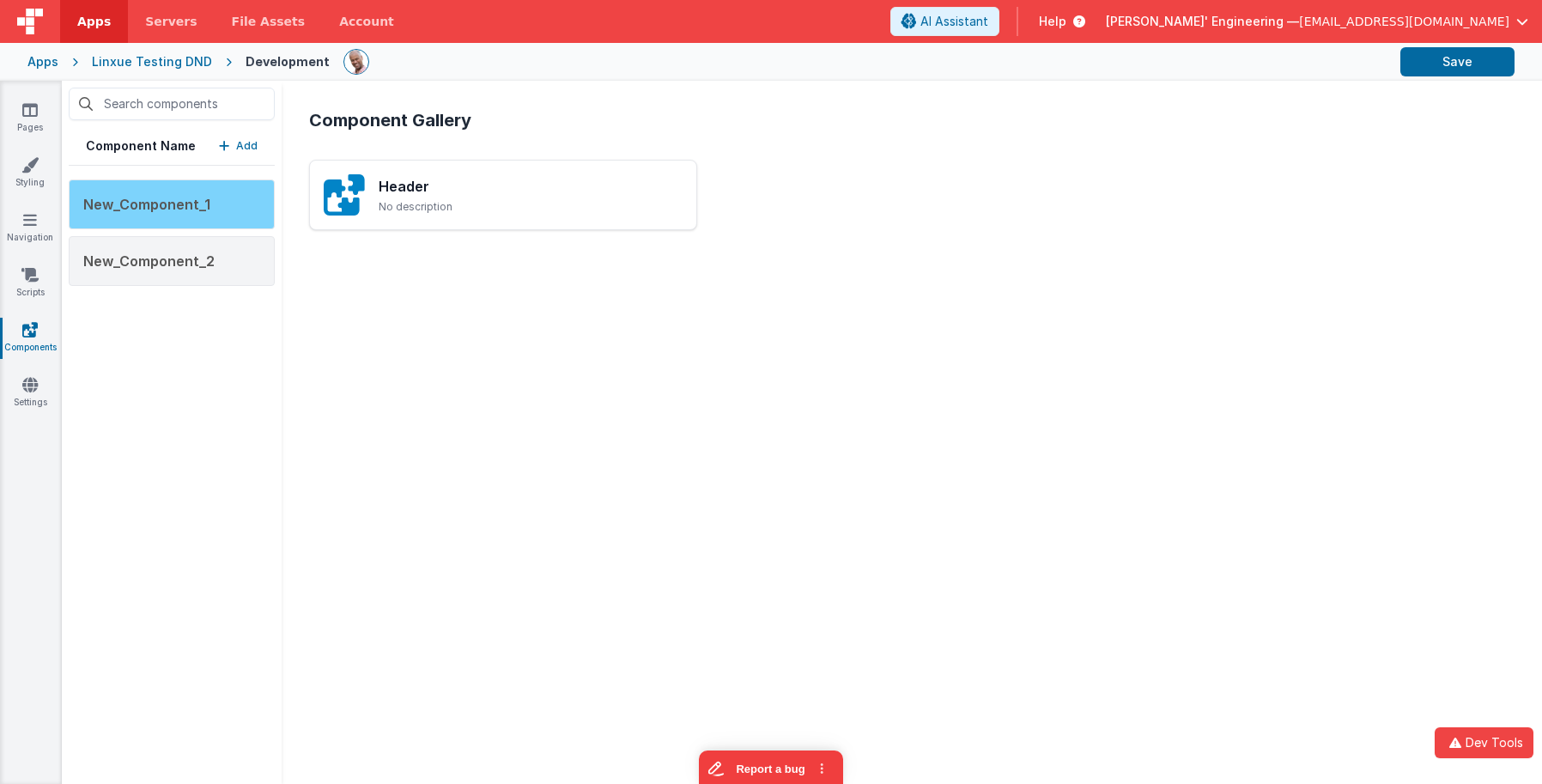
click at [221, 182] on div "New_Component_1" at bounding box center [172, 204] width 206 height 49
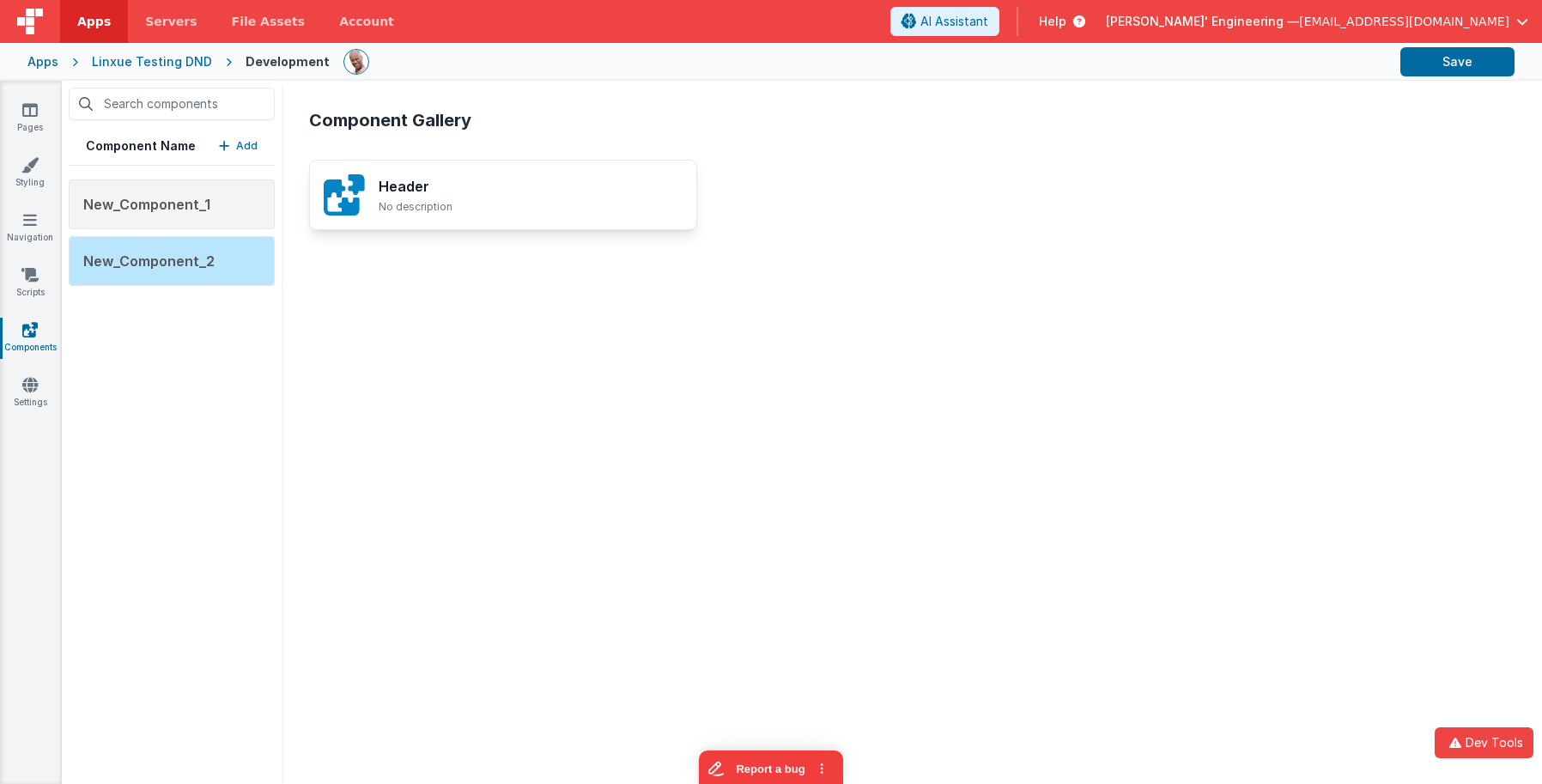
click at [388, 177] on h3 "Header" at bounding box center [531, 186] width 304 height 20
